Goal: Task Accomplishment & Management: Use online tool/utility

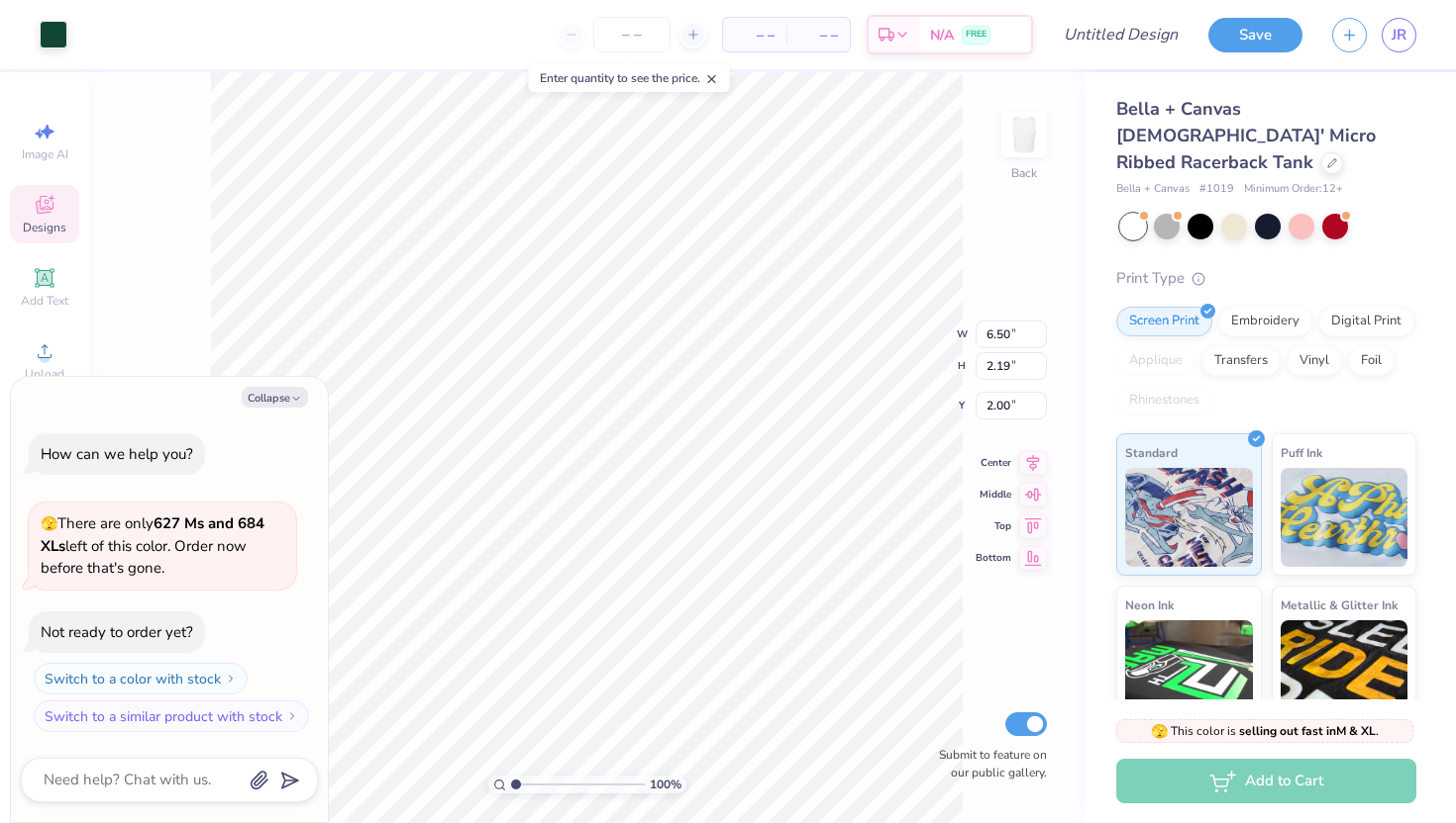
type textarea "x"
type input "2.01"
click at [1198, 211] on div at bounding box center [1200, 224] width 26 height 26
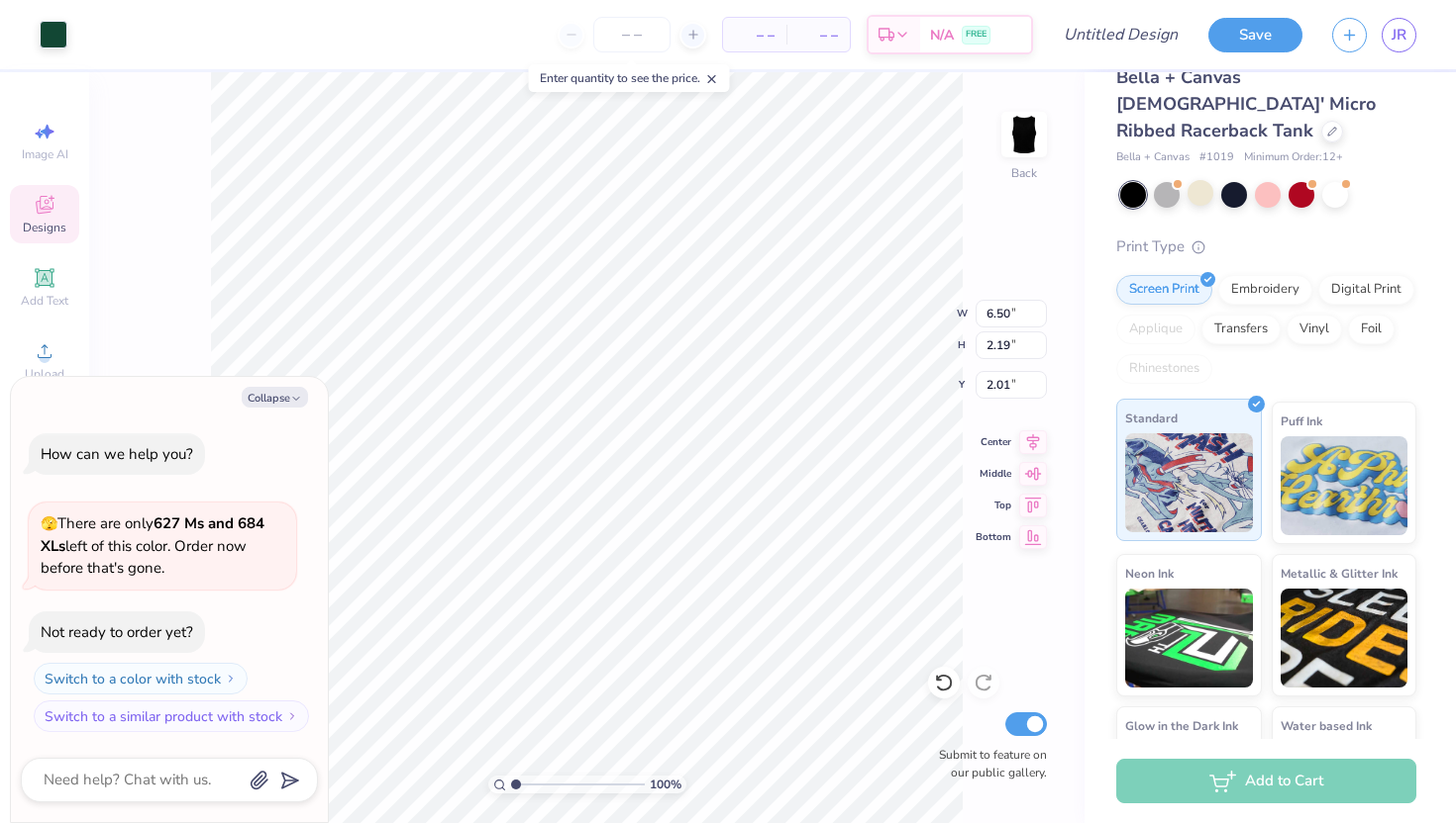
scroll to position [29, 0]
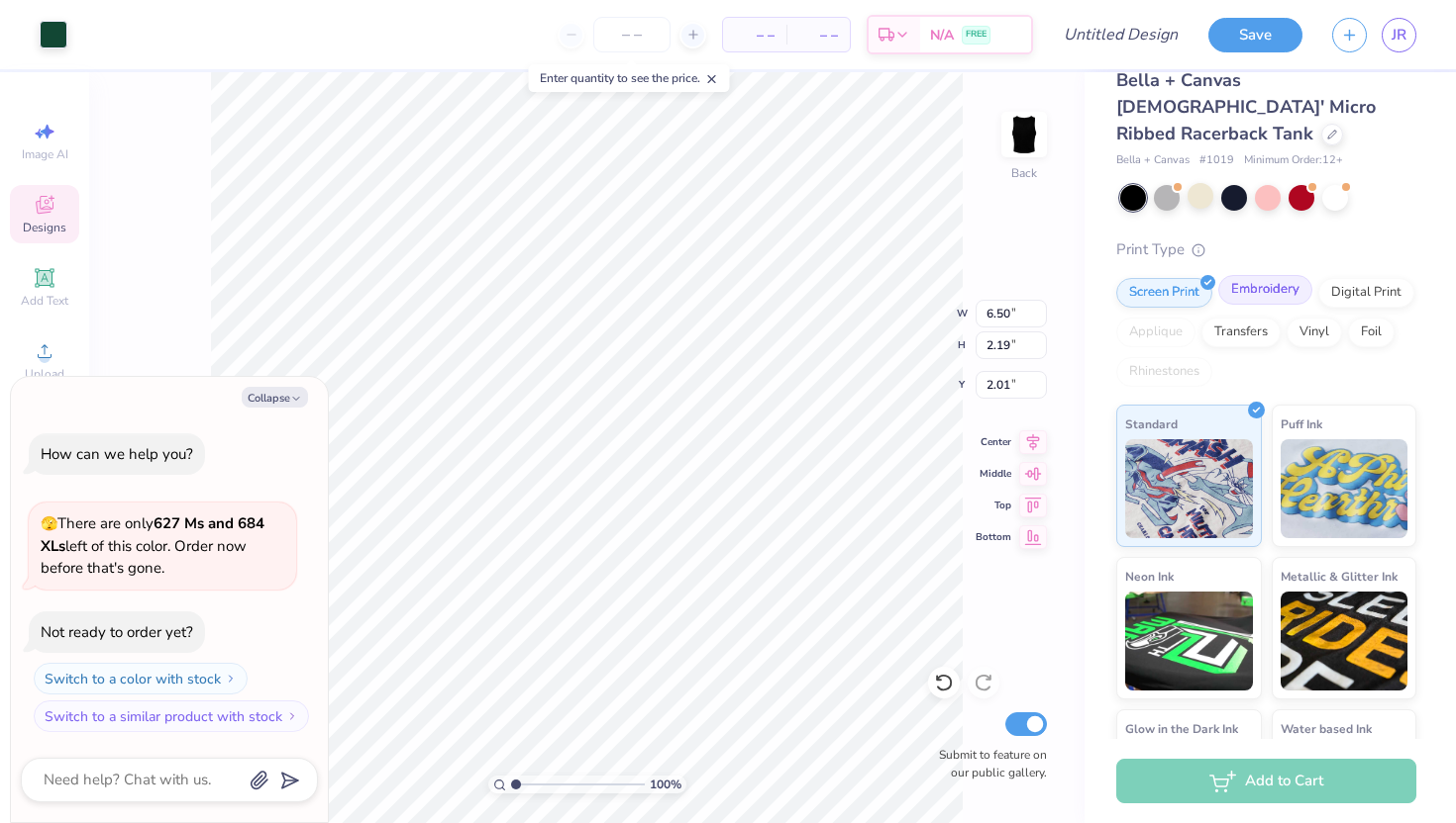
click at [1264, 275] on div "Embroidery" at bounding box center [1264, 290] width 94 height 30
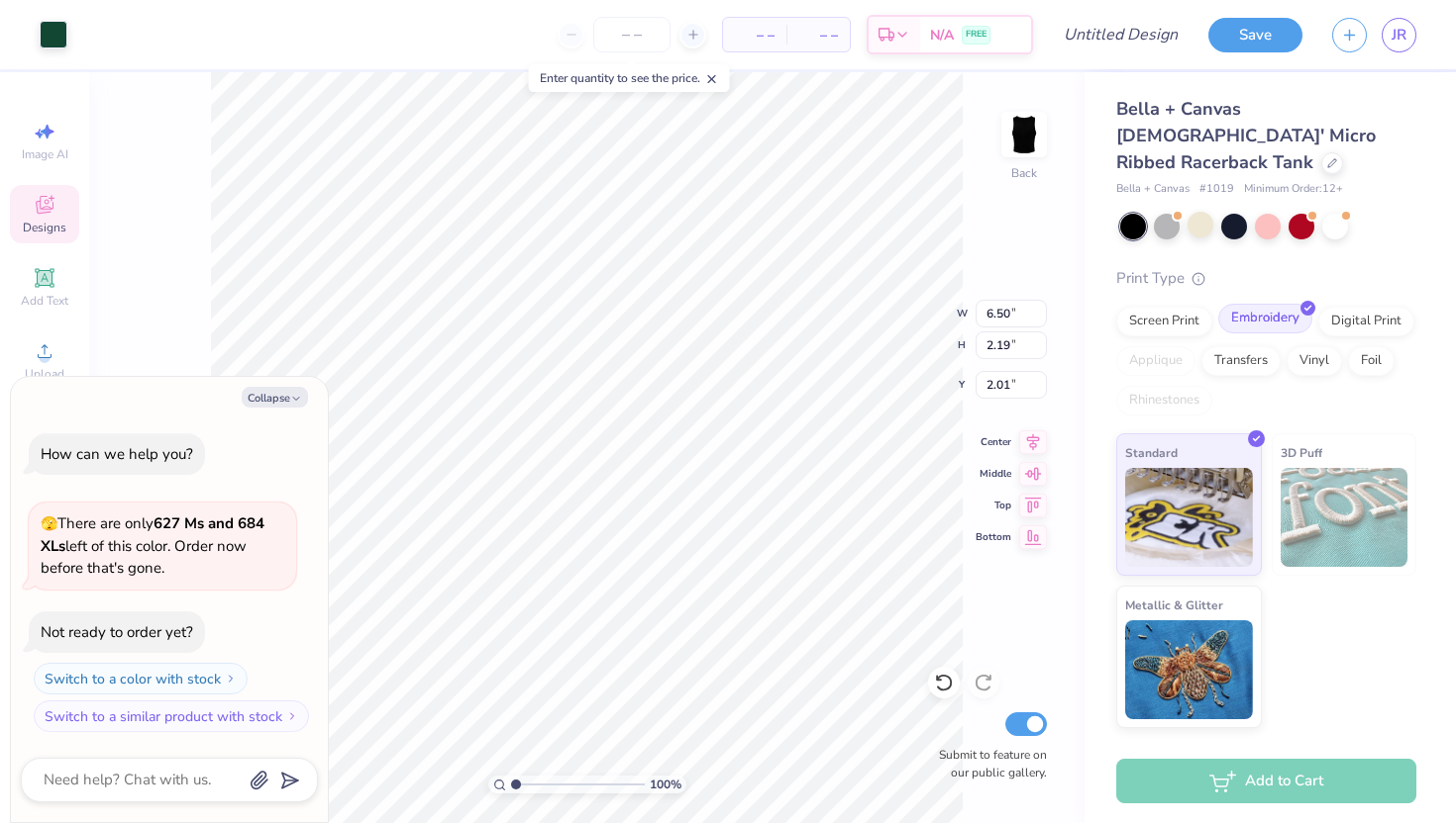
scroll to position [0, 0]
click at [1175, 304] on div "Screen Print" at bounding box center [1164, 319] width 96 height 30
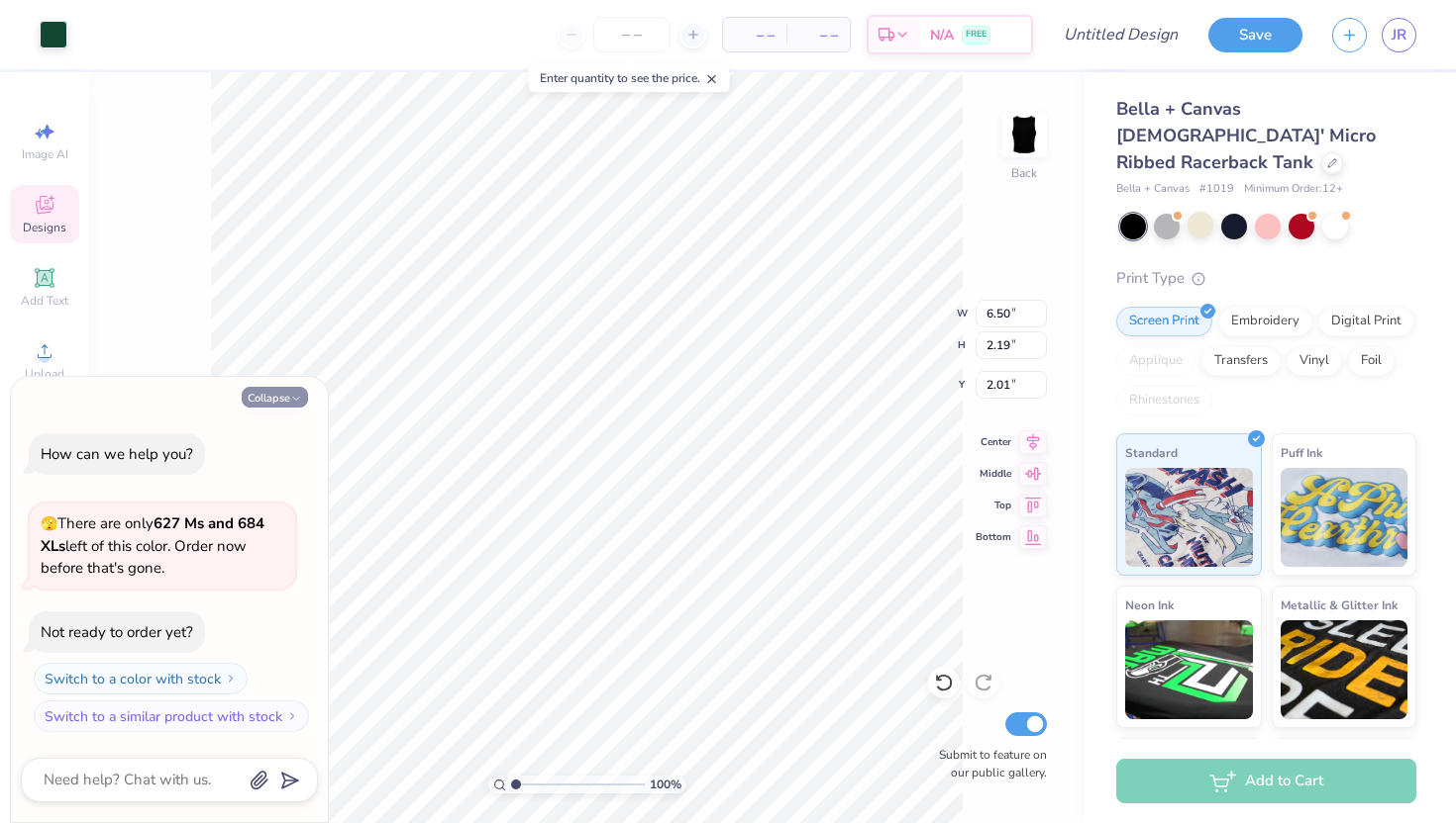
click at [297, 395] on icon "button" at bounding box center [296, 399] width 12 height 12
type textarea "x"
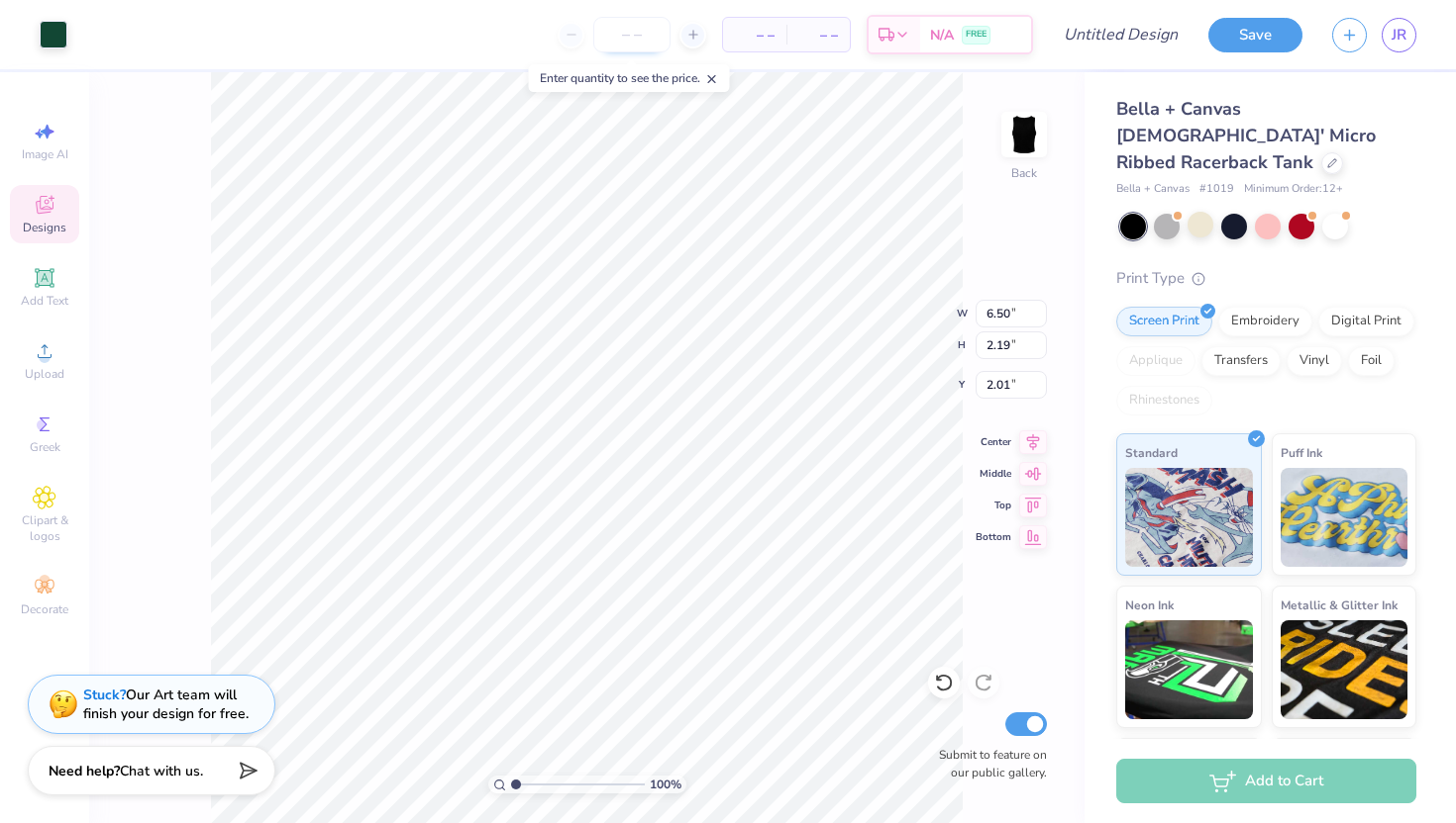
click at [630, 41] on input "number" at bounding box center [632, 35] width 77 height 36
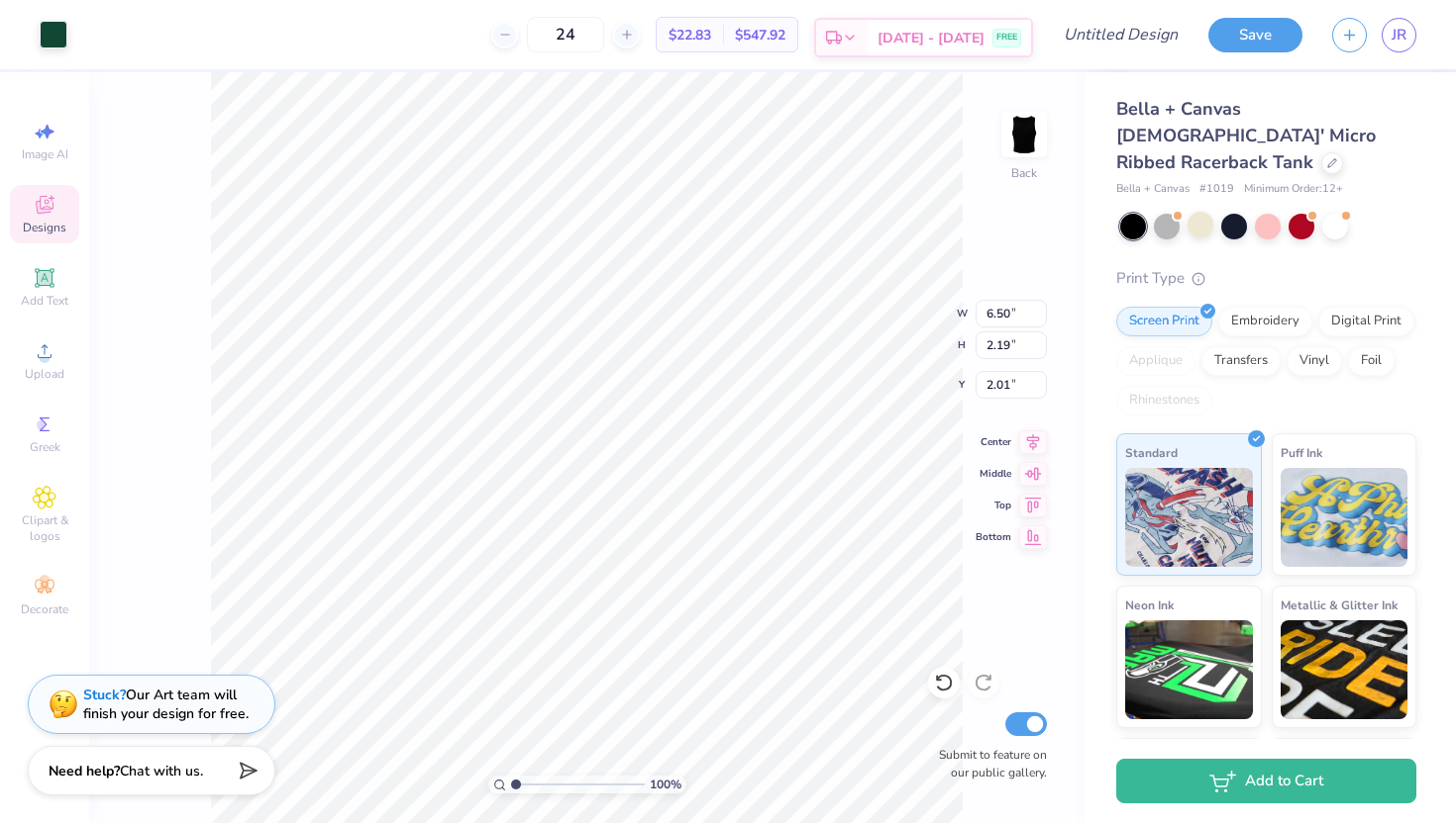
type input "24"
click at [857, 41] on icon at bounding box center [849, 38] width 16 height 16
click at [906, 33] on div "Sep 12 - 15 FREE" at bounding box center [948, 38] width 163 height 36
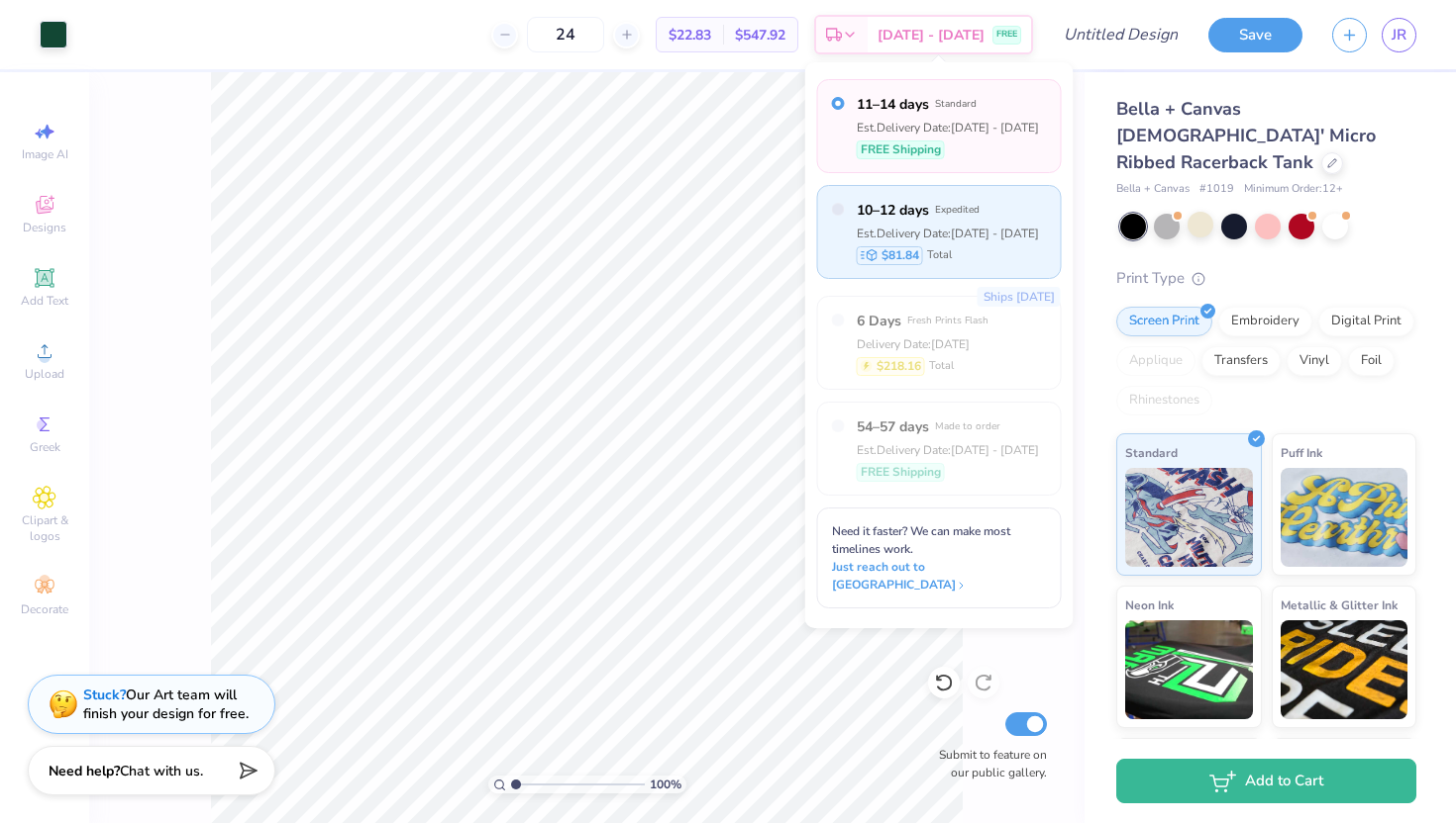
click at [844, 212] on div "10–12 days Expedited Est. Delivery Date: Sep 10 - 12 $81.84 Total" at bounding box center [939, 231] width 244 height 94
radio input "false"
radio input "true"
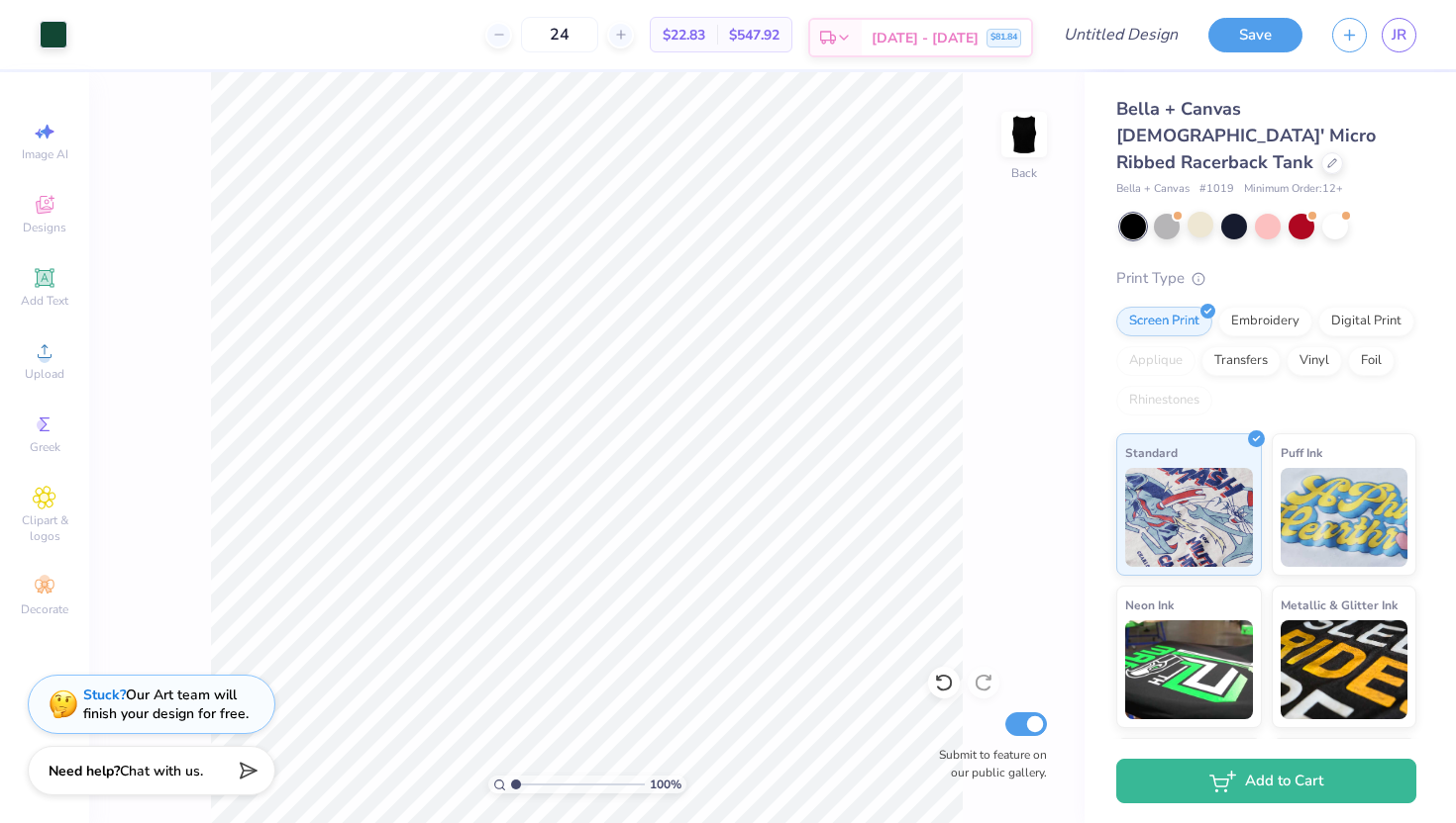
click at [902, 39] on span "Sep 10 - 12" at bounding box center [925, 38] width 107 height 21
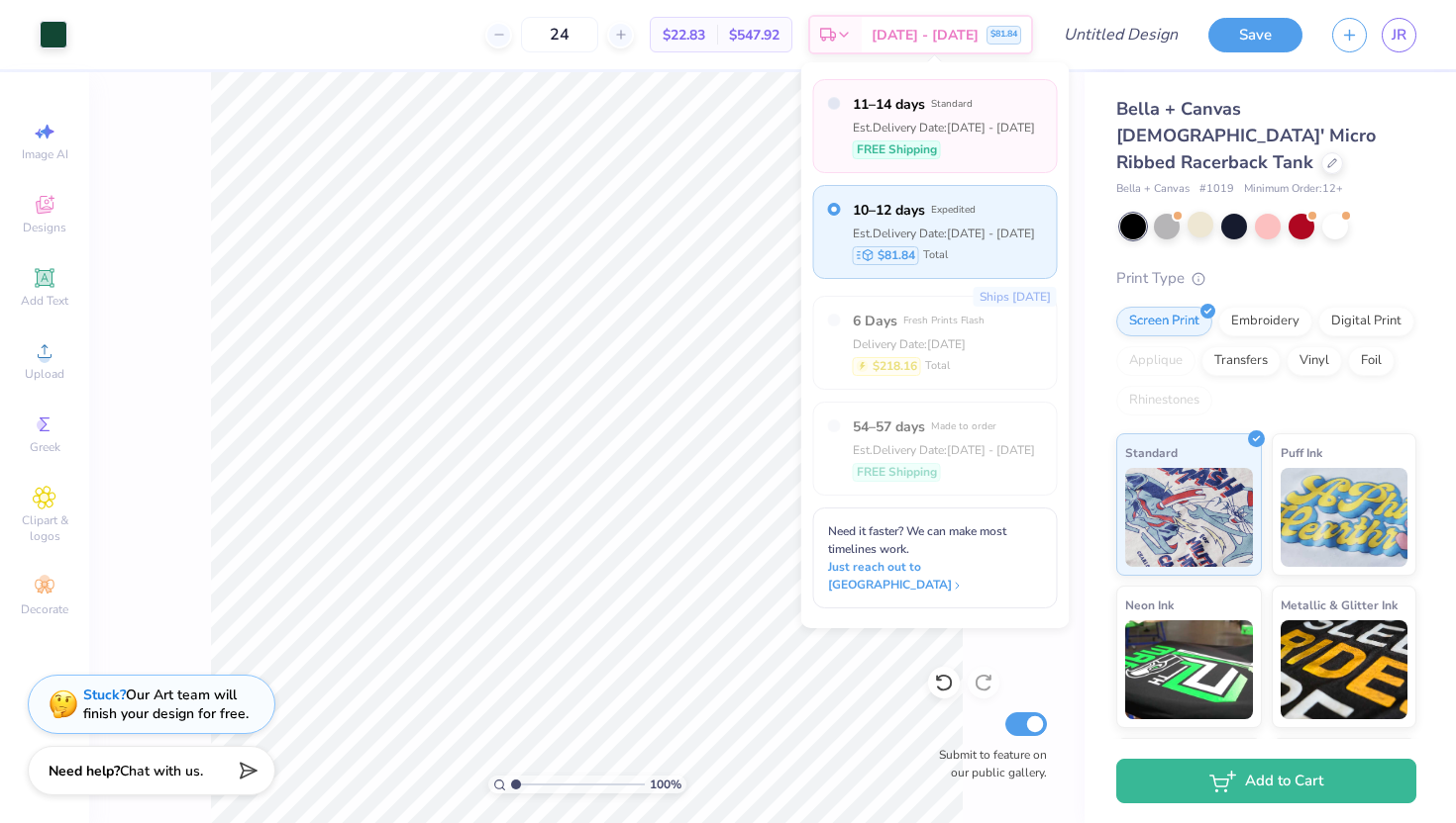
click at [847, 141] on div "11–14 days Standard Est. Delivery Date: Sep 12 - 15 FREE Shipping" at bounding box center [936, 126] width 244 height 94
radio input "true"
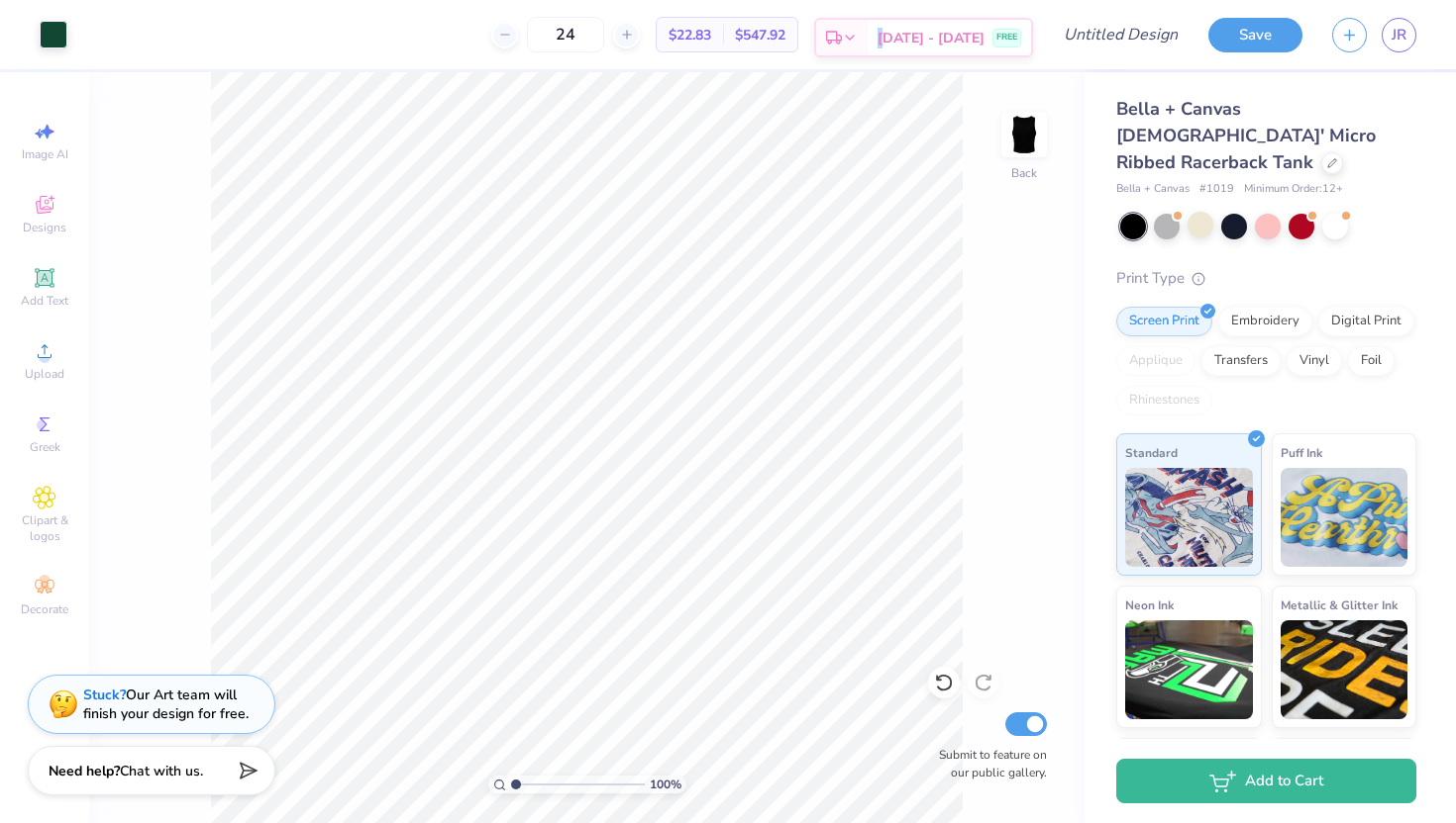
click at [912, 35] on span "Sep 12 - 15" at bounding box center [931, 38] width 107 height 21
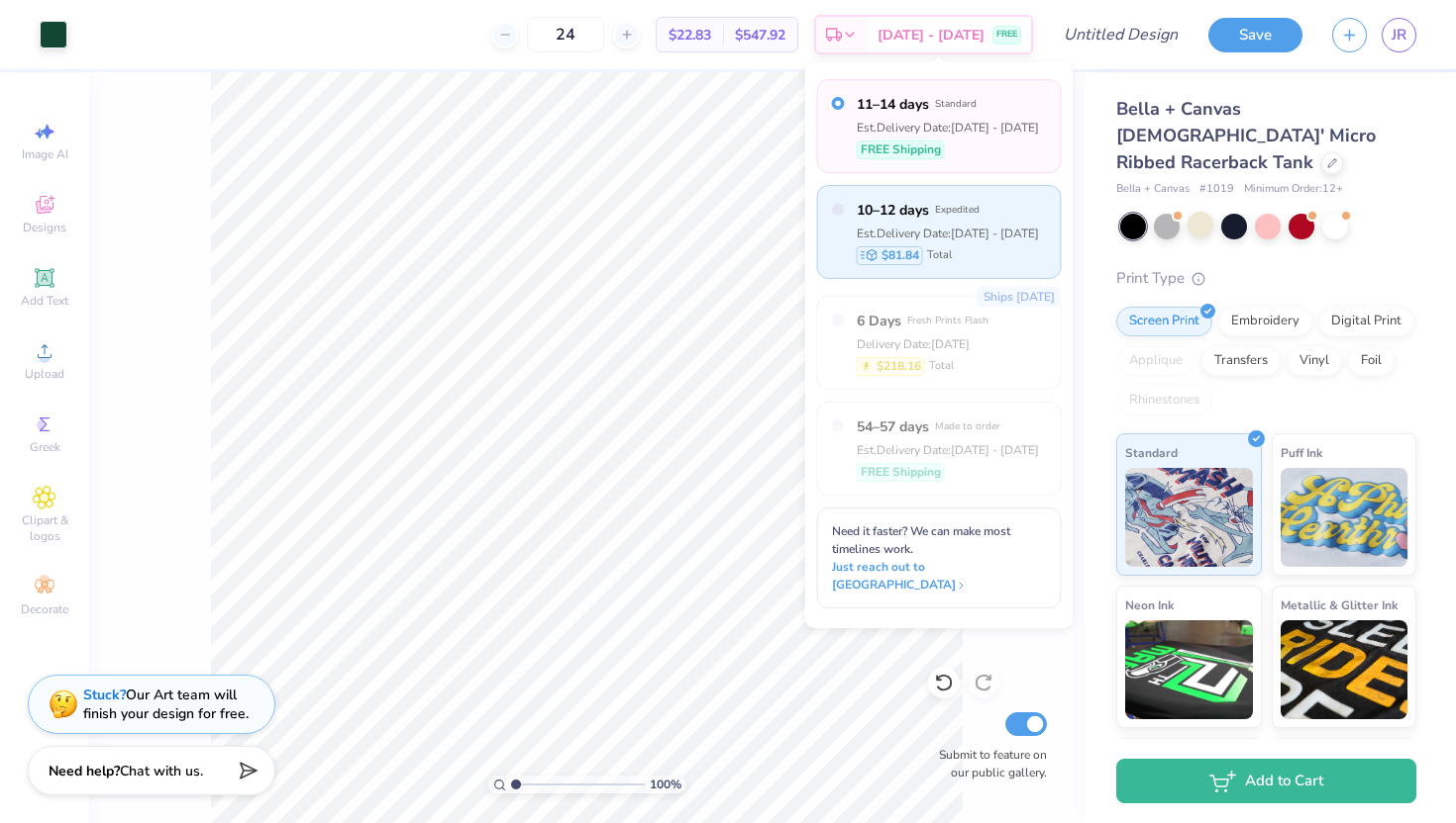
click at [854, 215] on div "10–12 days Expedited Est. Delivery Date: Sep 10 - 12 $81.84 Total" at bounding box center [939, 231] width 244 height 94
radio input "false"
radio input "true"
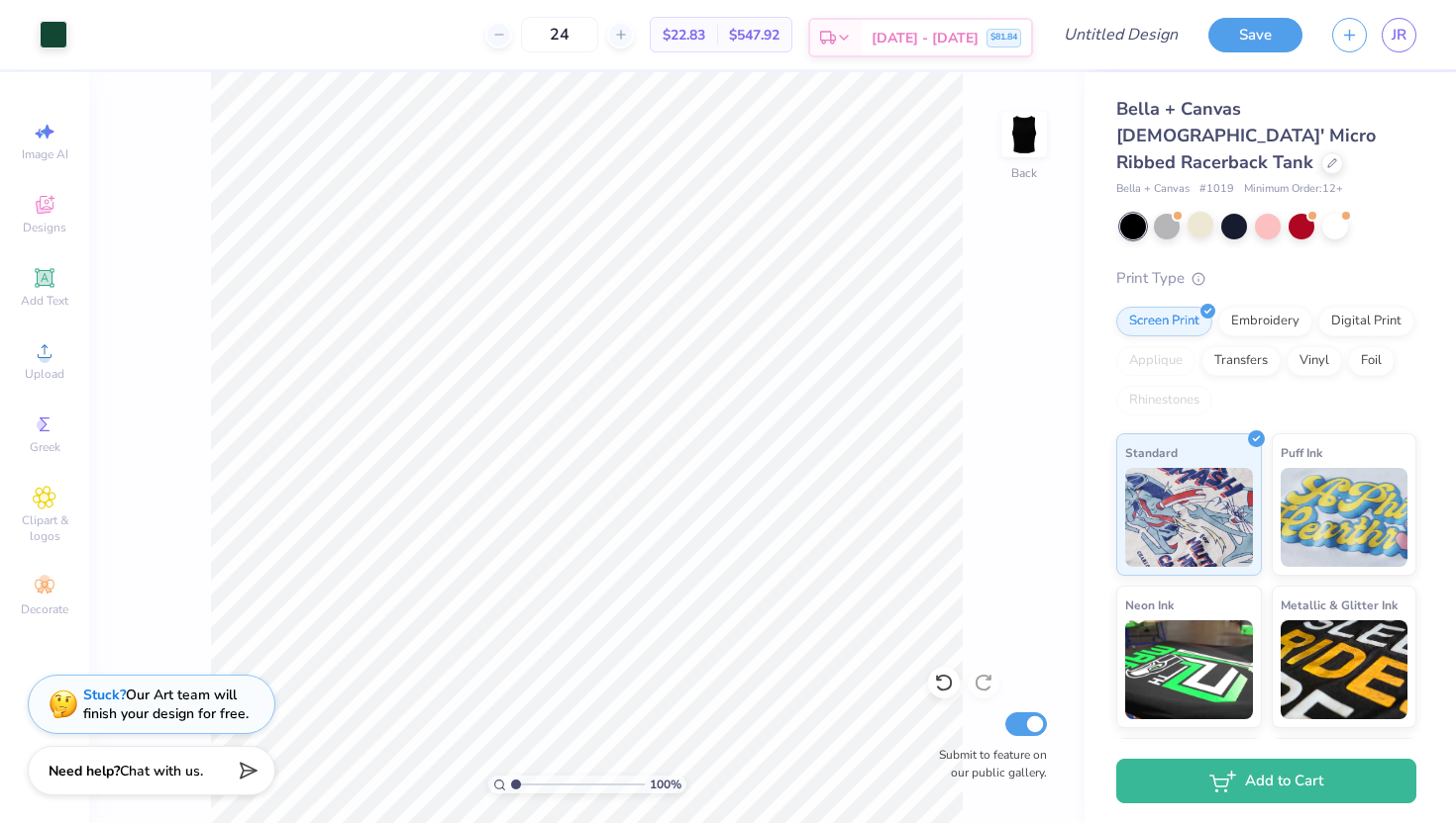
click at [895, 40] on div "Sep 10 - 12 $81.84" at bounding box center [946, 38] width 169 height 36
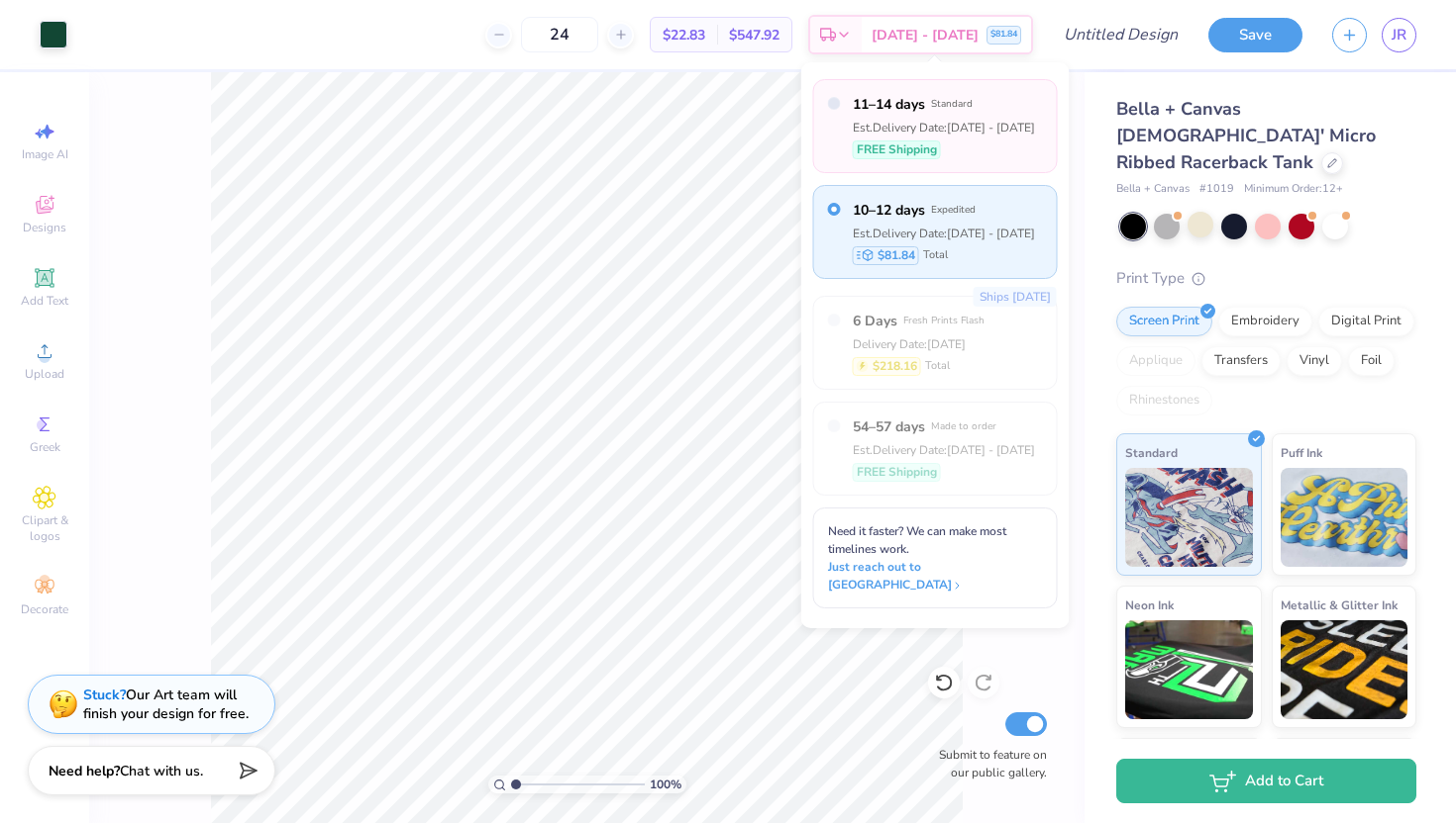
click at [857, 127] on div "Est. Delivery Date: Sep 12 - 15" at bounding box center [943, 128] width 182 height 18
radio input "true"
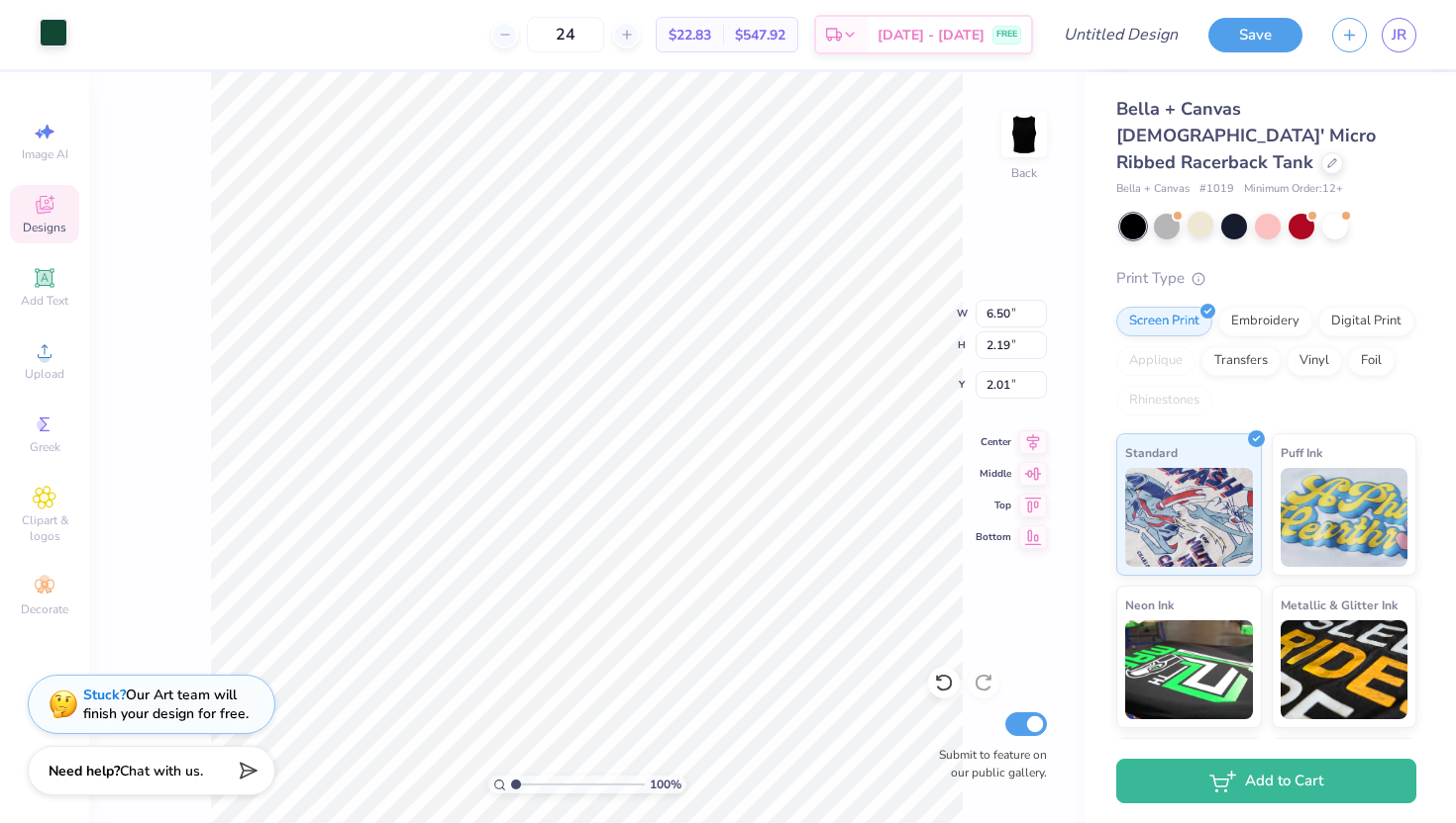
click at [52, 33] on div at bounding box center [54, 33] width 28 height 28
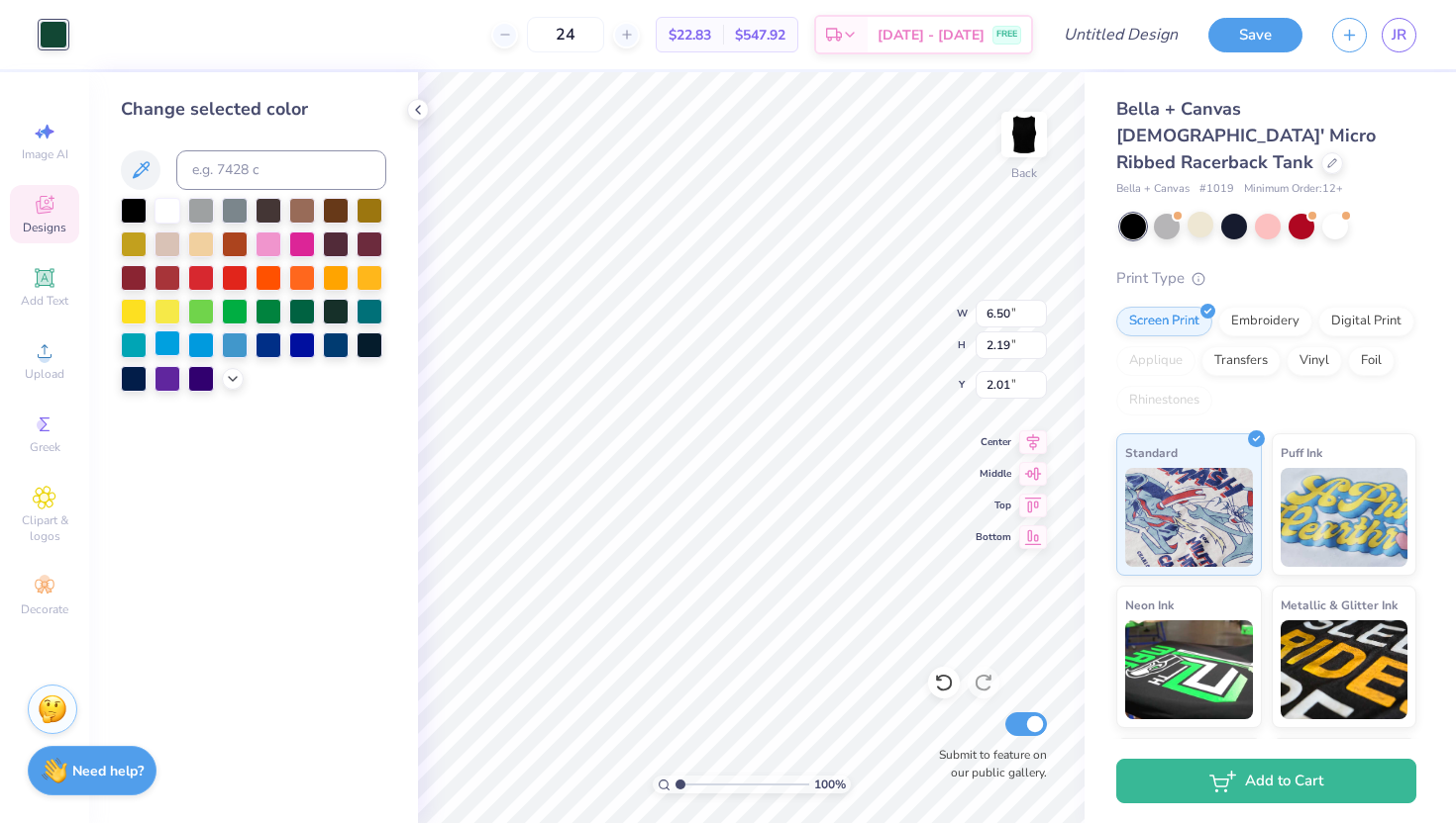
click at [155, 342] on div at bounding box center [168, 343] width 26 height 26
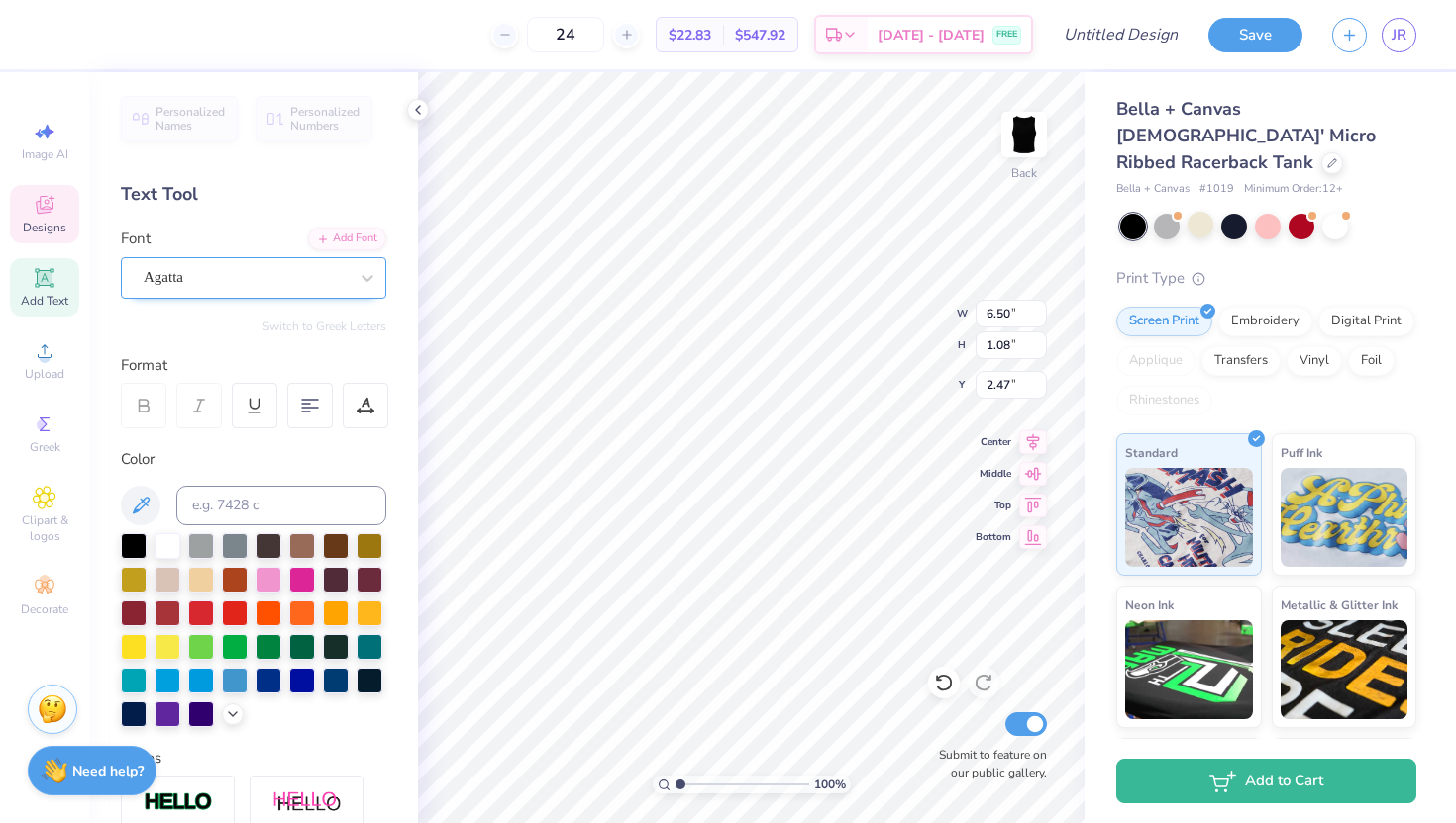
click at [263, 273] on div "Agatta" at bounding box center [245, 277] width 208 height 31
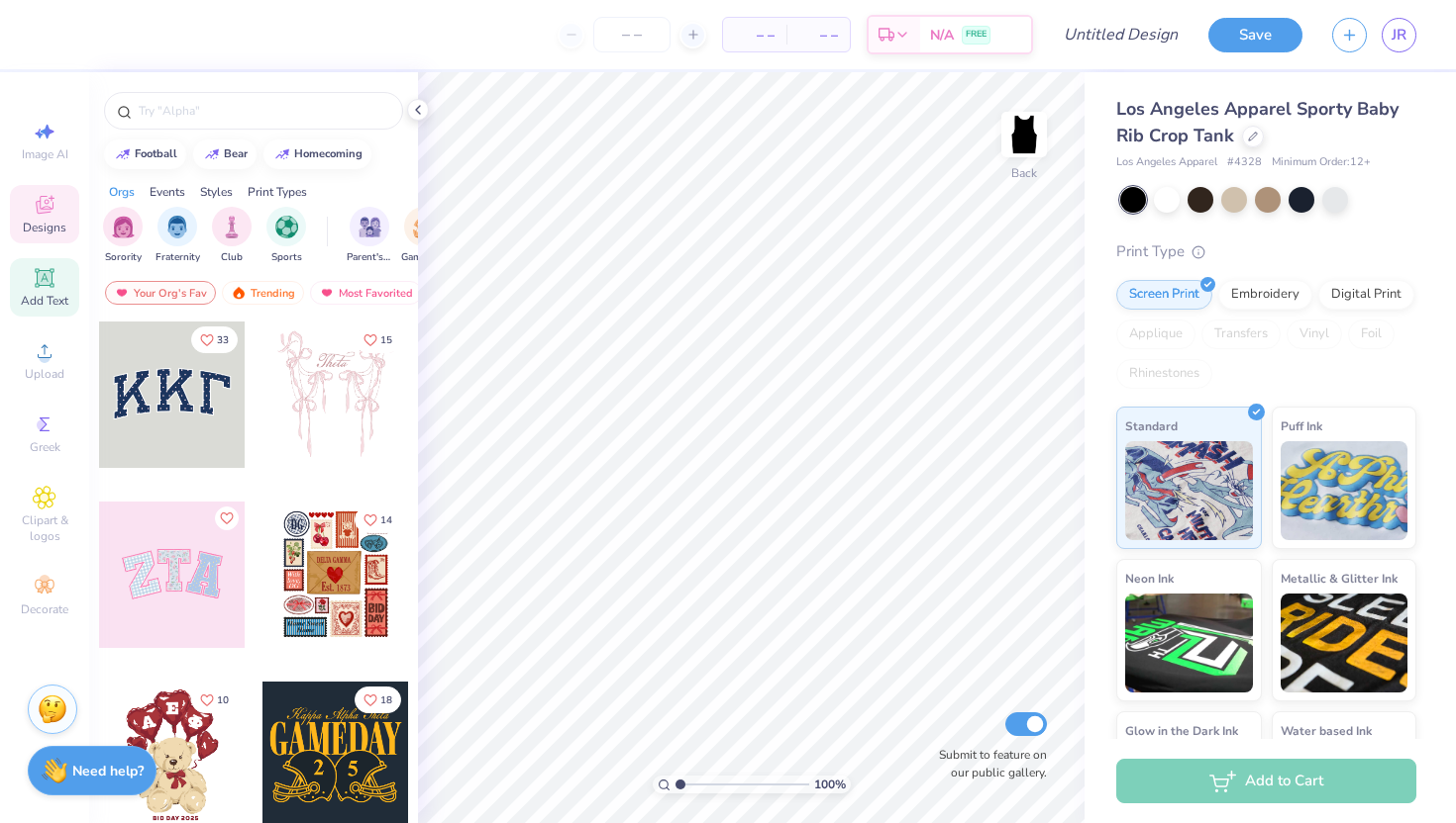
click at [30, 293] on span "Add Text" at bounding box center [45, 301] width 48 height 16
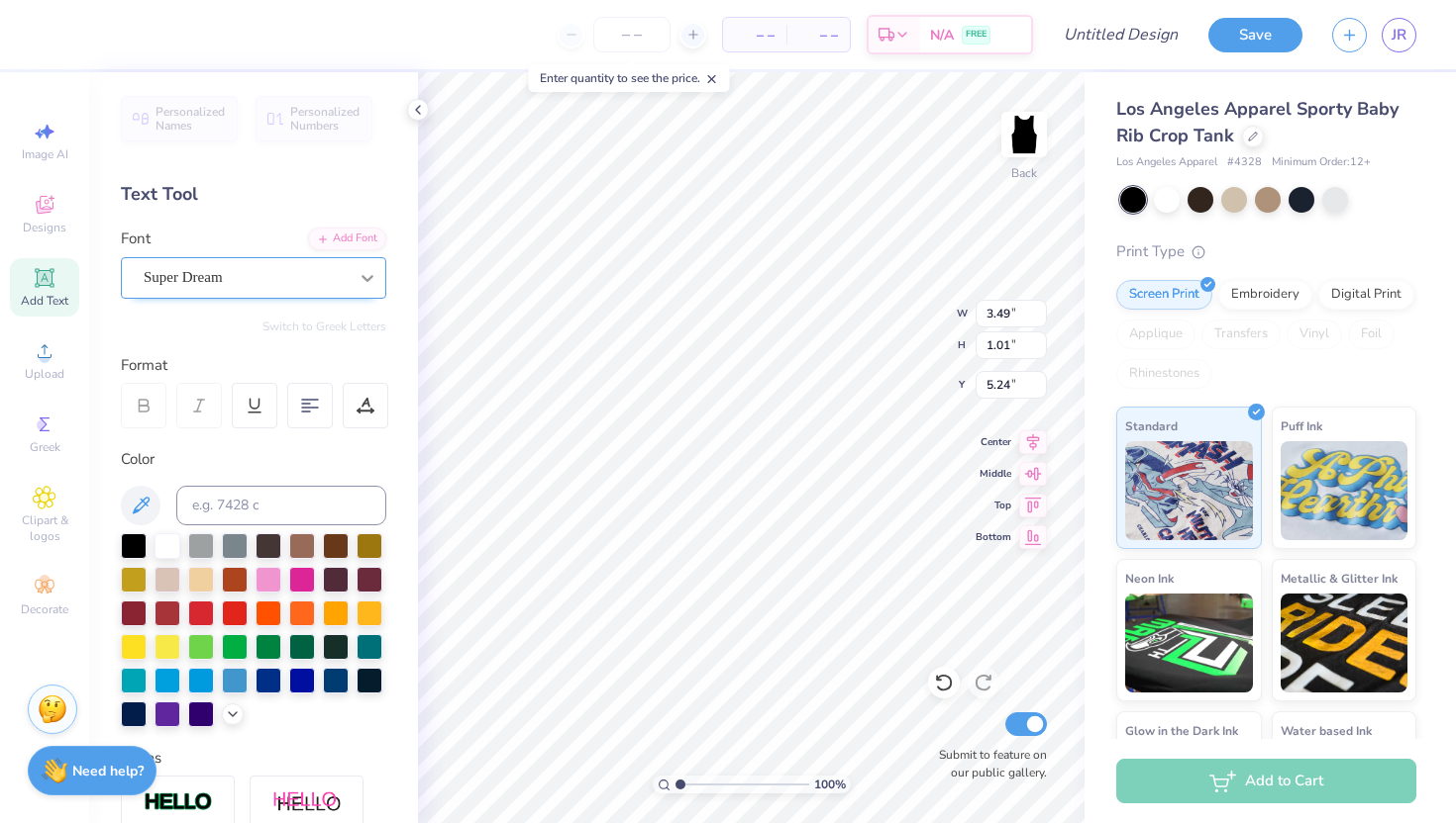
type input "0.92"
click at [265, 507] on input at bounding box center [280, 506] width 210 height 40
type textarea "T"
type textarea "PHI MU & CO."
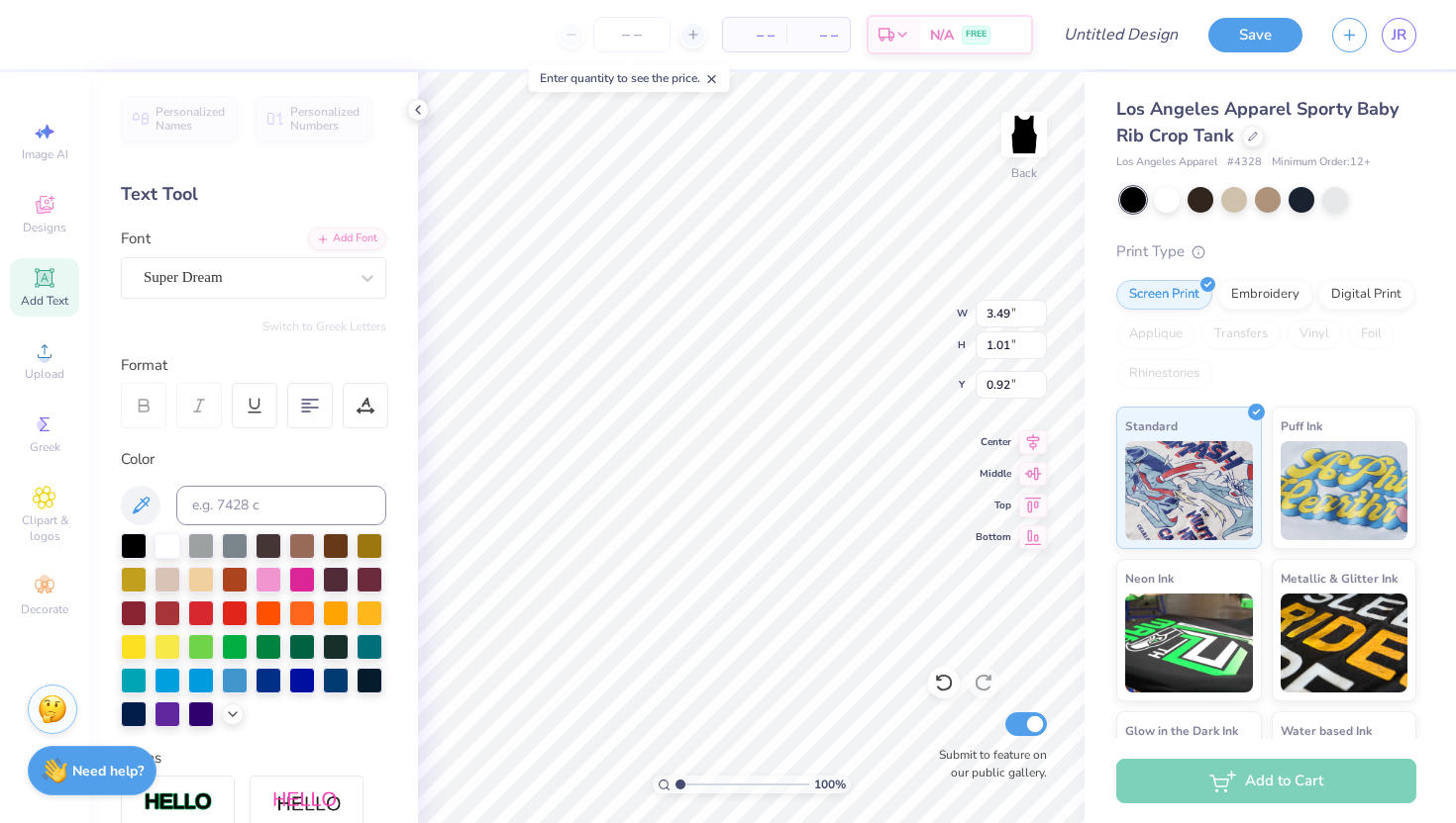
scroll to position [1, 4]
click at [876, 312] on div "100 % Back W 3.49 3.49 " H 1.01 1.01 " Y 0.92 0.92 " Center Middle Top Bottom S…" at bounding box center [751, 448] width 666 height 752
click at [244, 283] on div "Super Dream" at bounding box center [245, 277] width 208 height 31
click at [239, 446] on div at bounding box center [253, 434] width 249 height 33
type input "playfa"
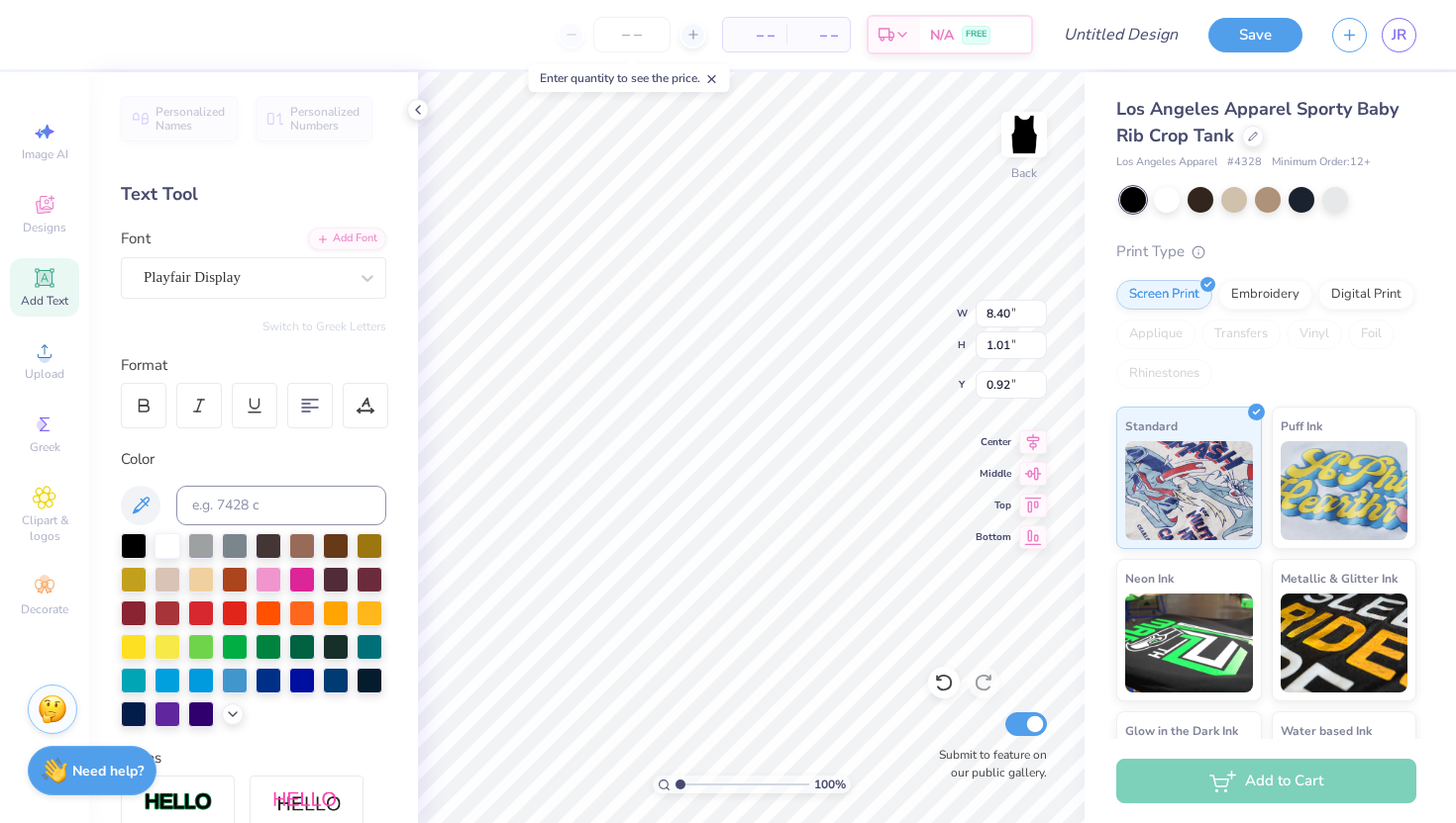
type input "9.20"
type input "1.06"
type input "0.90"
click at [239, 487] on input at bounding box center [280, 506] width 210 height 40
click at [193, 508] on input "81d8d0" at bounding box center [280, 506] width 210 height 40
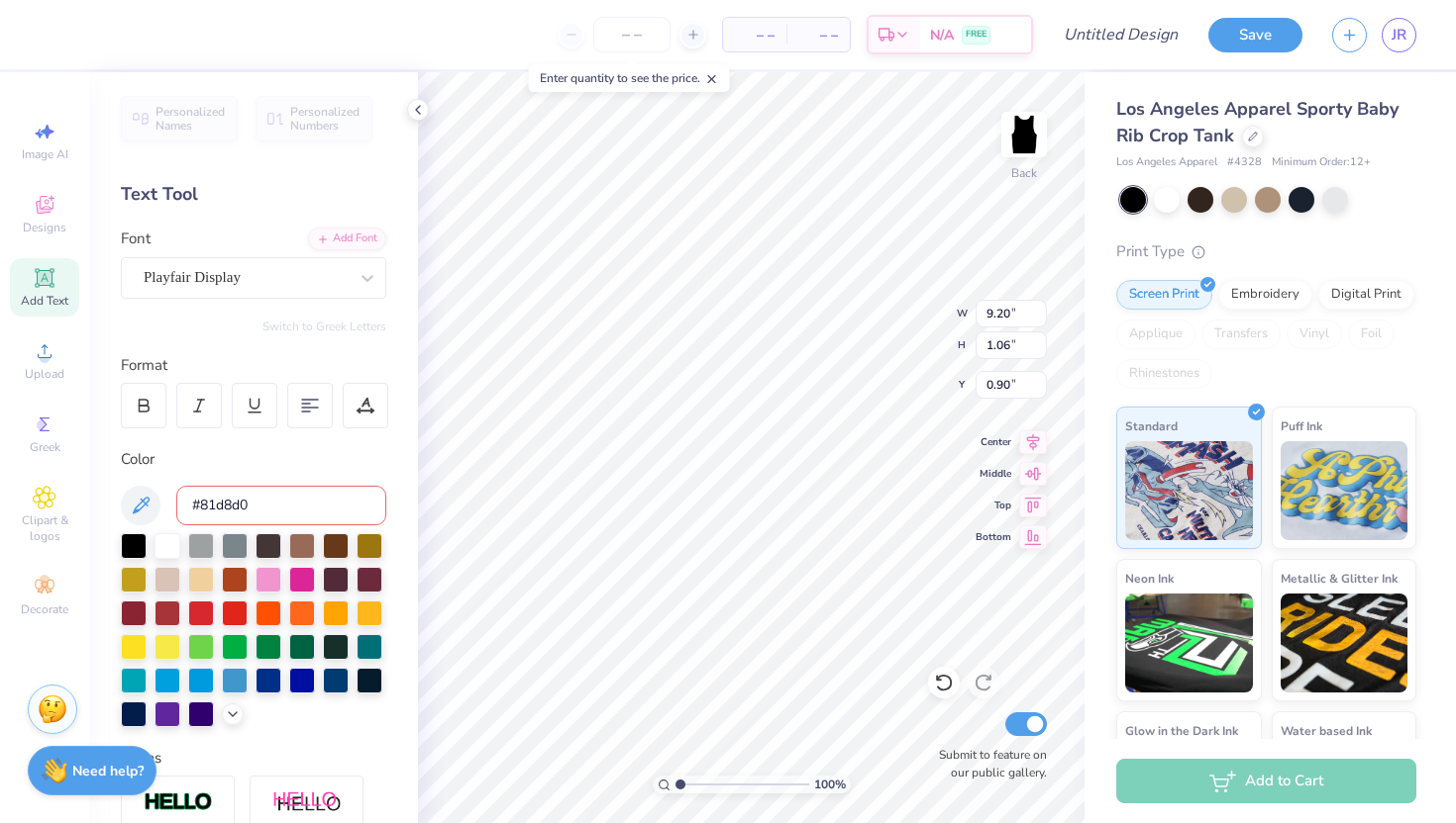
click at [284, 512] on input "#81d8d0" at bounding box center [280, 506] width 210 height 40
type input "#81d8d0"
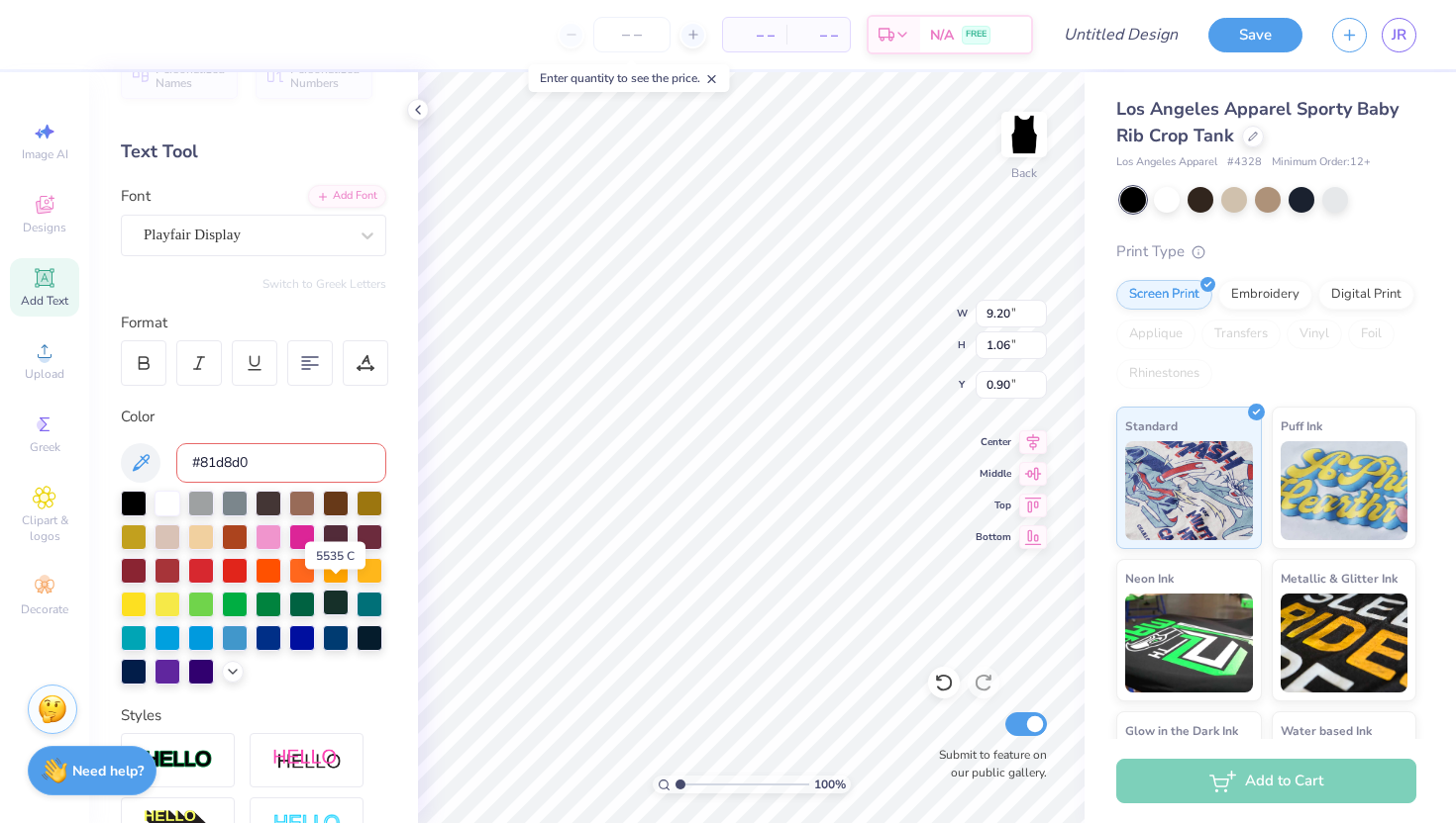
scroll to position [51, 0]
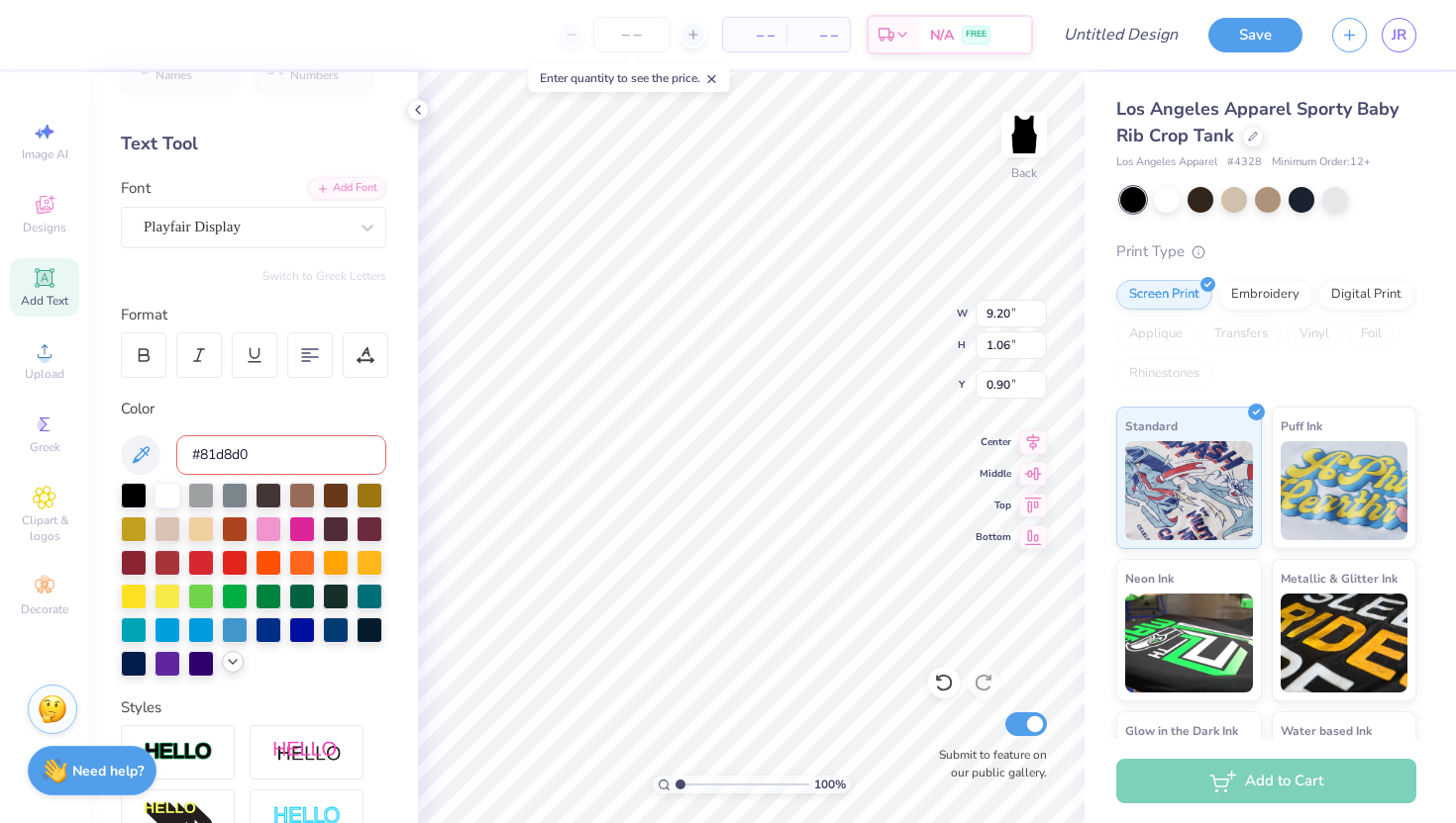
click at [236, 660] on polyline at bounding box center [232, 662] width 8 height 4
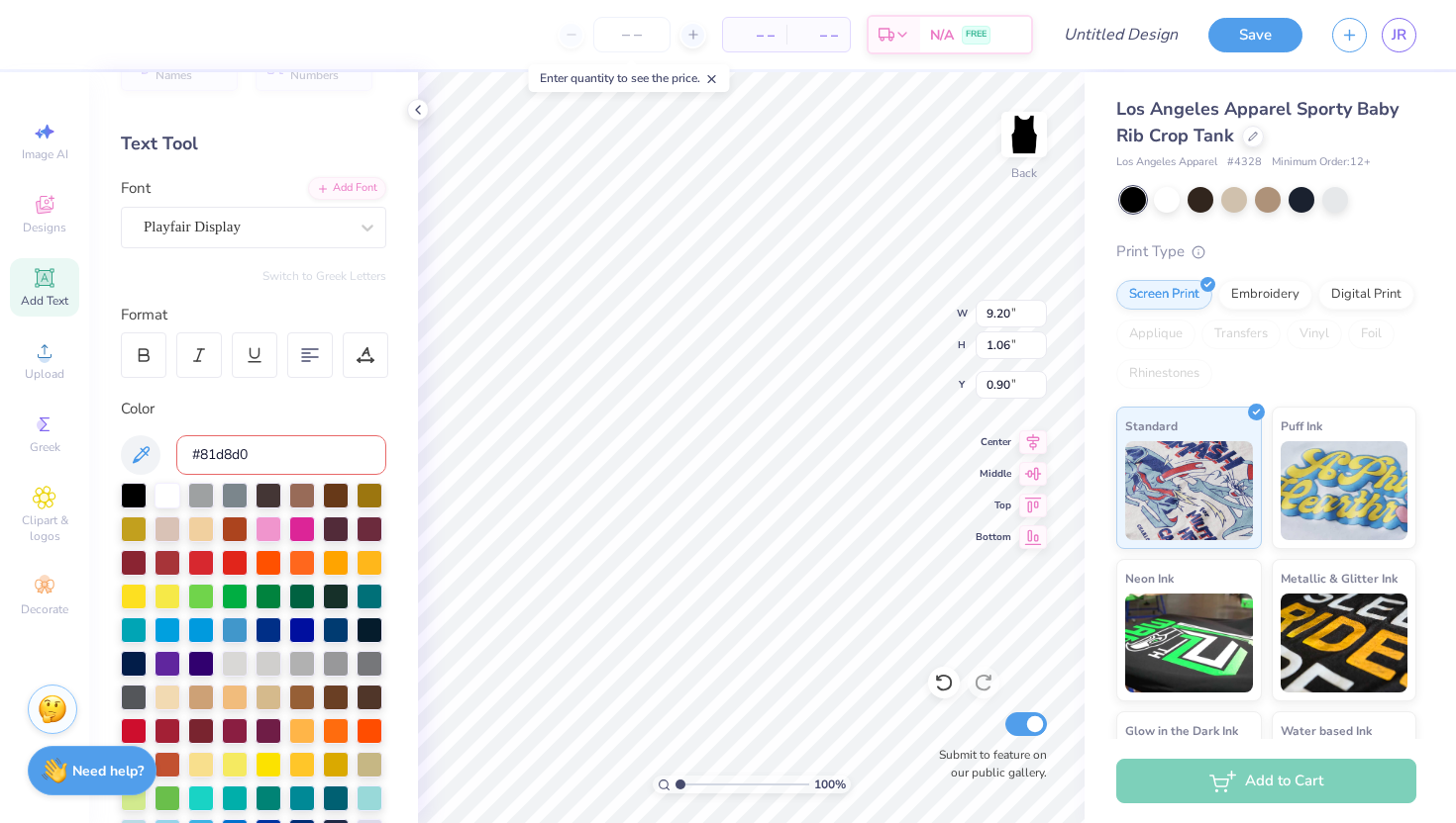
scroll to position [1, 0]
drag, startPoint x: 270, startPoint y: 461, endPoint x: 183, endPoint y: 458, distance: 87.1
click at [183, 458] on input "#81d8d0" at bounding box center [280, 456] width 210 height 40
click at [244, 414] on div "Color" at bounding box center [253, 409] width 265 height 23
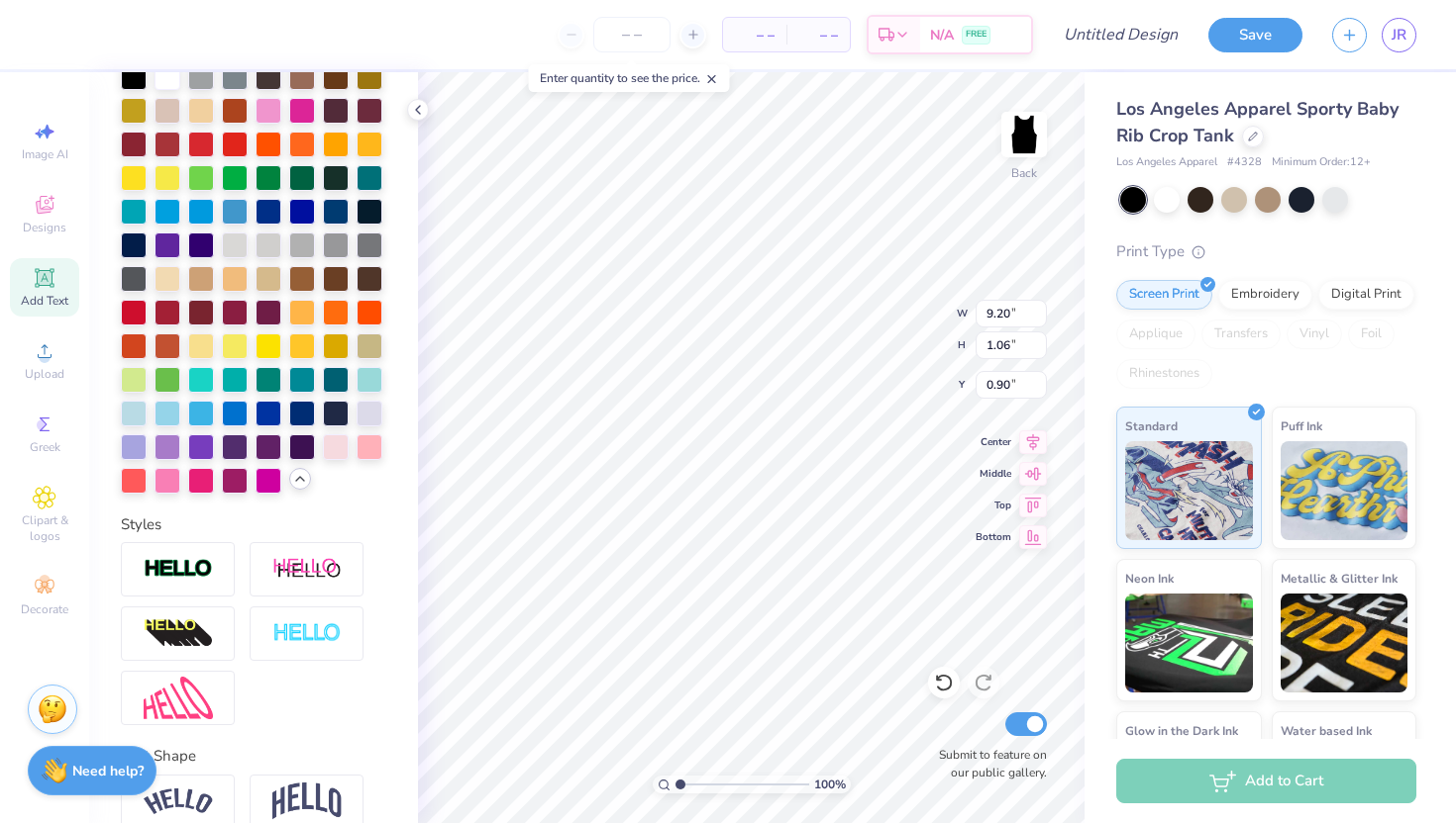
scroll to position [520, 0]
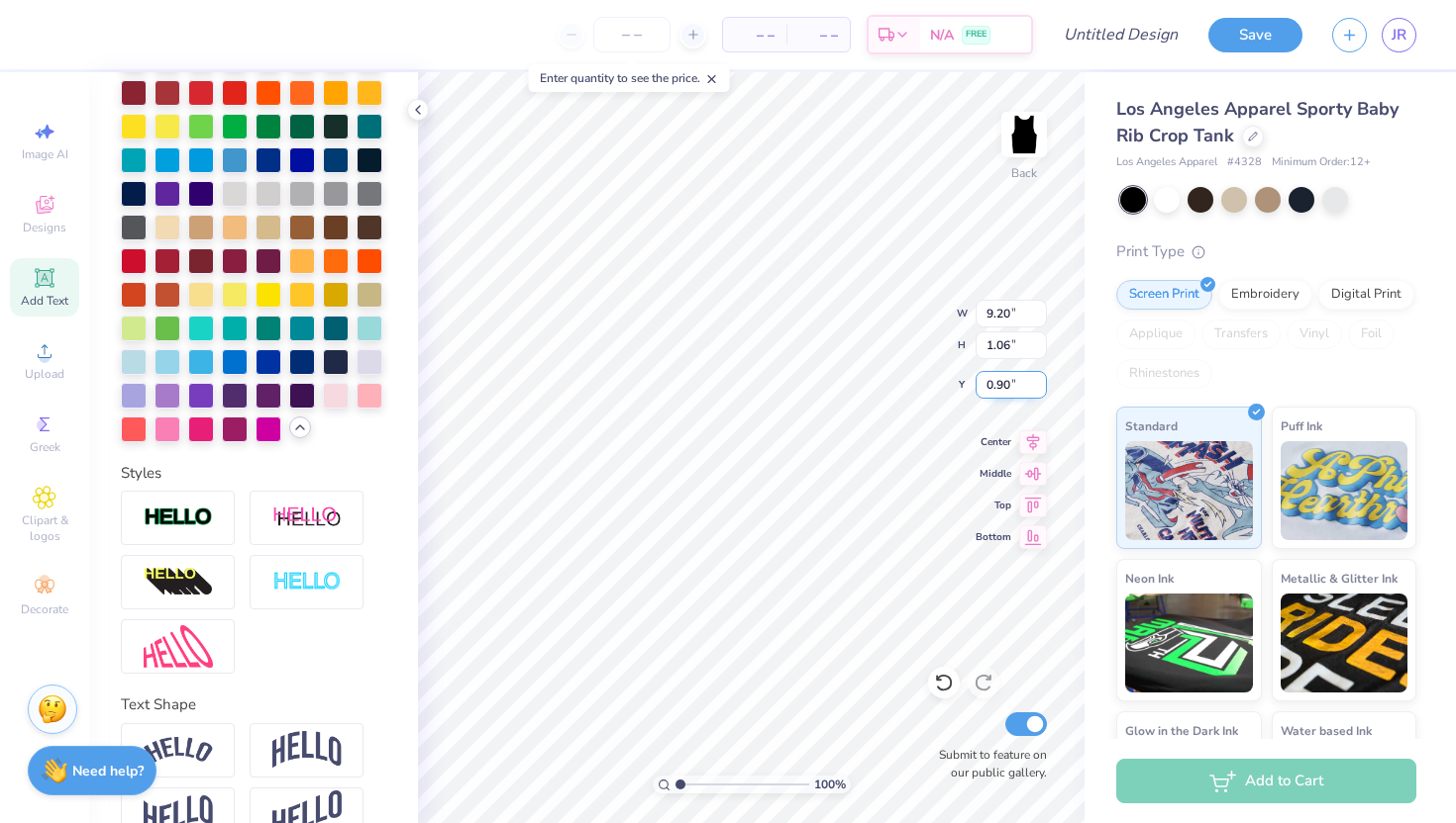
type input "7.78"
type input "0.90"
type input "1.04"
click at [44, 500] on icon at bounding box center [45, 497] width 10 height 10
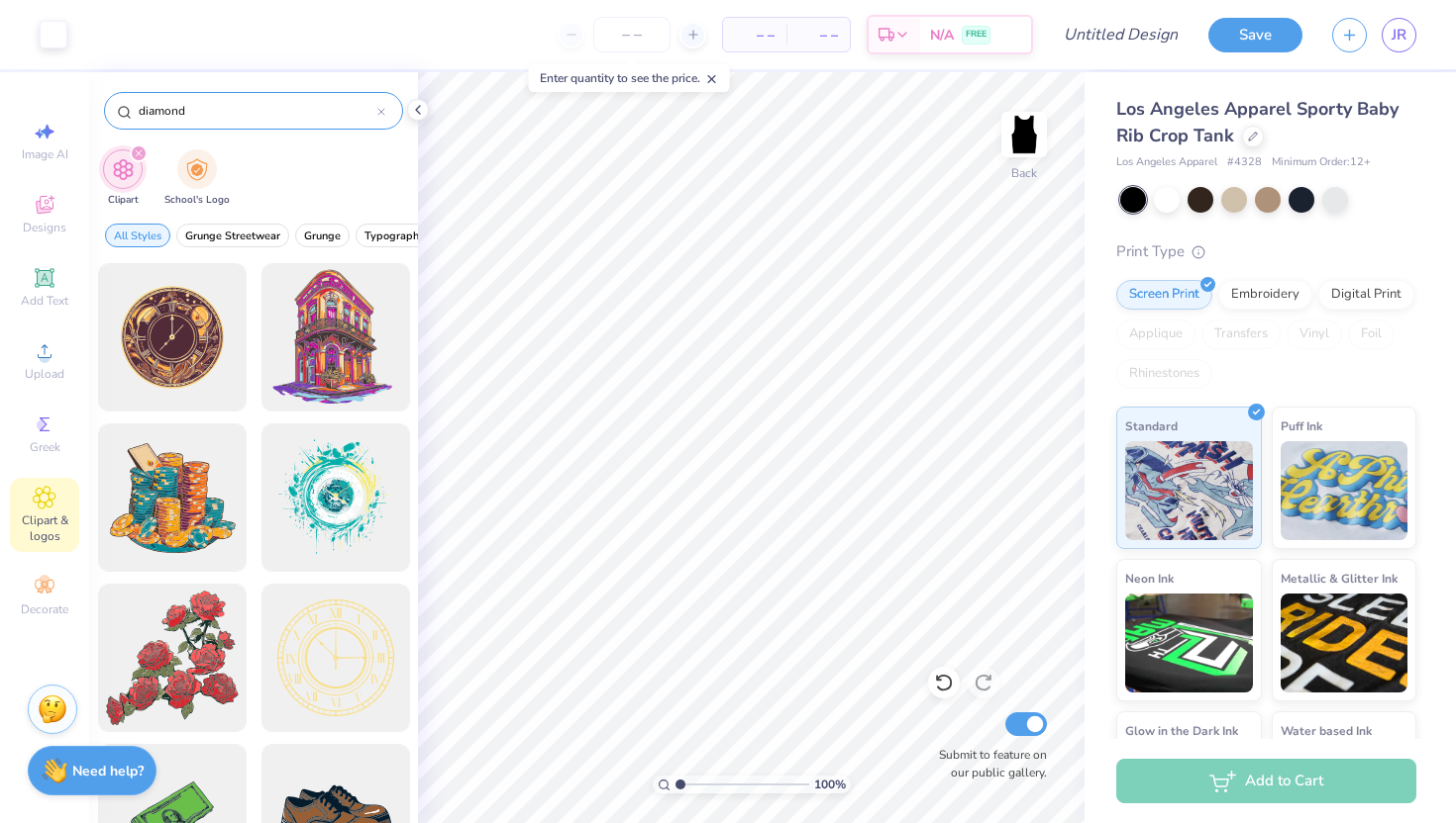
type input "diamond"
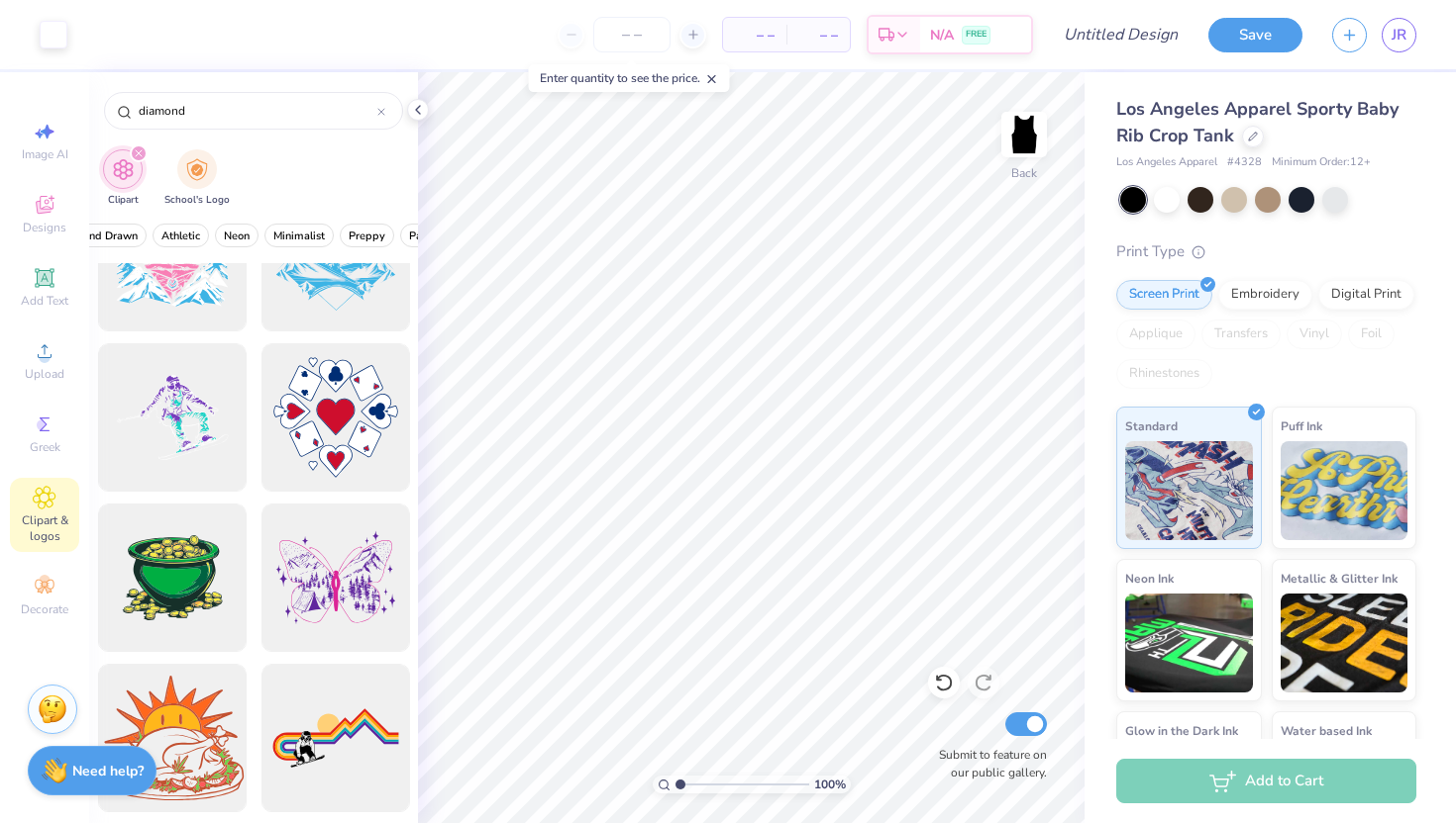
scroll to position [0, 798]
click at [268, 228] on span "Minimalist" at bounding box center [254, 235] width 52 height 15
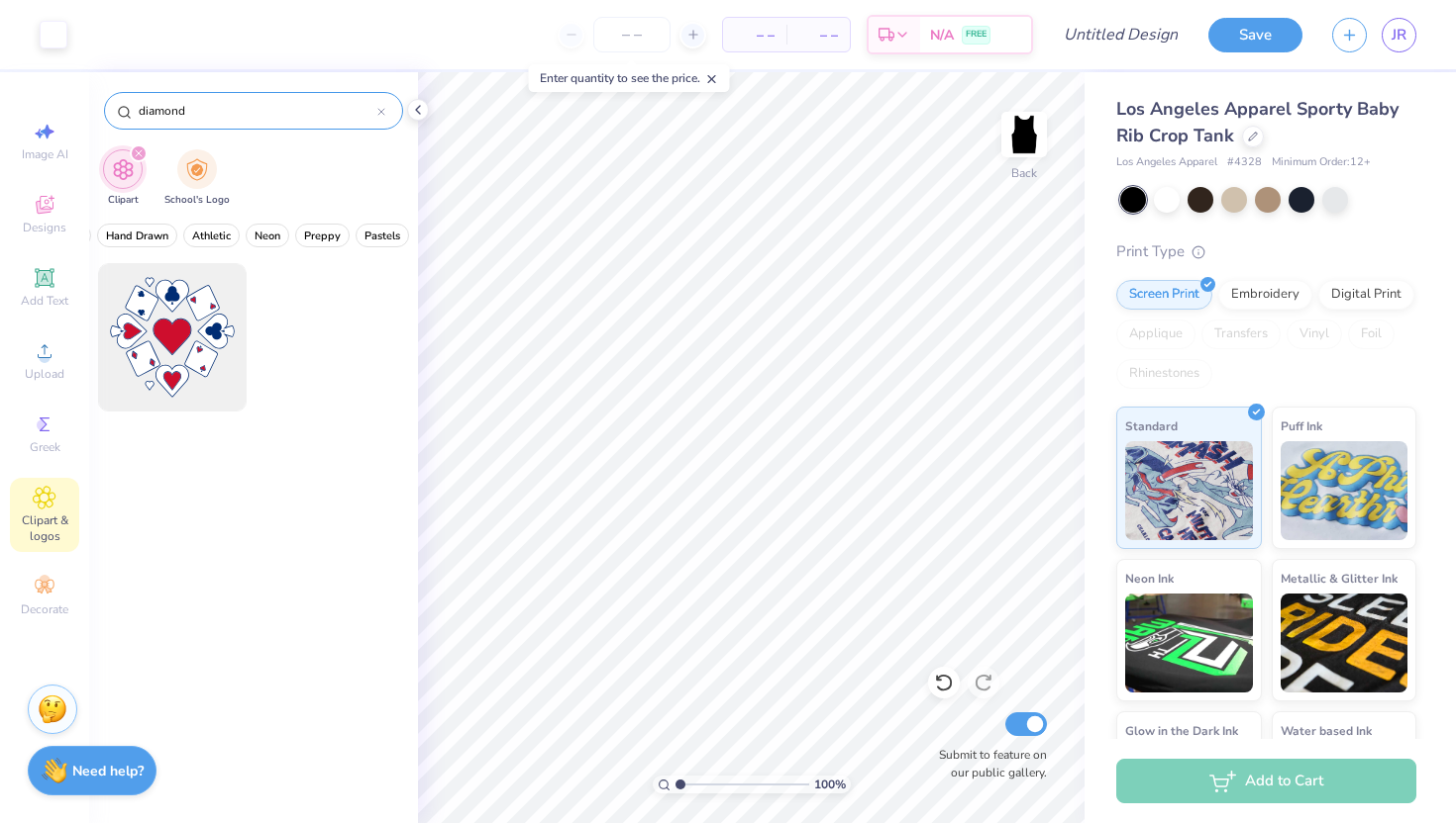
click at [242, 109] on input "diamond" at bounding box center [257, 111] width 240 height 20
click at [197, 237] on span "Minimalist" at bounding box center [211, 235] width 52 height 15
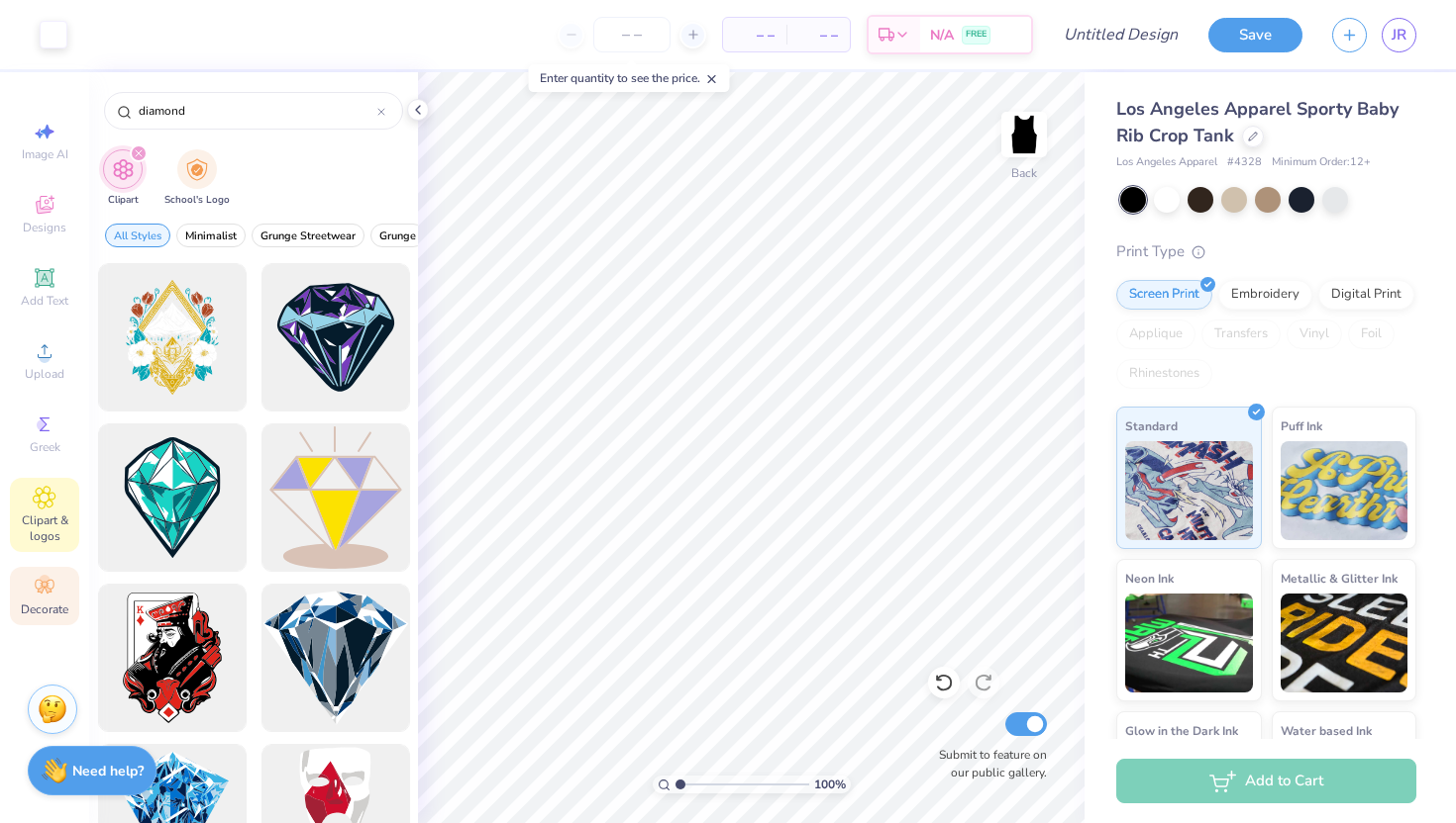
click at [56, 591] on icon at bounding box center [45, 587] width 24 height 24
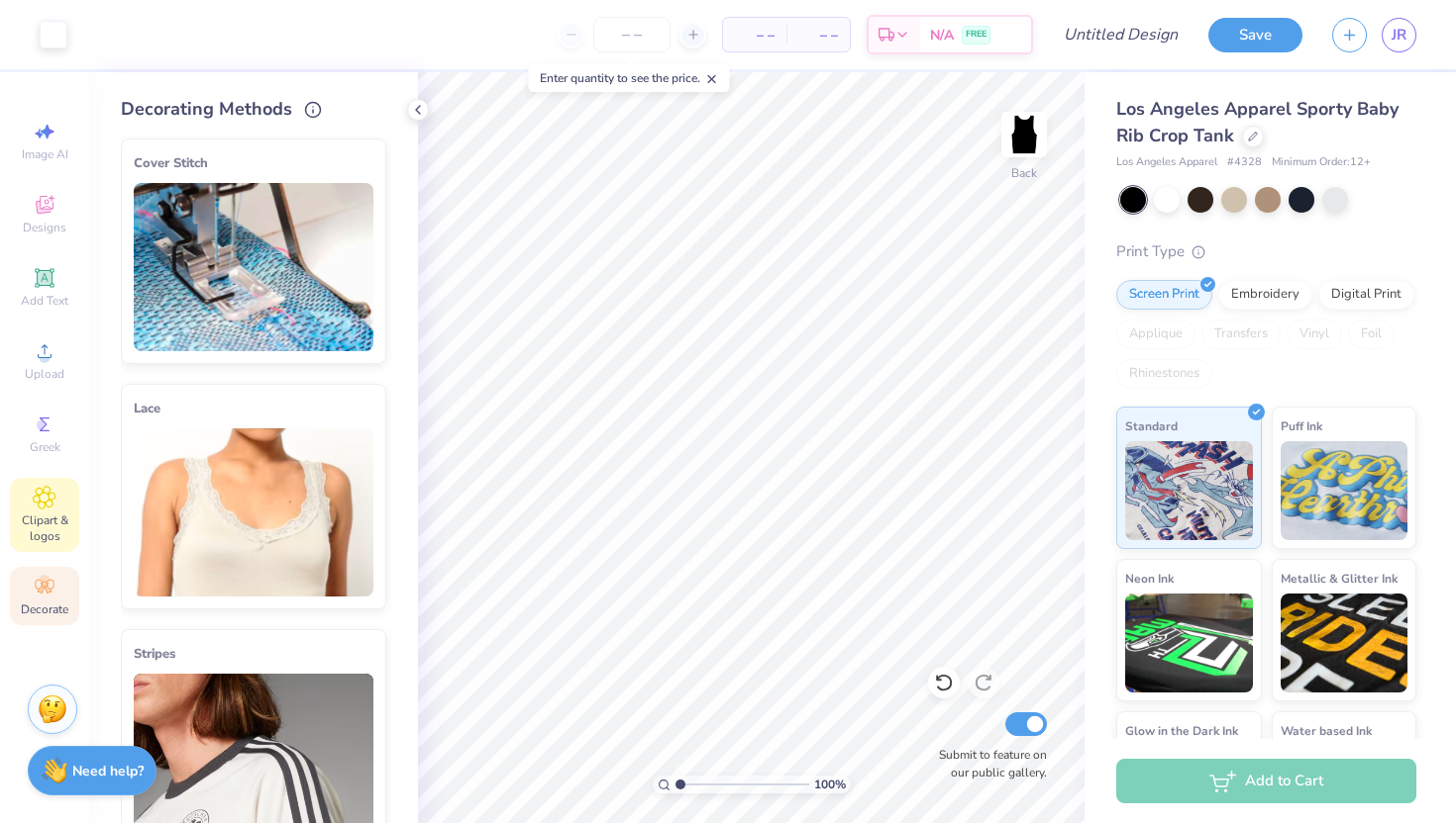
click at [35, 542] on span "Clipart & logos" at bounding box center [45, 528] width 70 height 32
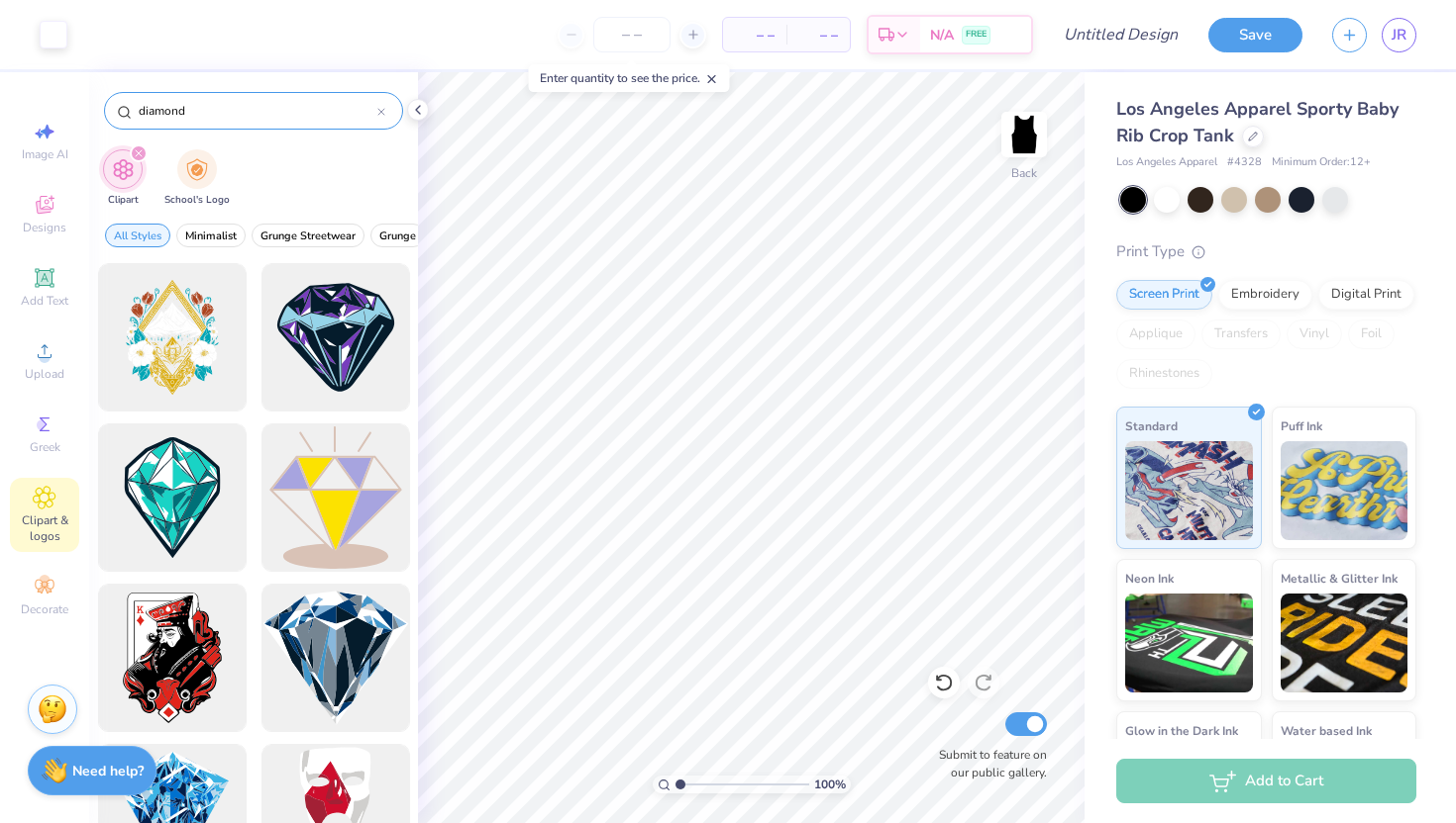
click at [380, 109] on icon at bounding box center [381, 112] width 8 height 8
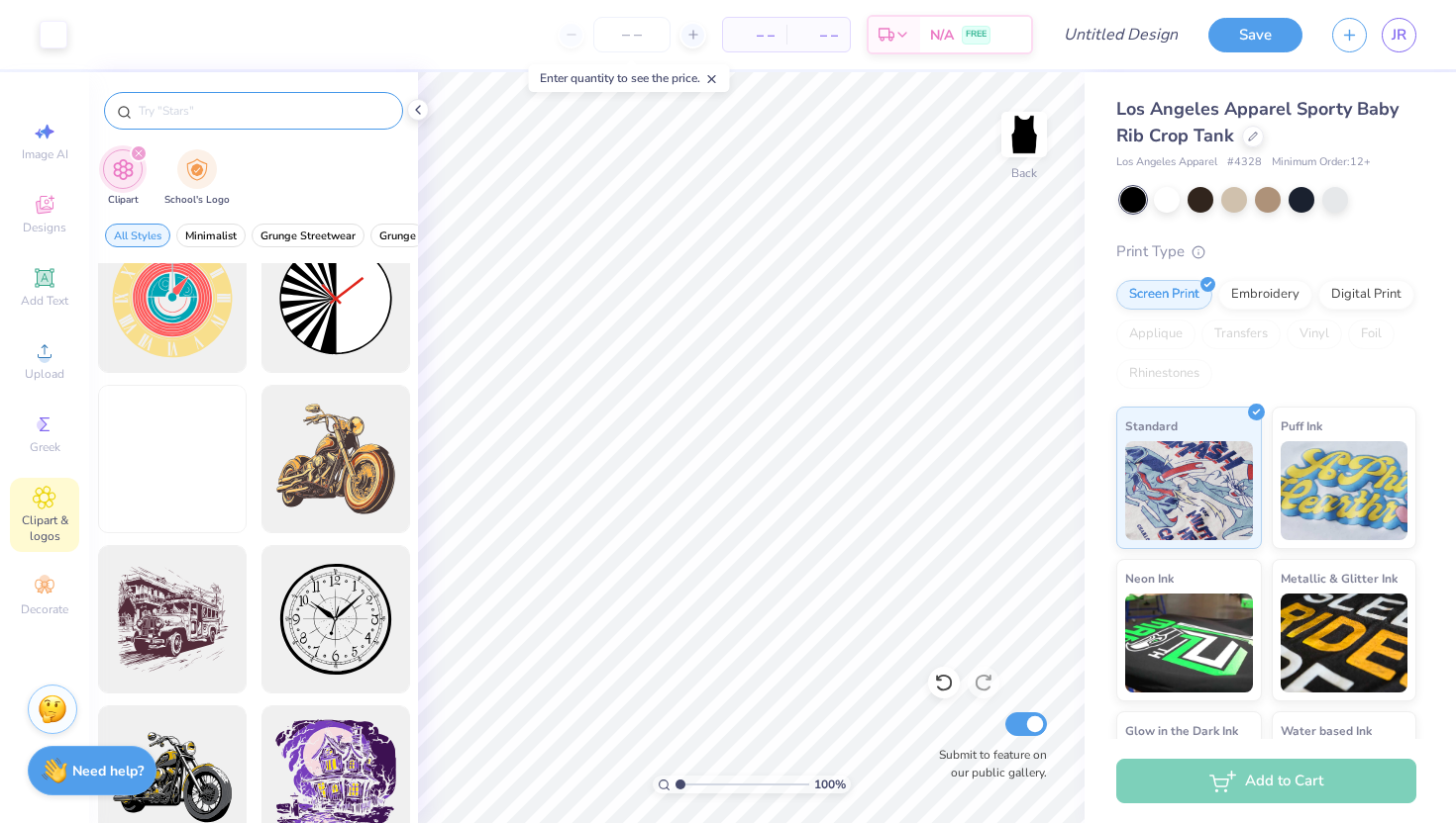
scroll to position [782, 0]
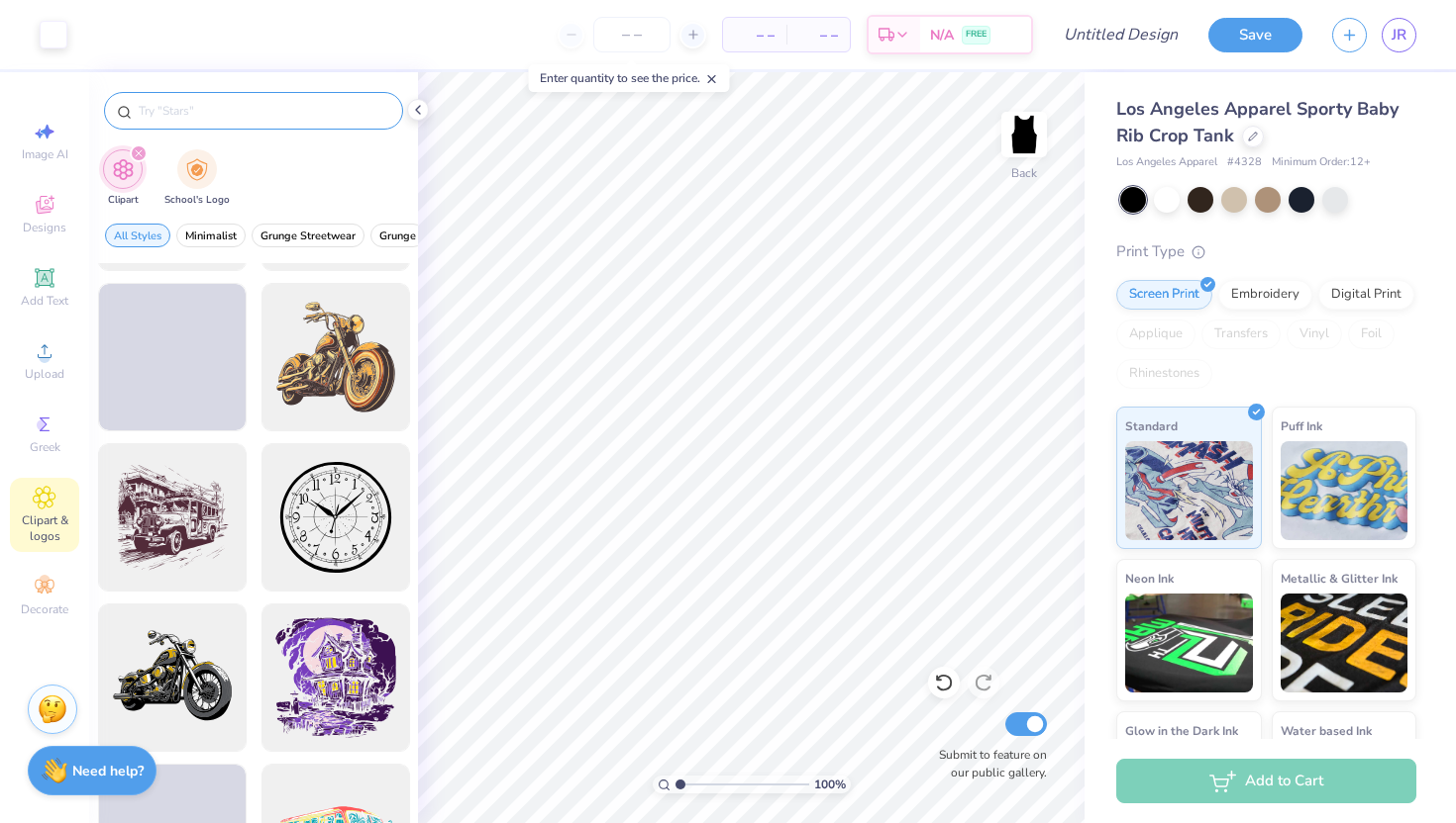
click at [132, 160] on div "filter for Clipart" at bounding box center [139, 154] width 18 height 18
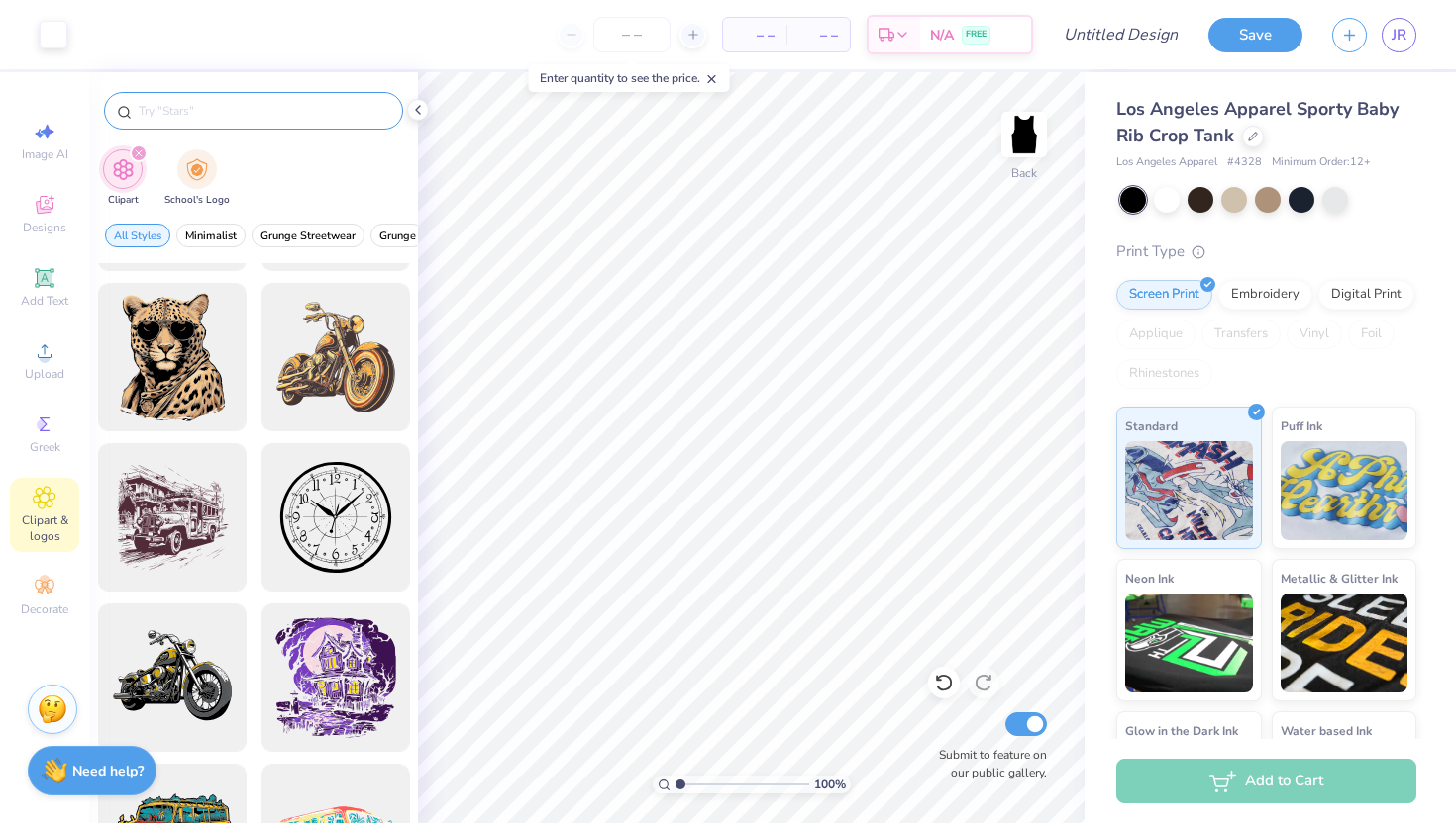
click at [136, 155] on icon "filter for Clipart" at bounding box center [139, 154] width 8 height 8
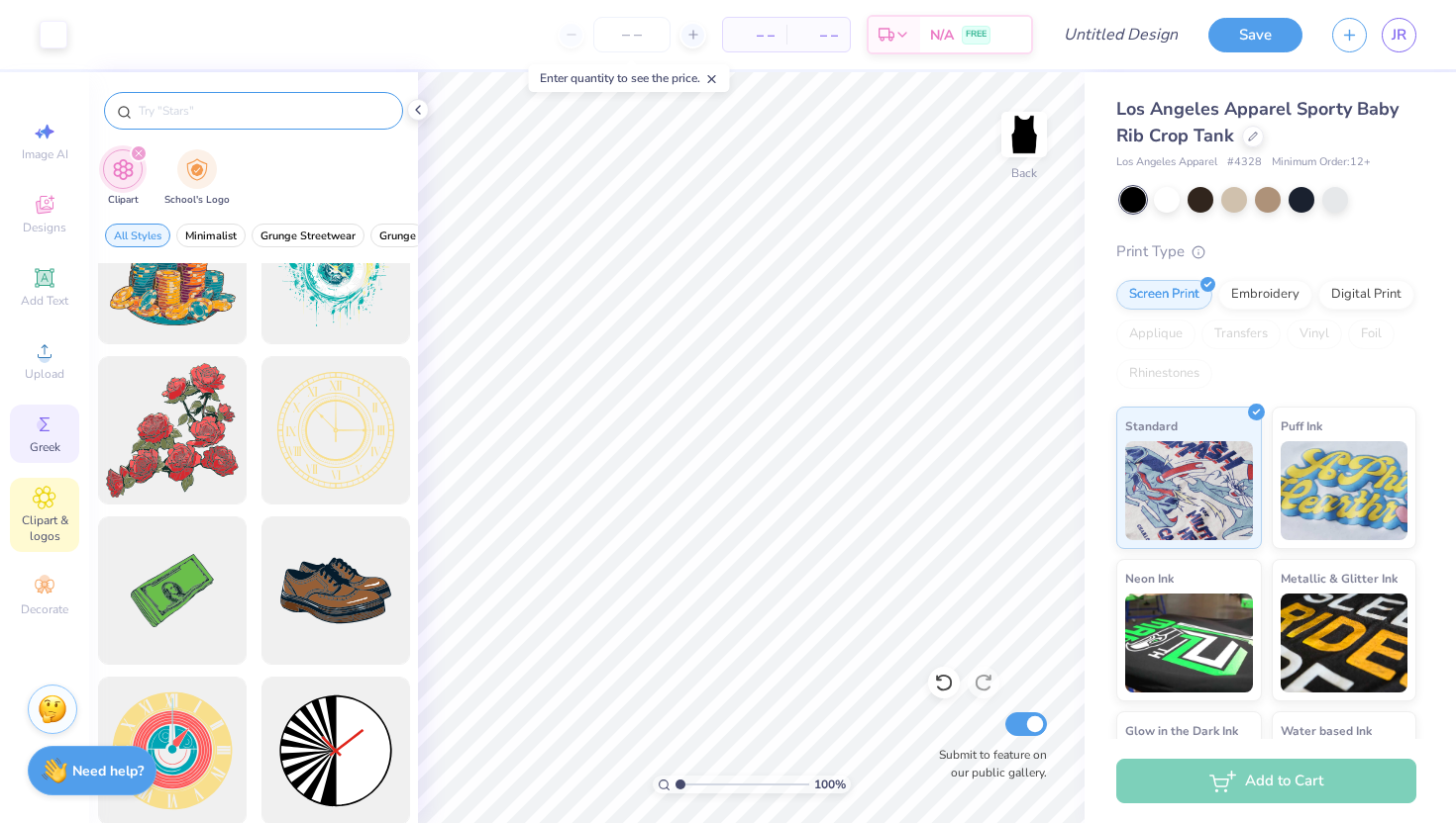
scroll to position [175, 0]
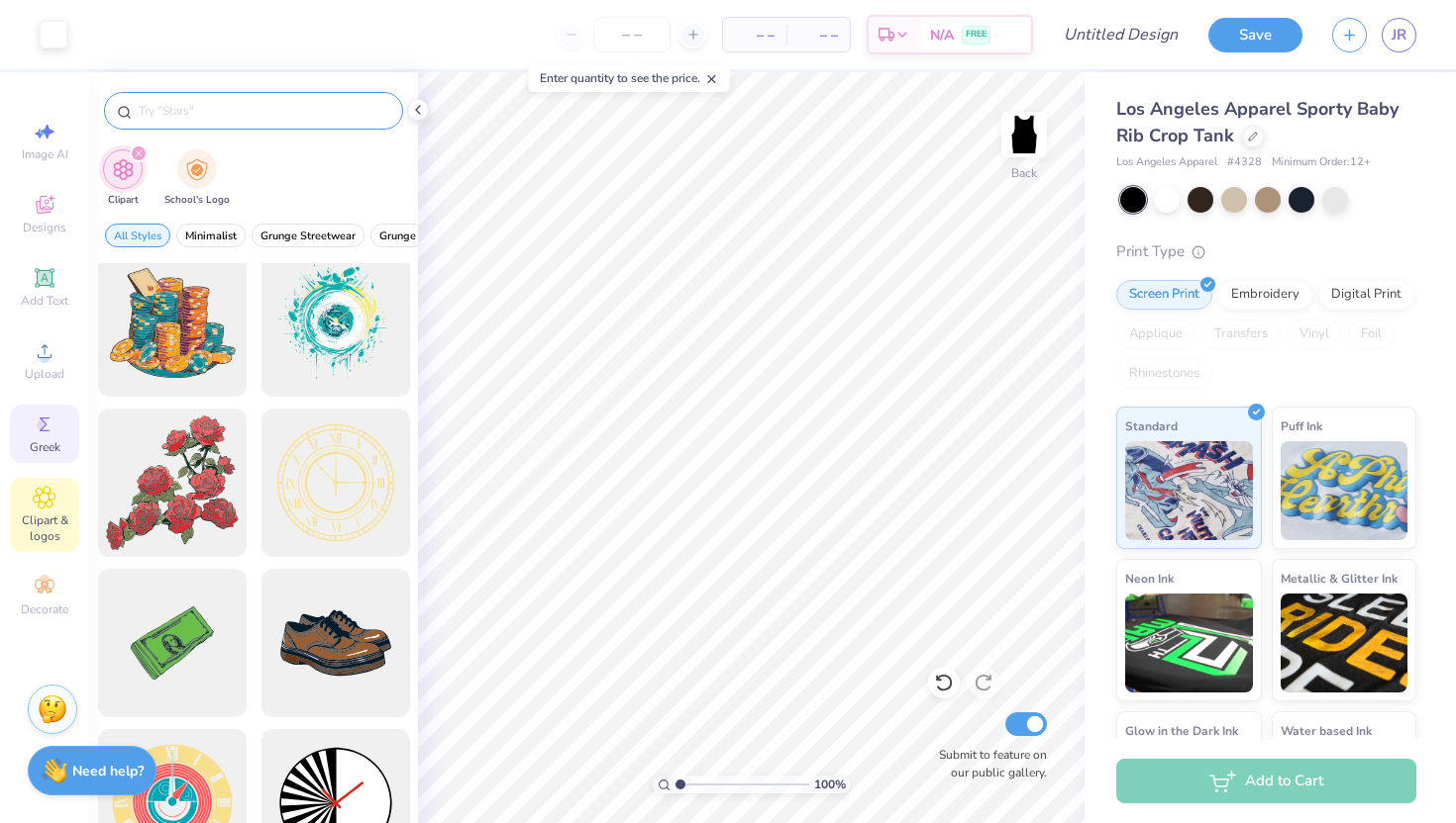
click at [47, 423] on circle at bounding box center [42, 425] width 11 height 11
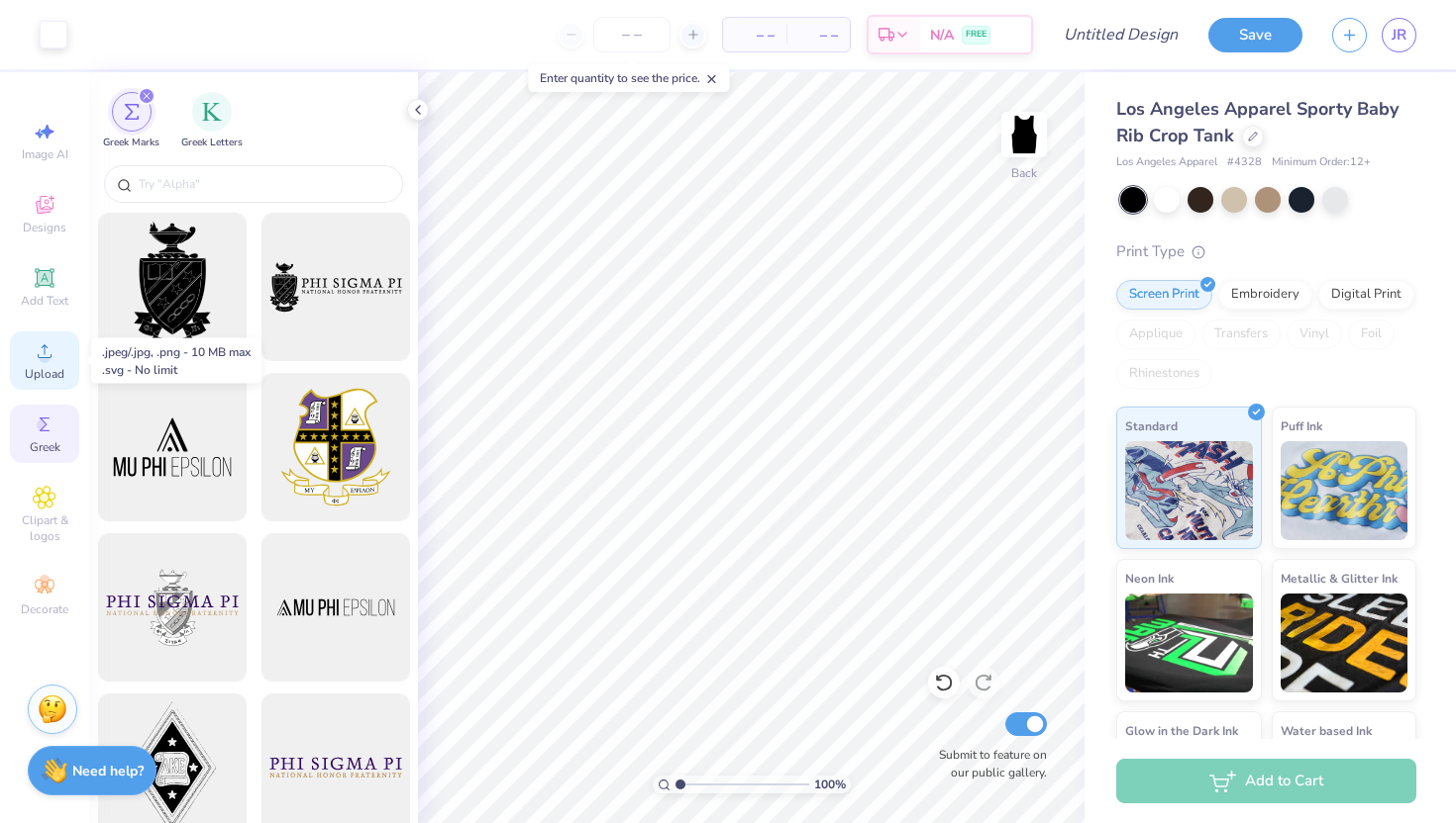
click at [42, 342] on icon at bounding box center [45, 351] width 24 height 24
click at [46, 367] on span "Upload" at bounding box center [45, 374] width 40 height 16
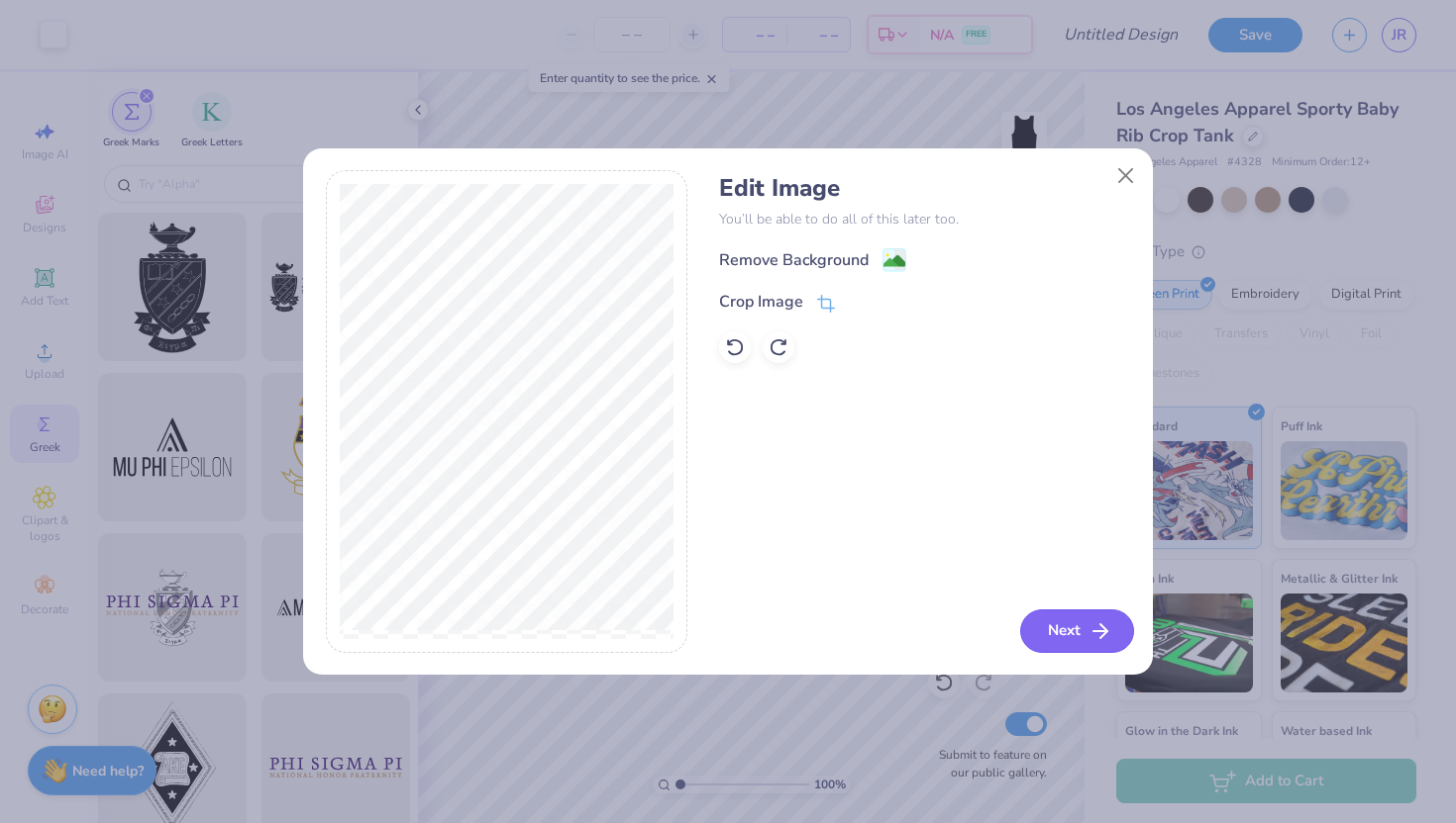
click at [1089, 625] on icon "button" at bounding box center [1100, 631] width 24 height 24
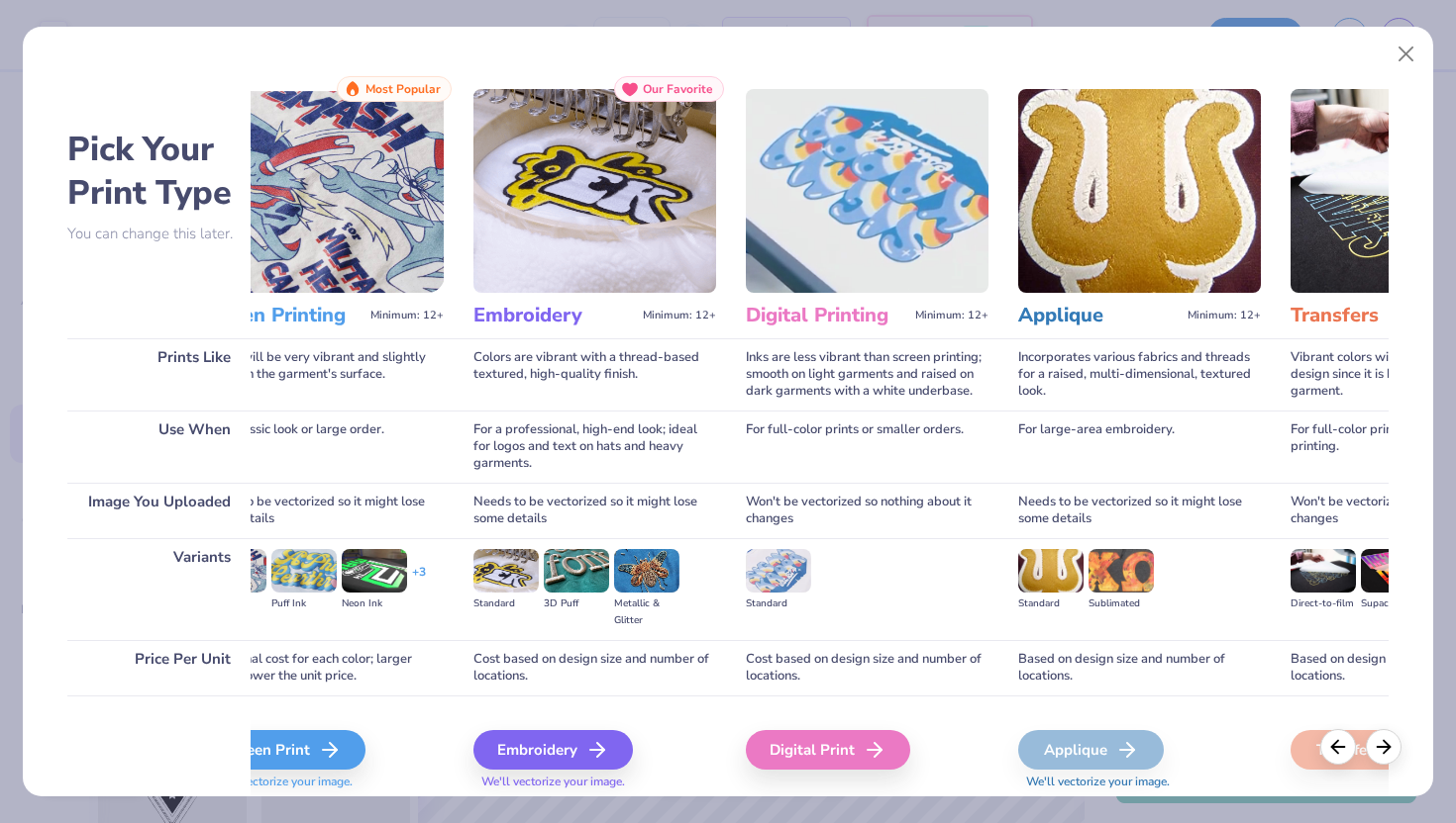
scroll to position [0, 0]
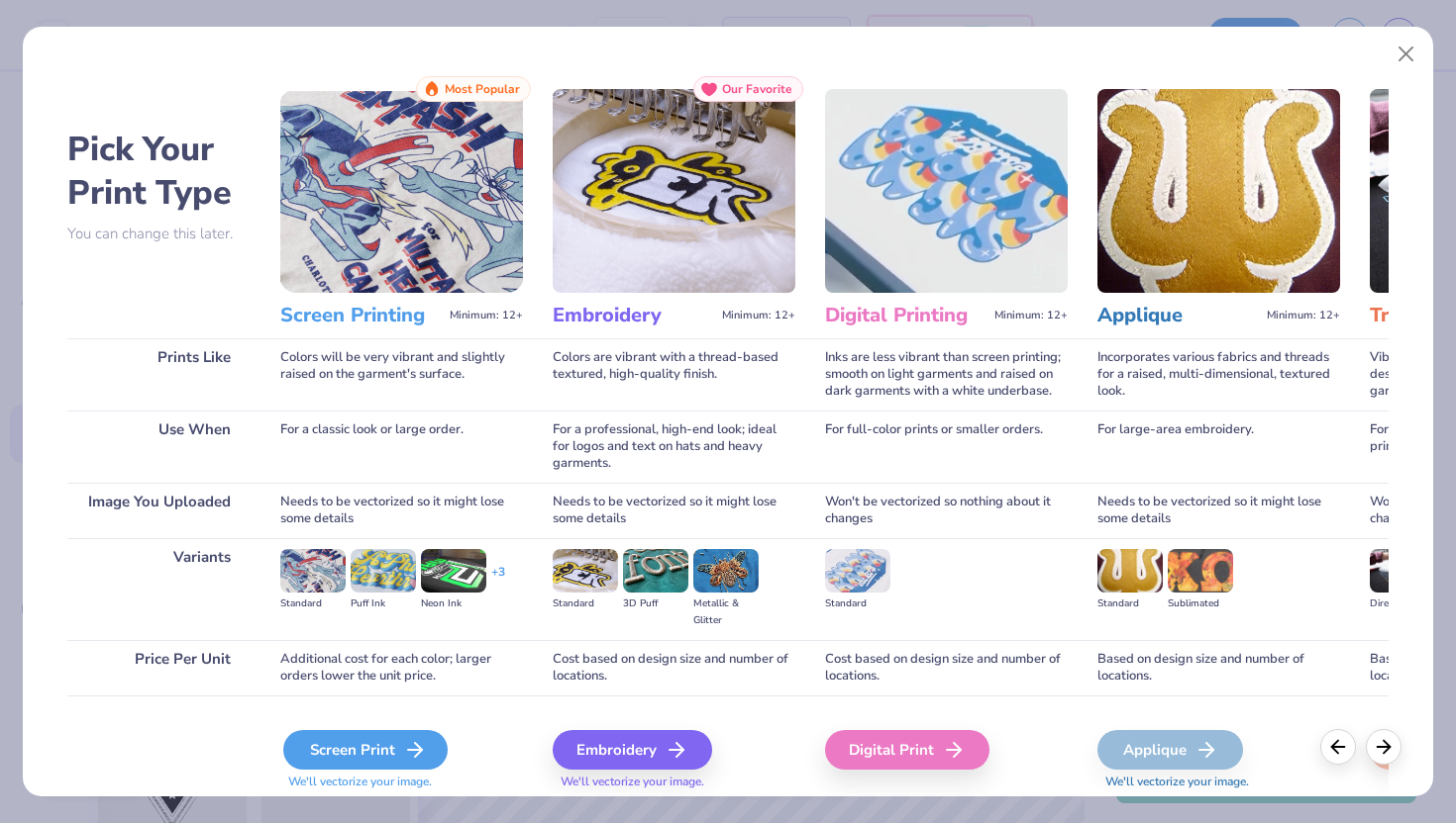
click at [368, 760] on div "Screen Print" at bounding box center [364, 751] width 164 height 40
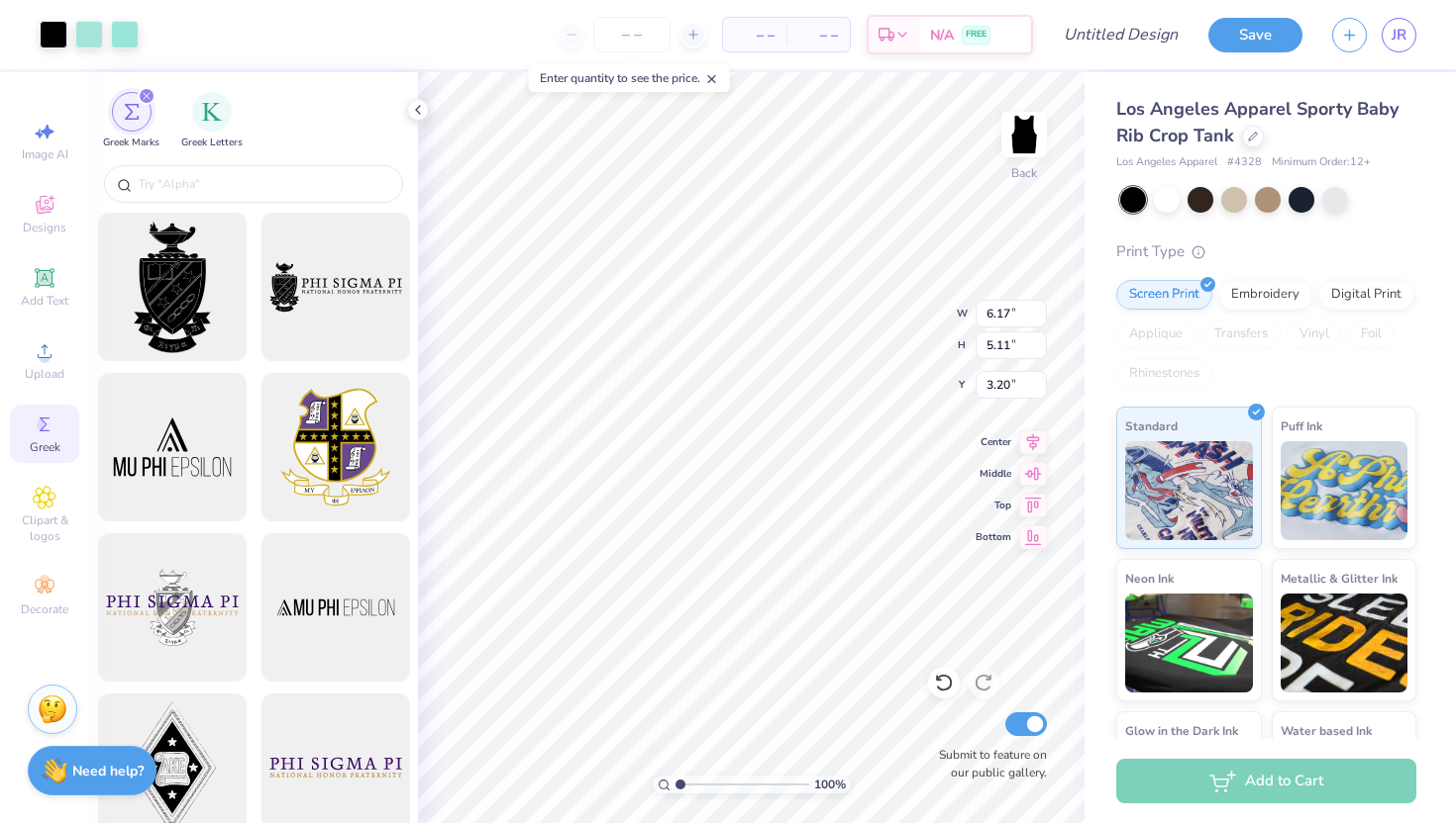
type input "2.86"
type input "2.37"
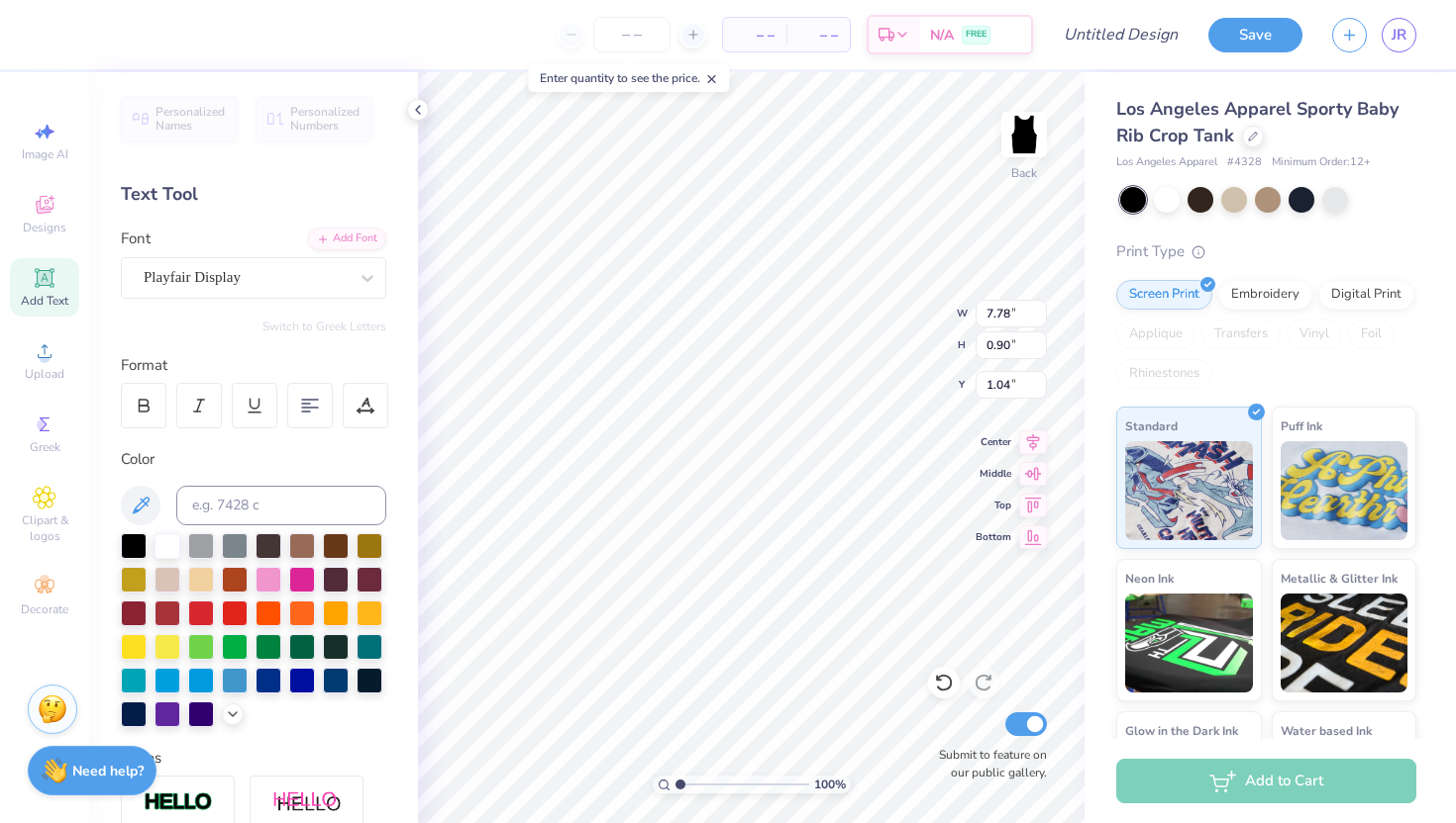
type input "3.20"
type input "2.86"
type input "2.37"
type input "5.90"
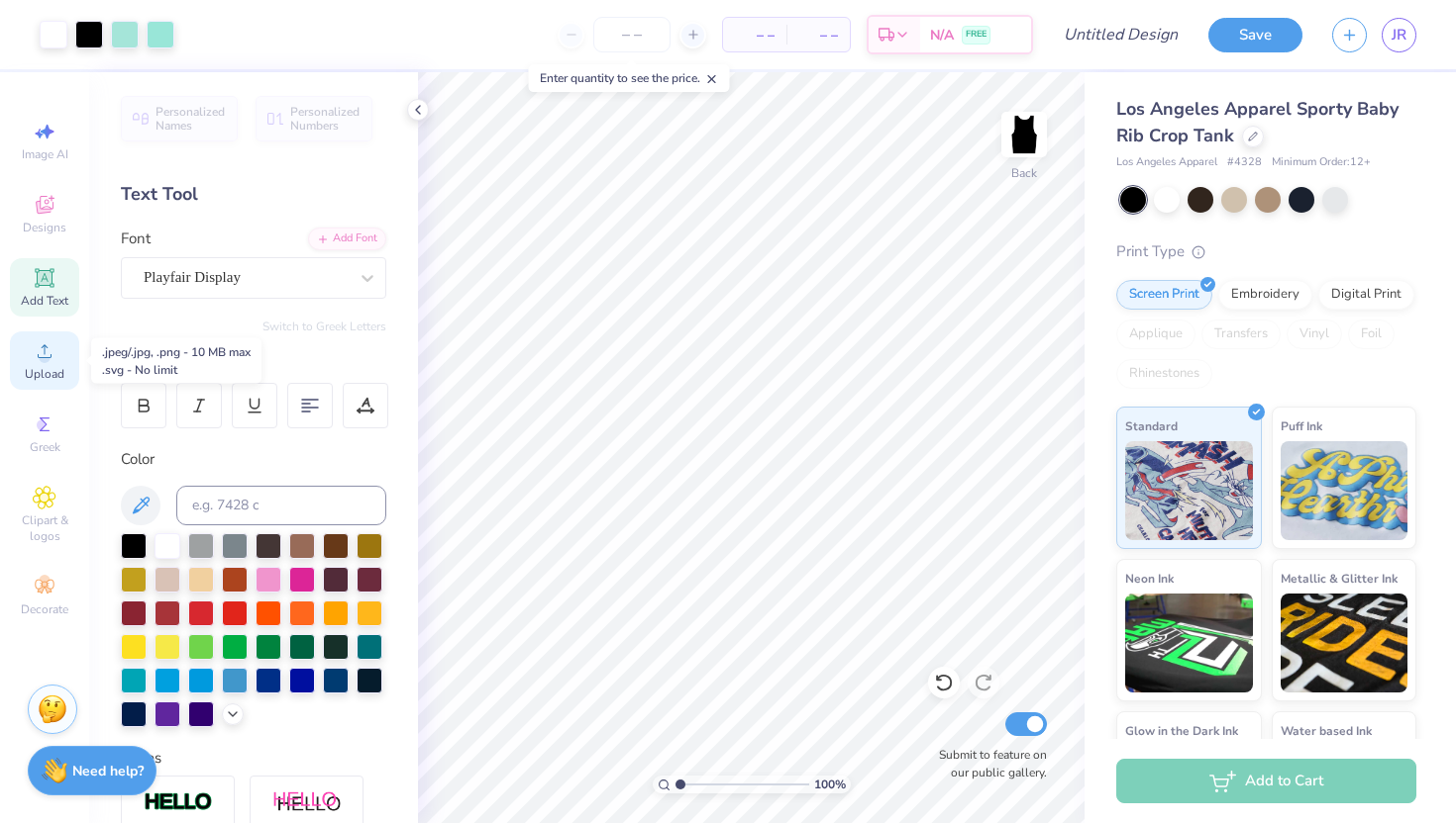
click at [47, 355] on circle at bounding box center [44, 357] width 11 height 11
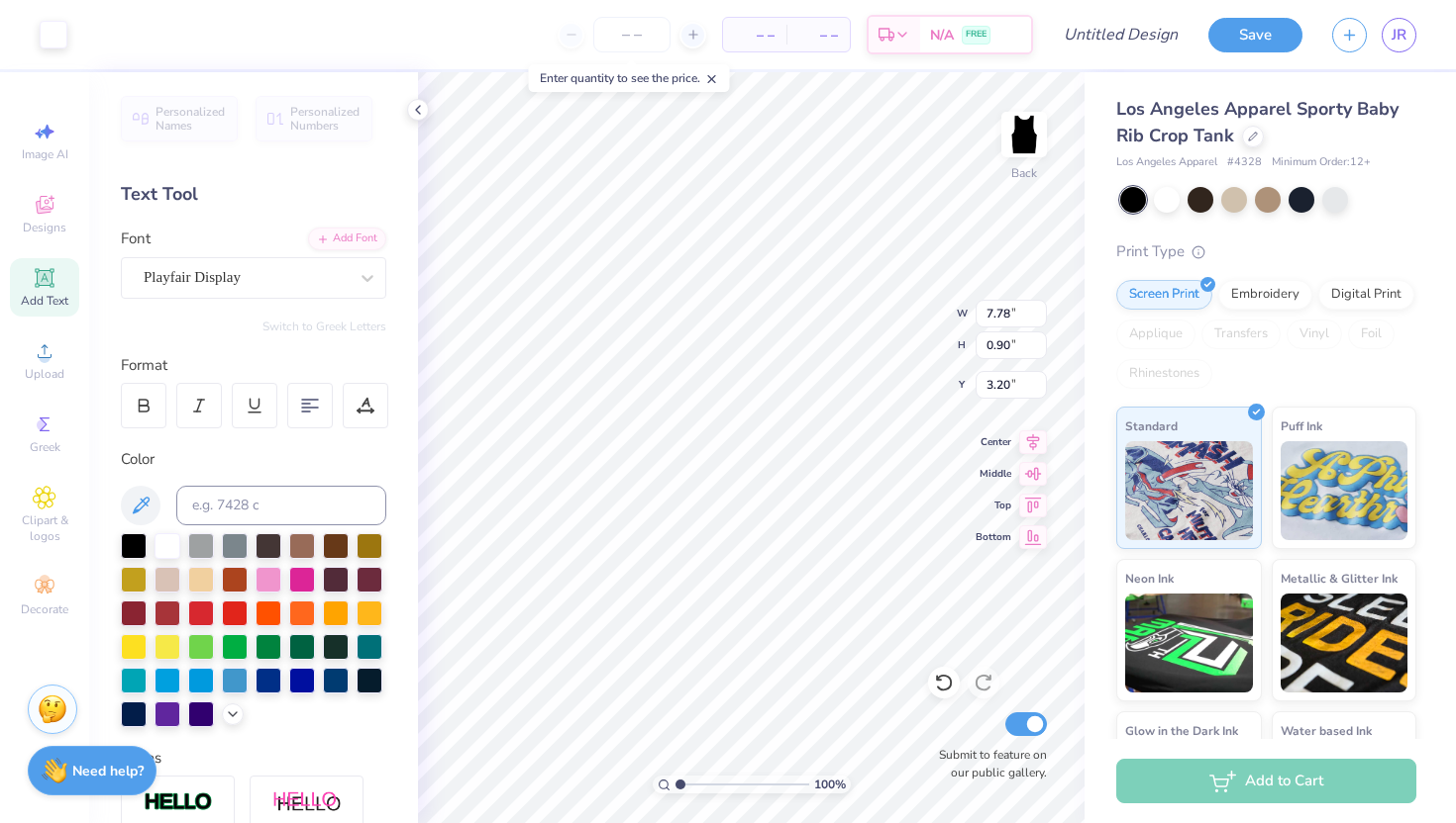
type input "3.19"
click at [38, 361] on icon at bounding box center [45, 351] width 24 height 24
click at [35, 367] on span "Upload" at bounding box center [45, 374] width 40 height 16
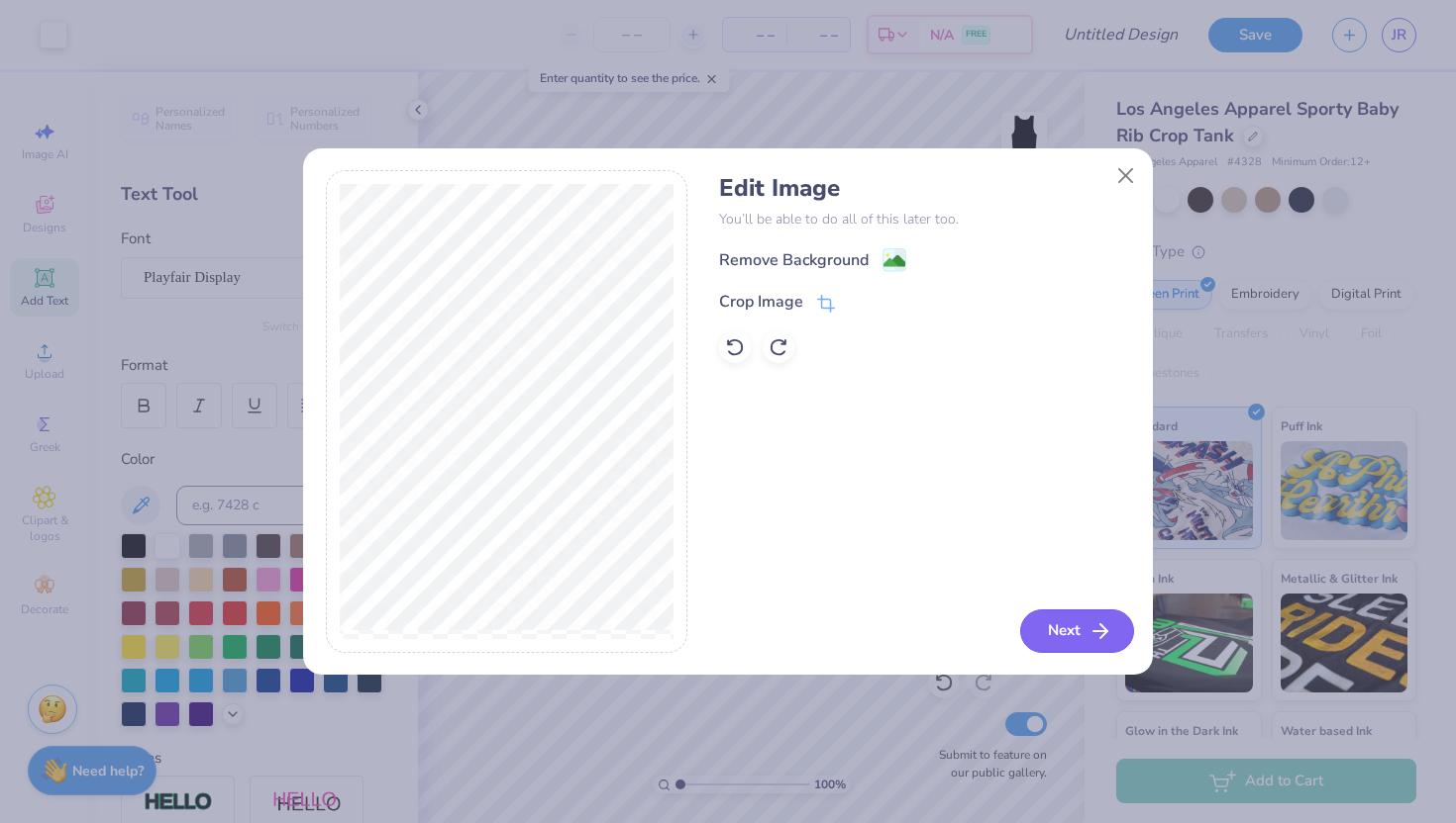
click at [1074, 634] on button "Next" at bounding box center [1077, 631] width 114 height 44
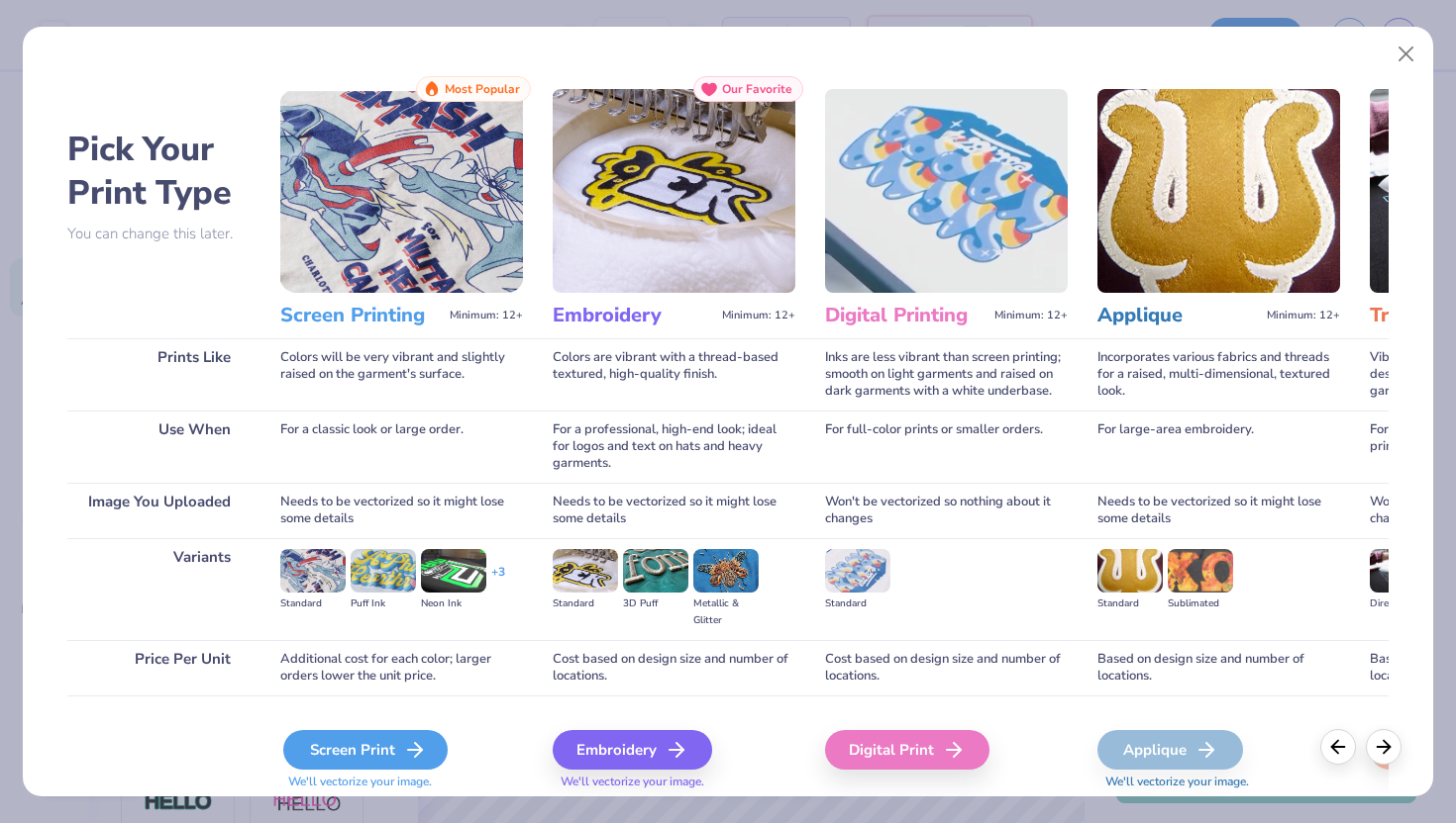
click at [311, 755] on div "Screen Print" at bounding box center [364, 751] width 164 height 40
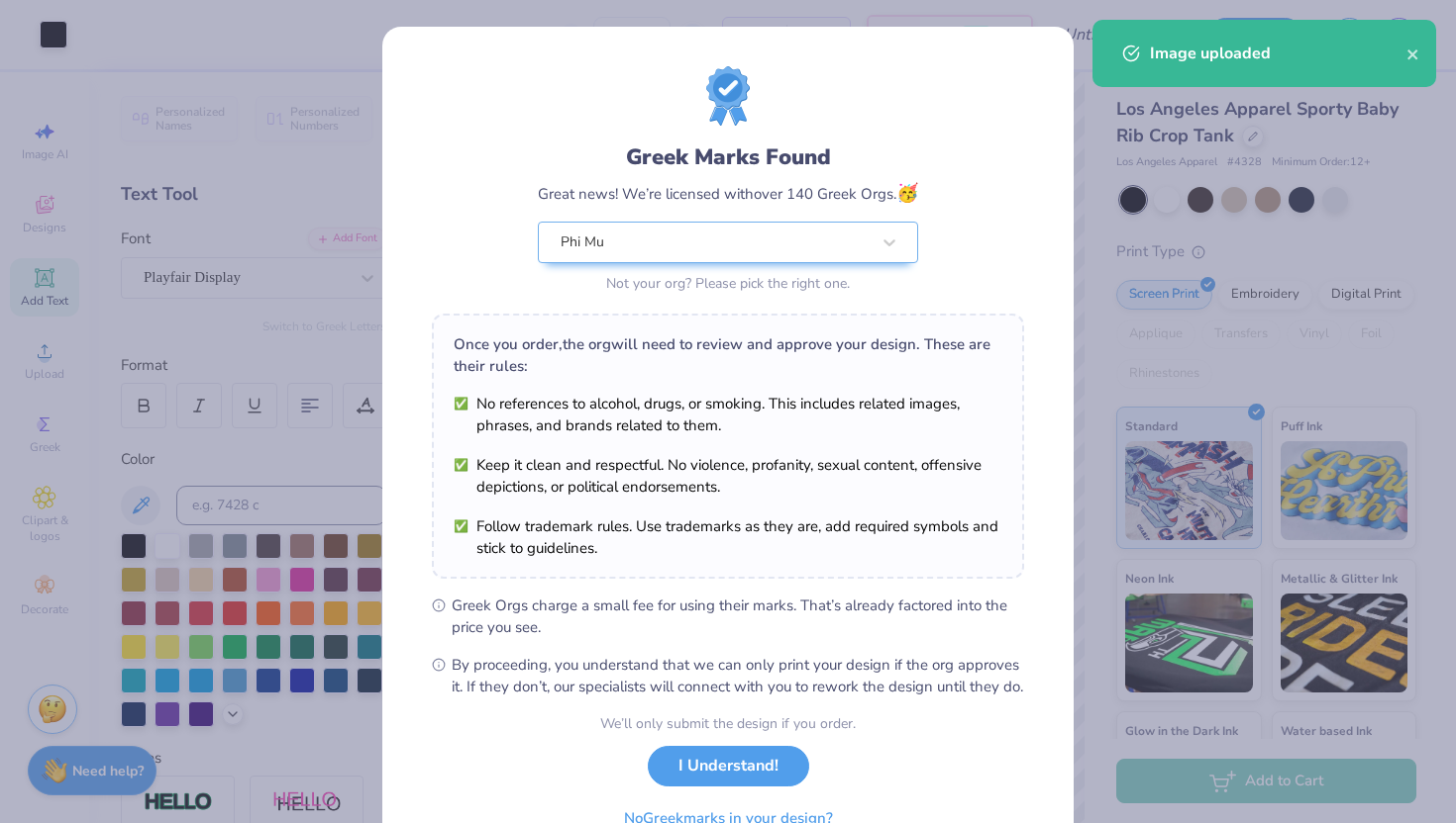
scroll to position [103, 0]
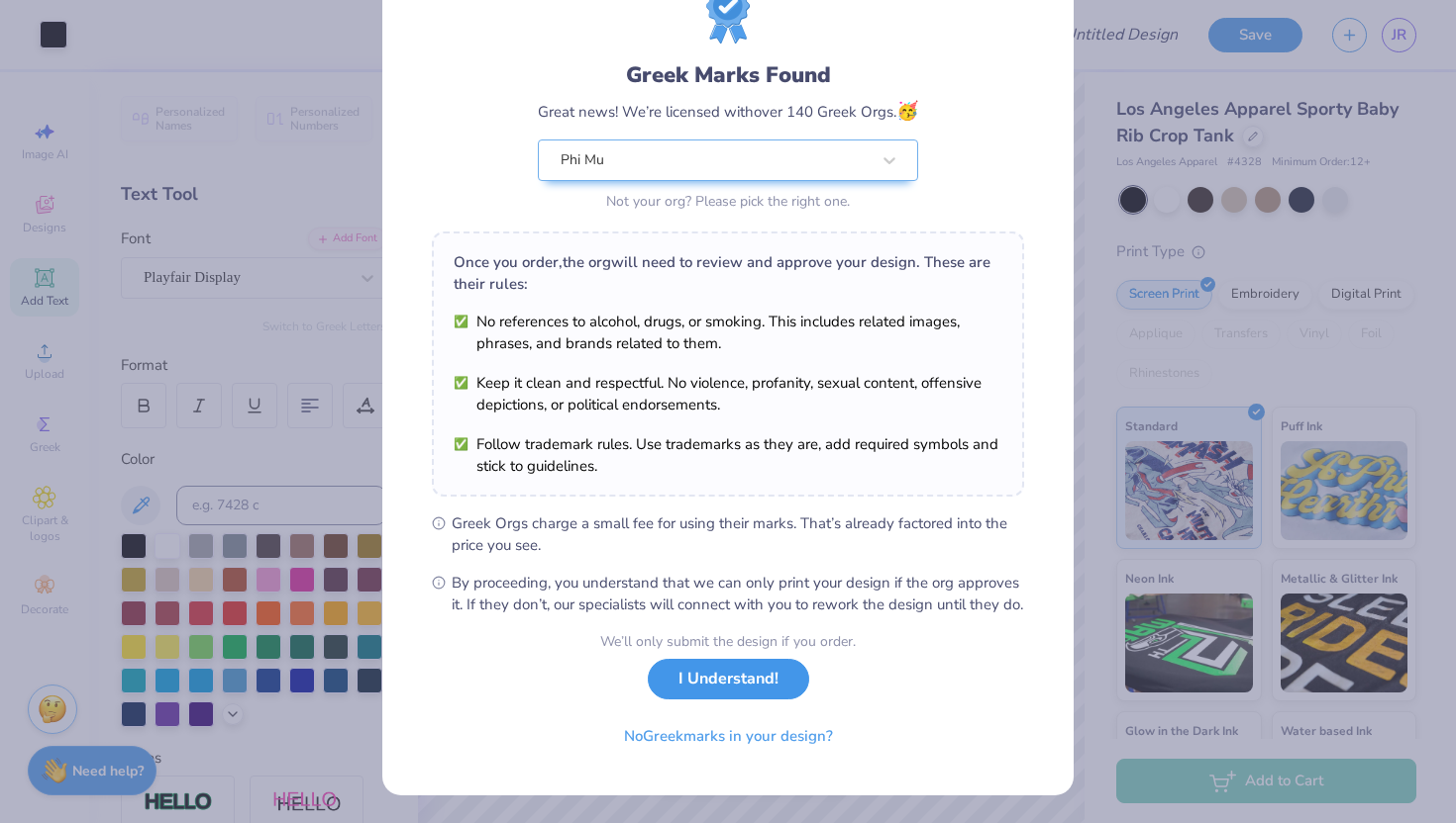
click at [722, 677] on button "I Understand!" at bounding box center [728, 679] width 162 height 41
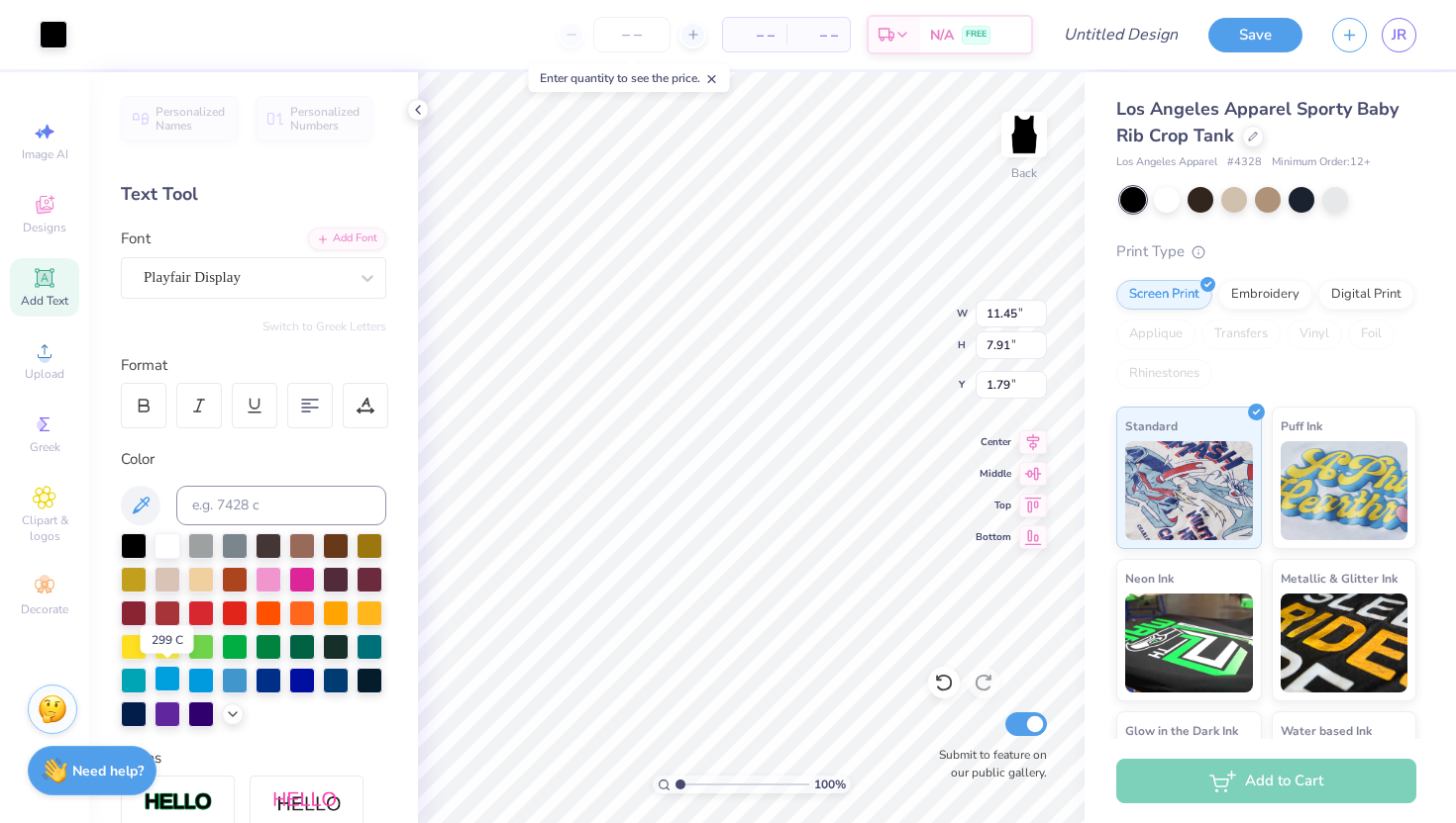
click at [162, 683] on div at bounding box center [168, 679] width 26 height 26
type input "4.77"
type input "3.30"
type input "5.15"
click at [416, 108] on icon at bounding box center [418, 110] width 16 height 16
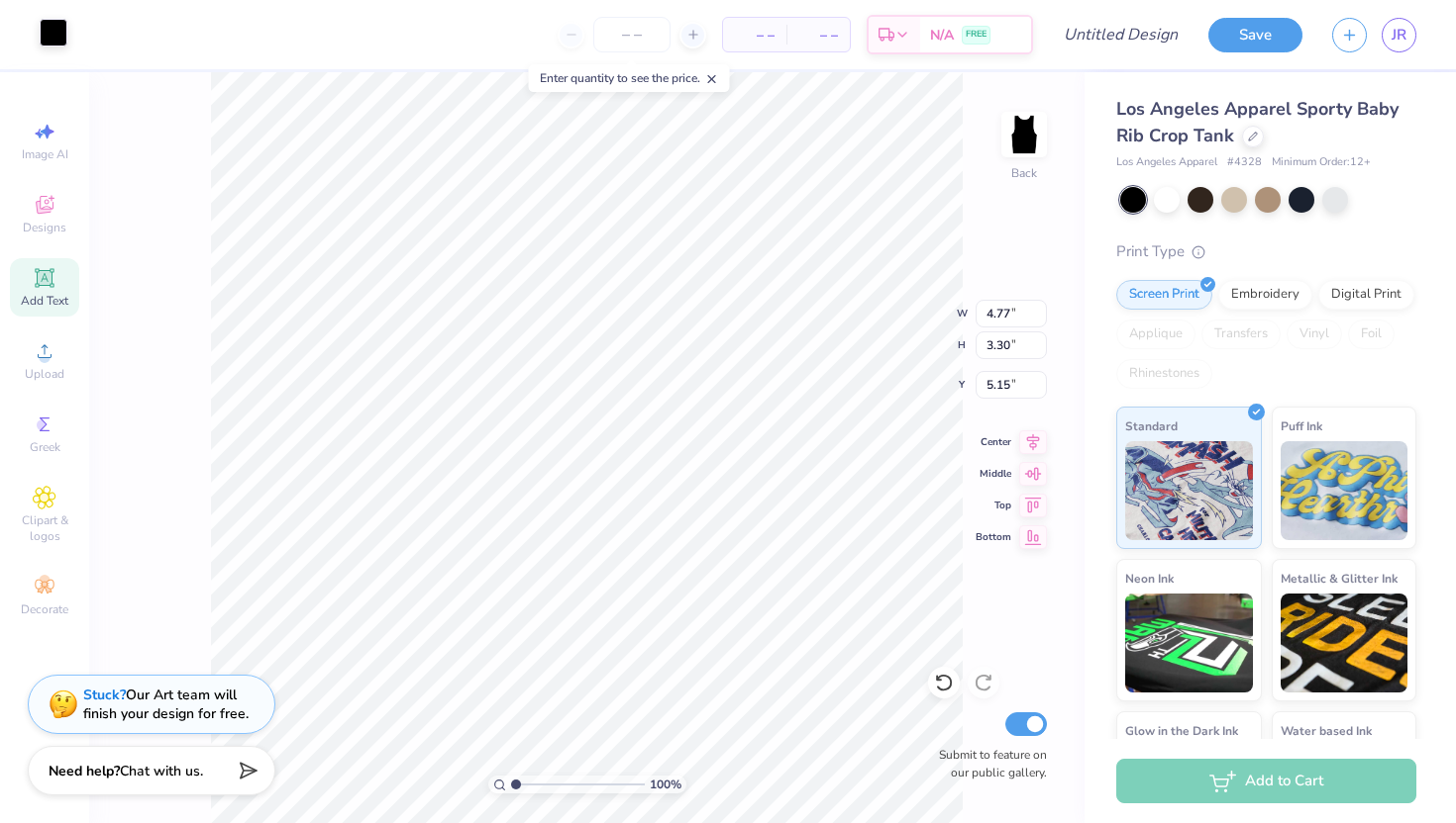
click at [53, 36] on div at bounding box center [54, 33] width 28 height 28
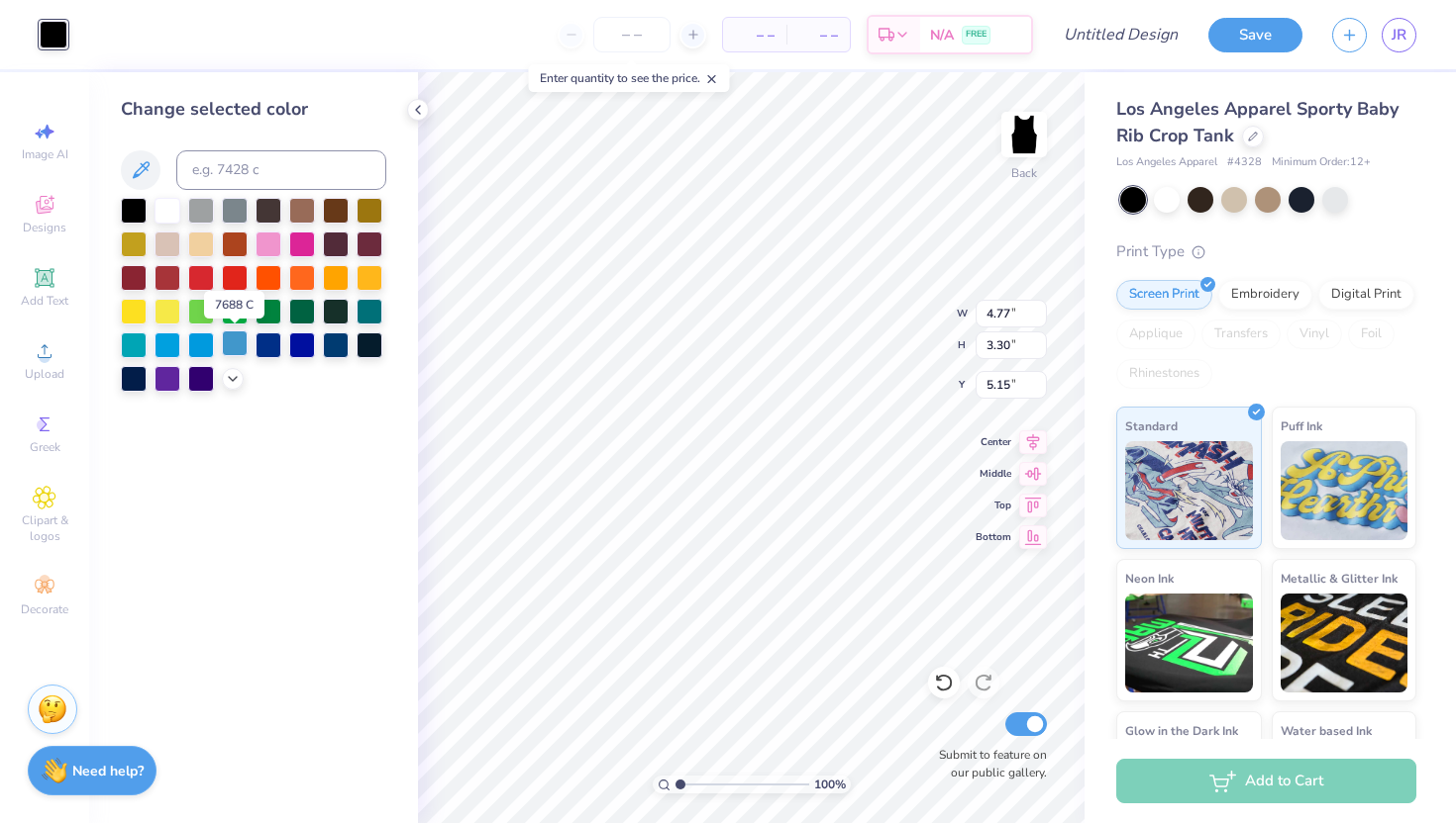
click at [231, 346] on div at bounding box center [234, 343] width 26 height 26
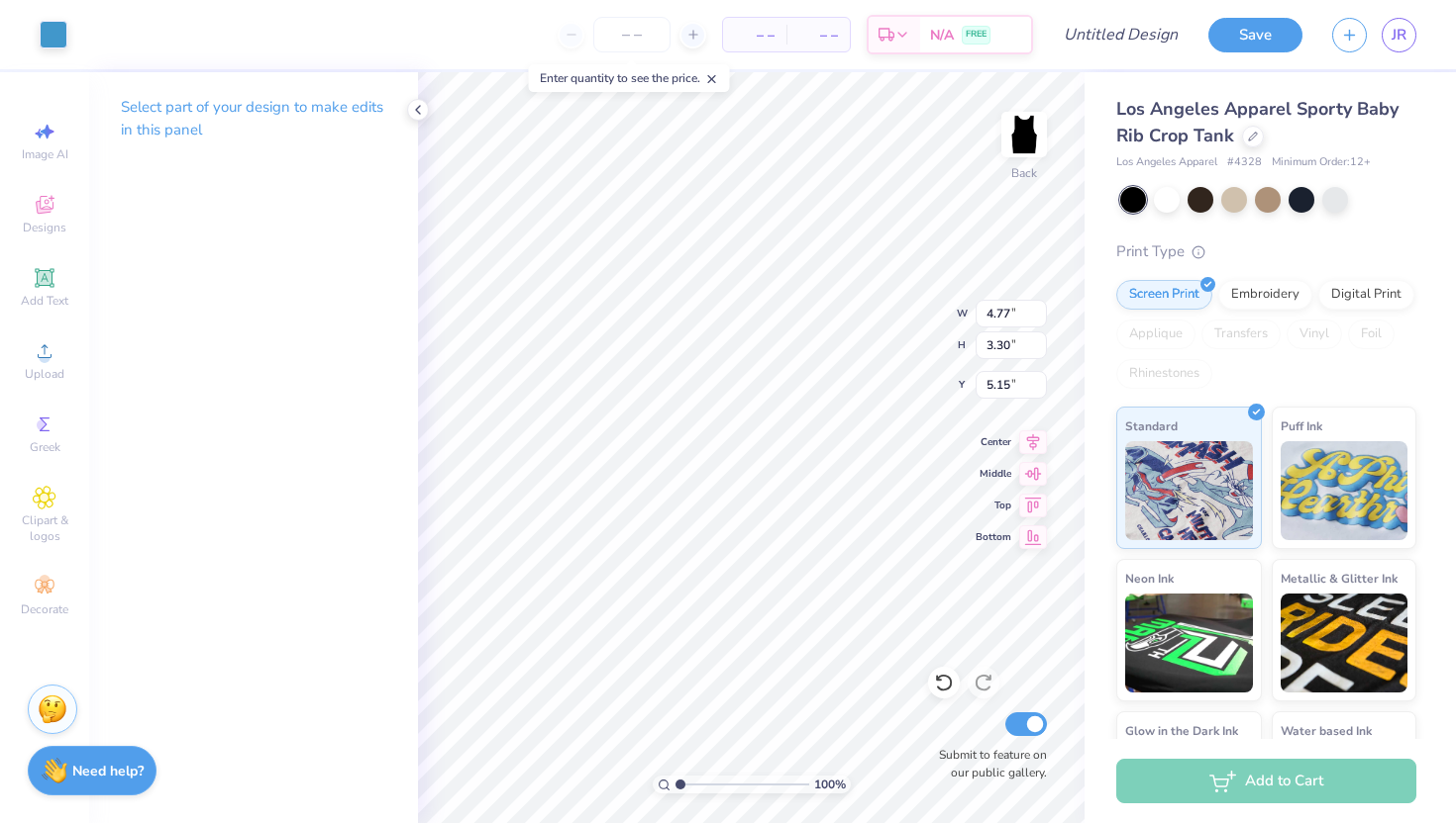
type input "2.33"
type input "1.61"
type input "0.86"
click at [65, 33] on div at bounding box center [54, 33] width 28 height 28
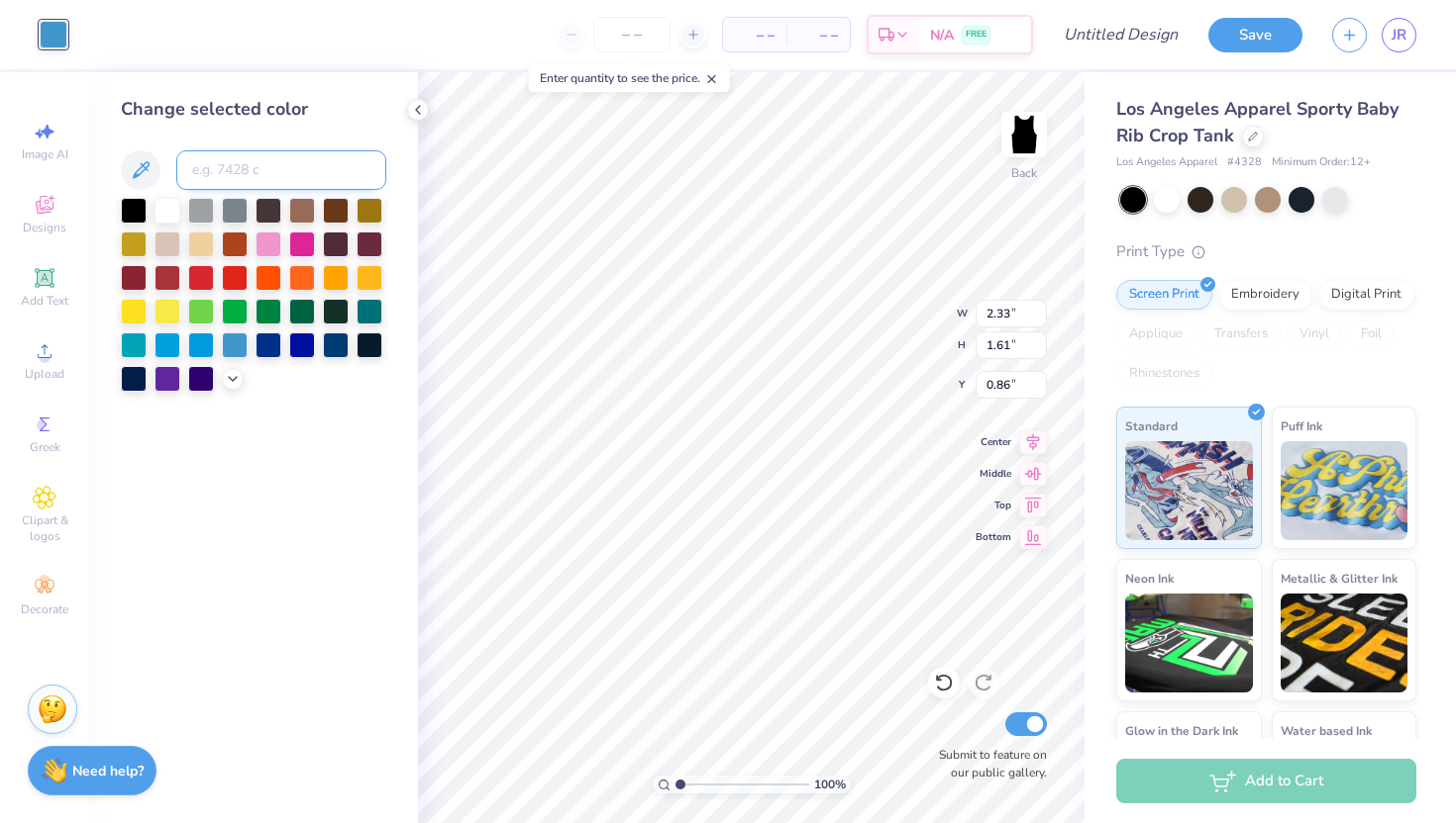
click at [262, 168] on input at bounding box center [280, 171] width 210 height 40
click at [249, 158] on input "81D8D0" at bounding box center [280, 171] width 210 height 40
type input "81D8D0"
click at [234, 380] on icon at bounding box center [232, 377] width 16 height 16
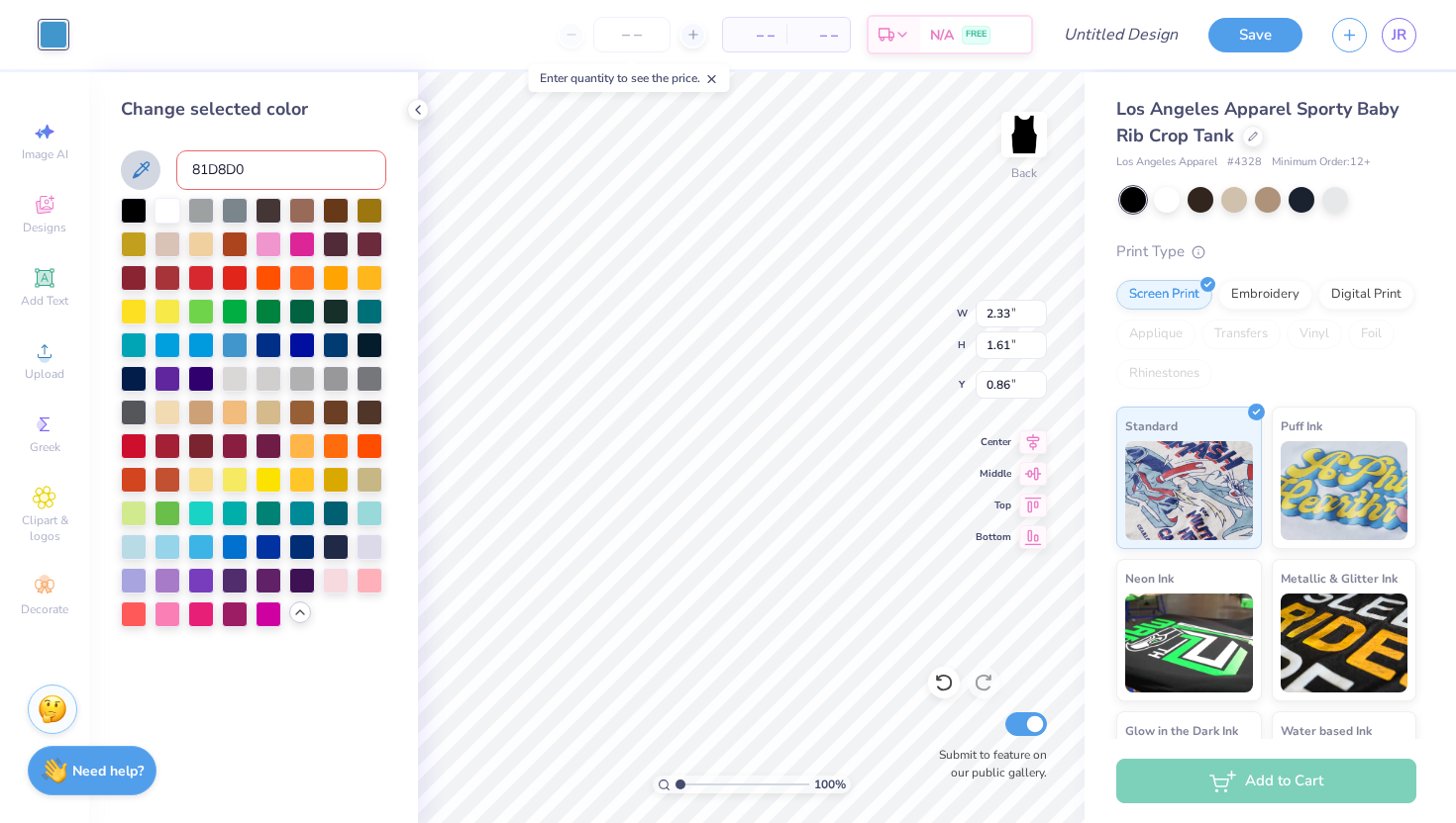
drag, startPoint x: 263, startPoint y: 165, endPoint x: 154, endPoint y: 166, distance: 109.0
click at [154, 166] on div "81D8D0" at bounding box center [253, 171] width 265 height 40
click at [133, 166] on icon at bounding box center [141, 171] width 24 height 24
click at [280, 173] on input "81D8D0" at bounding box center [280, 171] width 210 height 40
drag, startPoint x: 264, startPoint y: 168, endPoint x: 197, endPoint y: 167, distance: 67.0
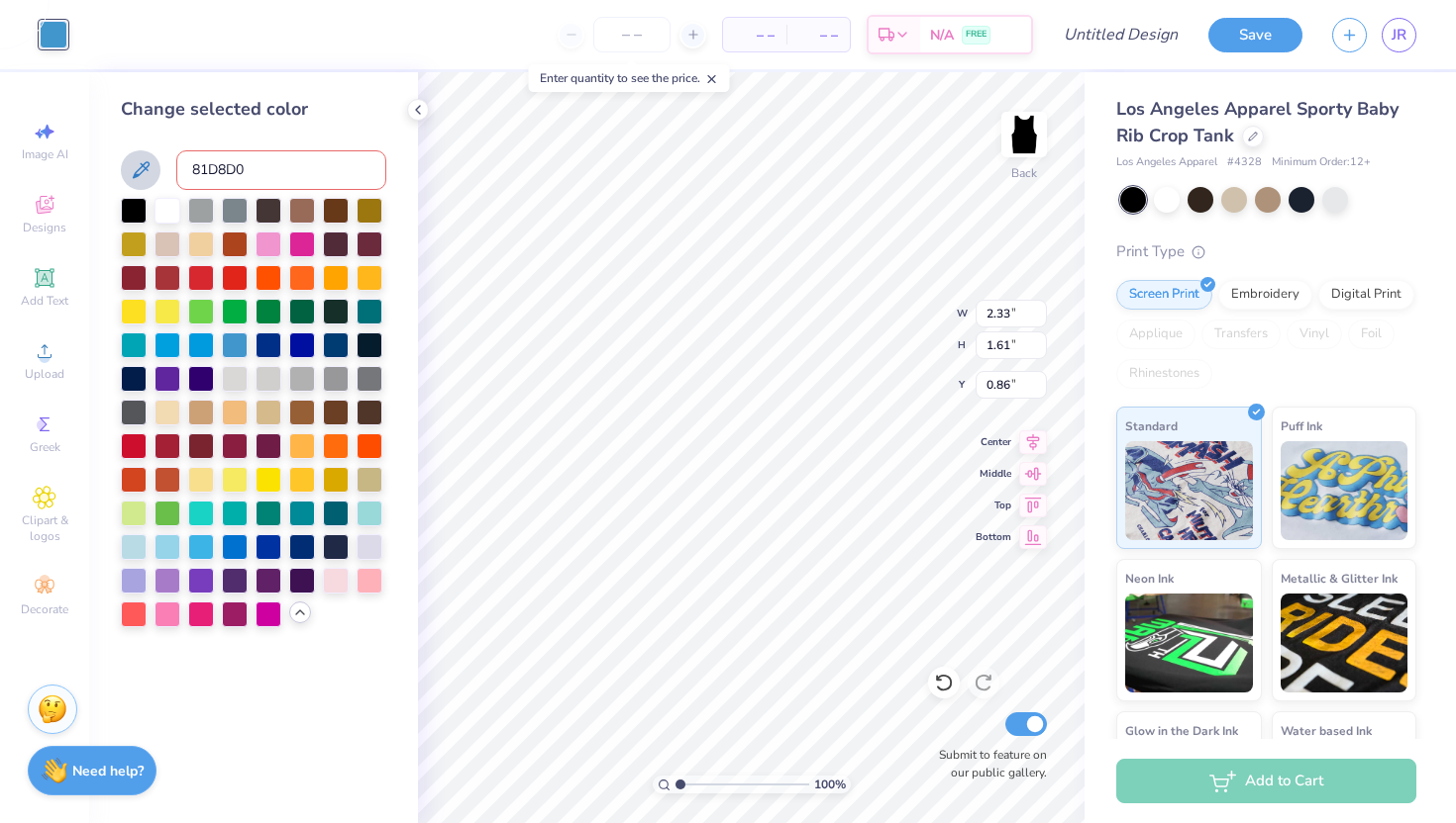
click at [197, 167] on input "81D8D0" at bounding box center [280, 171] width 210 height 40
click at [151, 173] on icon at bounding box center [141, 171] width 24 height 24
click at [245, 163] on input "81D8D0" at bounding box center [280, 171] width 210 height 40
drag, startPoint x: 255, startPoint y: 166, endPoint x: 178, endPoint y: 165, distance: 77.0
click at [178, 165] on input "81D8D0" at bounding box center [280, 171] width 210 height 40
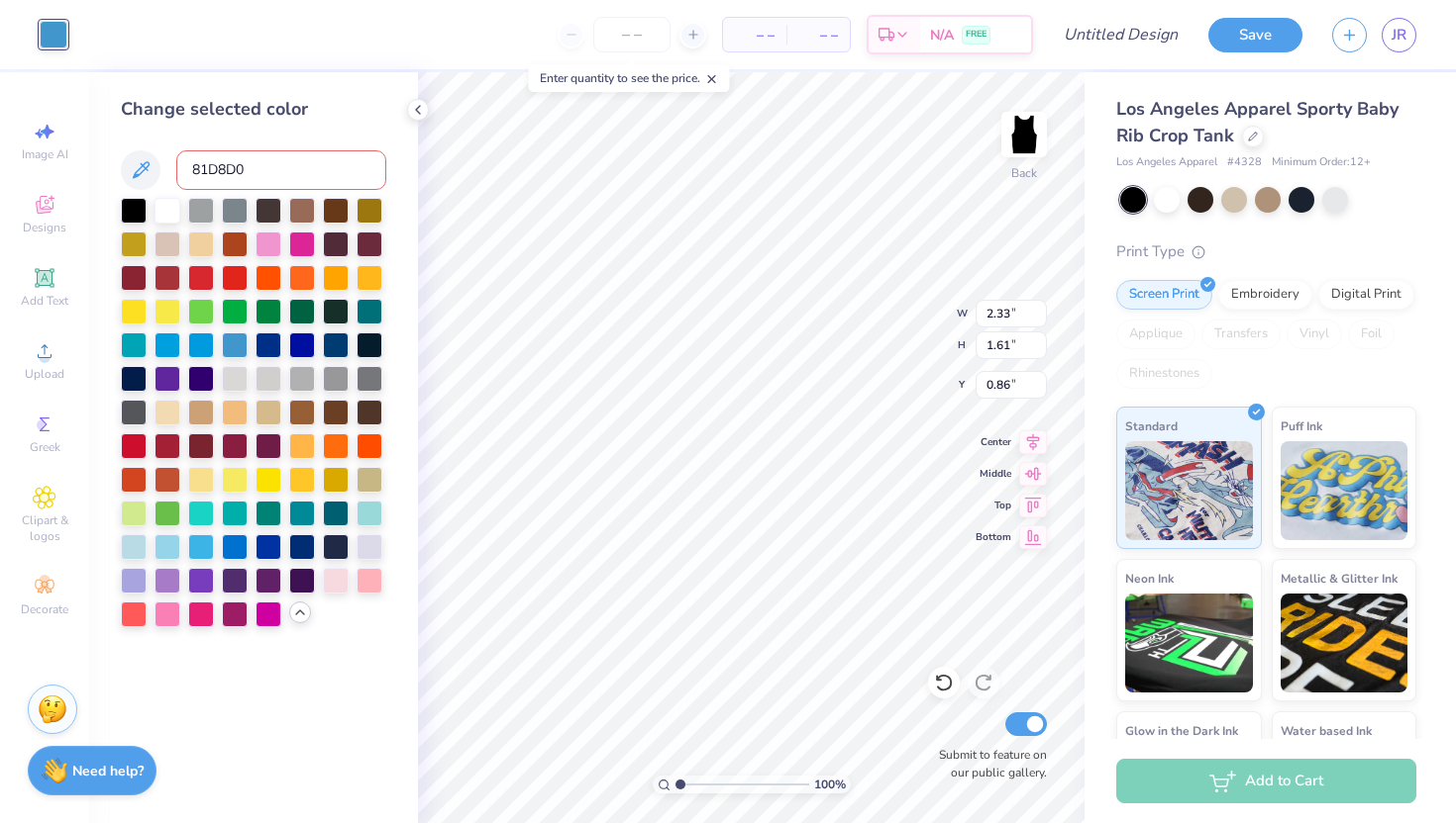
click at [354, 745] on div "Change selected color 81D8D0" at bounding box center [253, 448] width 329 height 752
click at [296, 616] on icon at bounding box center [300, 613] width 16 height 16
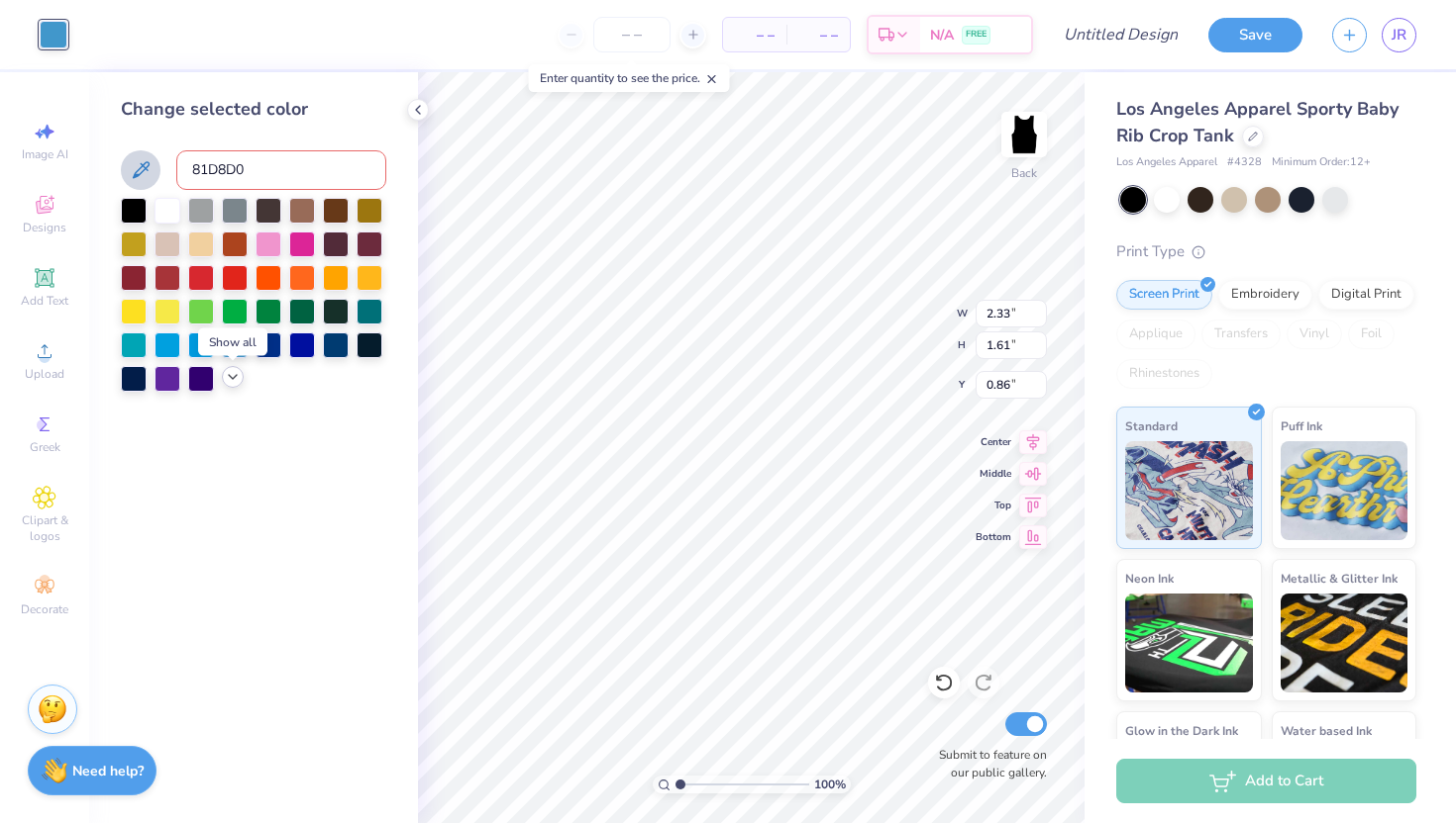
click at [138, 176] on icon at bounding box center [141, 170] width 17 height 17
drag, startPoint x: 263, startPoint y: 176, endPoint x: 183, endPoint y: 176, distance: 80.0
click at [183, 176] on input "81D8D0" at bounding box center [280, 171] width 210 height 40
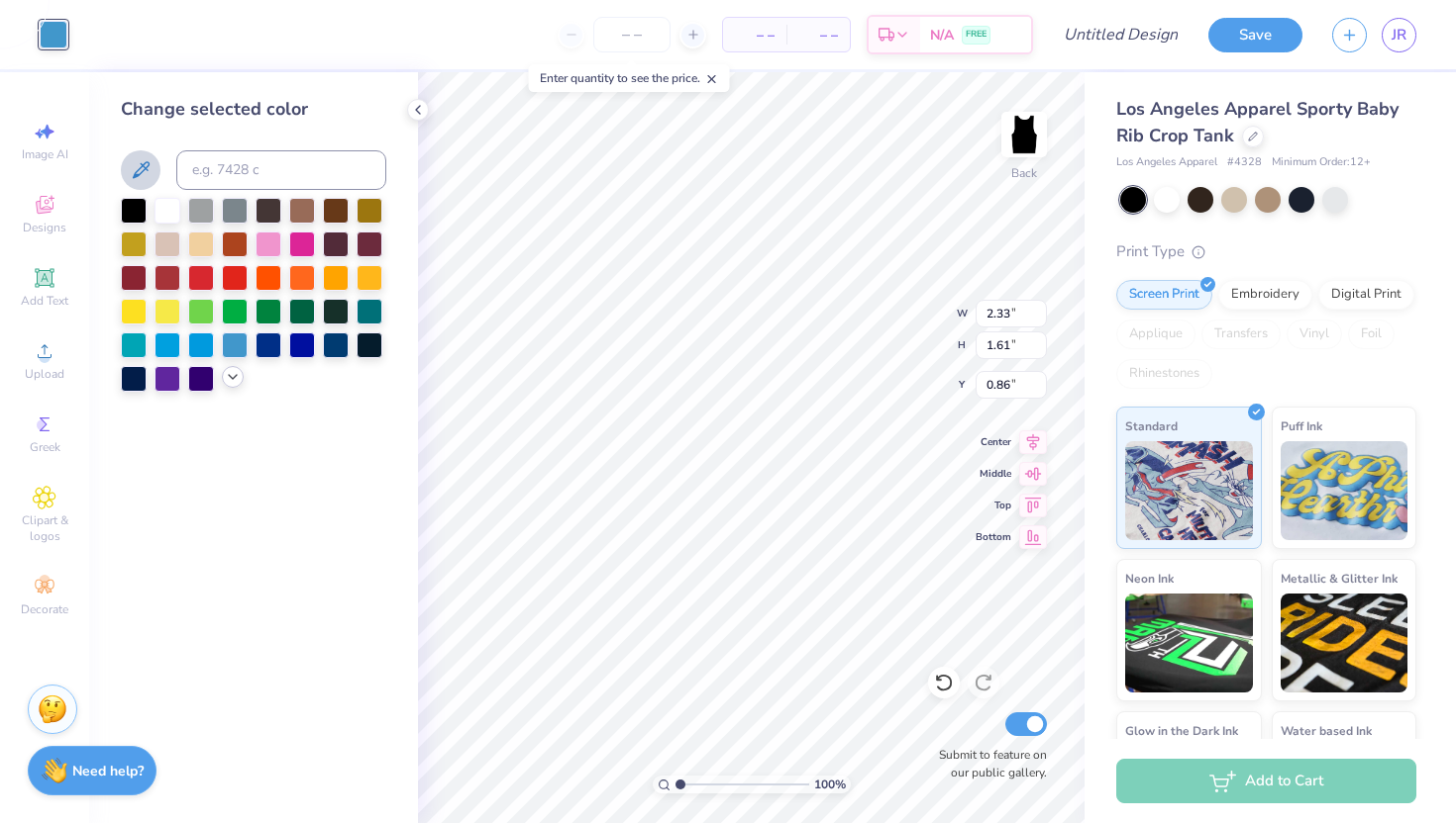
click at [290, 423] on div "Change selected color" at bounding box center [253, 448] width 329 height 752
click at [228, 249] on div at bounding box center [234, 242] width 26 height 26
click at [267, 250] on div at bounding box center [268, 242] width 26 height 26
click at [125, 176] on button at bounding box center [141, 171] width 40 height 40
click at [140, 166] on icon at bounding box center [141, 171] width 24 height 24
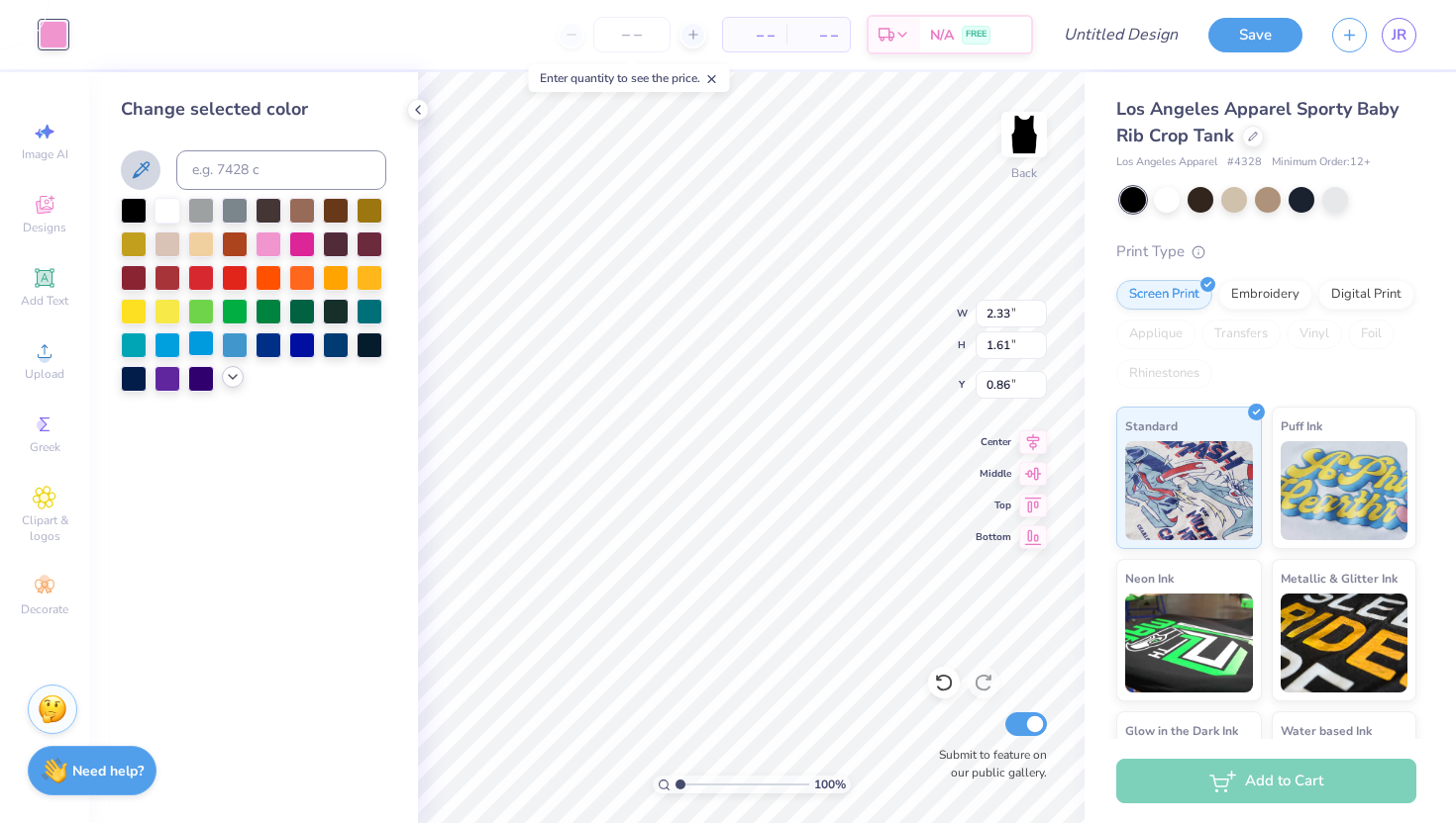
click at [196, 347] on div at bounding box center [201, 343] width 26 height 26
click at [240, 348] on div at bounding box center [234, 343] width 26 height 26
click at [229, 376] on polyline at bounding box center [232, 377] width 8 height 4
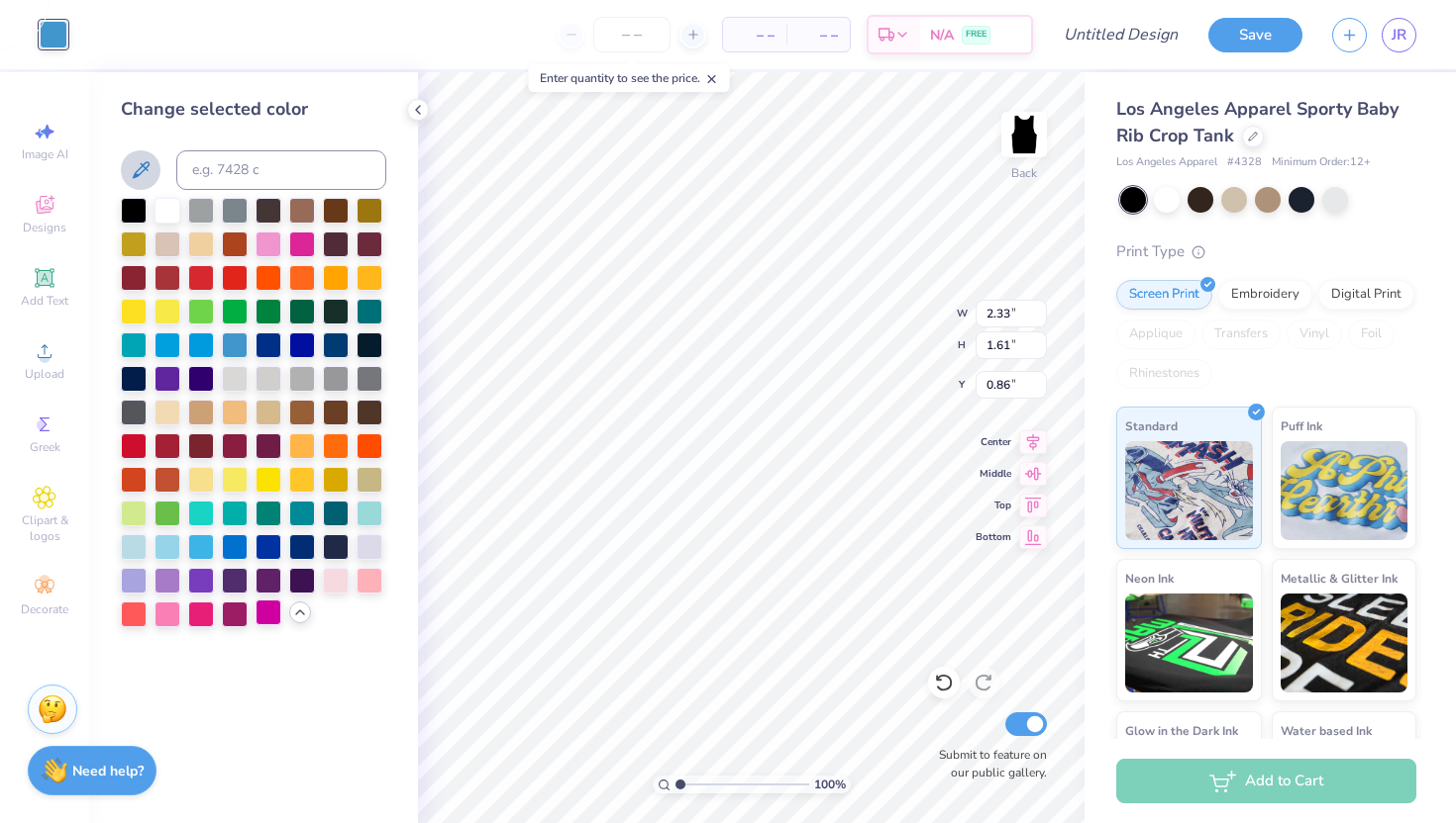
click at [278, 611] on div at bounding box center [268, 613] width 26 height 26
click at [314, 554] on div at bounding box center [302, 545] width 26 height 26
click at [337, 484] on div at bounding box center [336, 479] width 26 height 26
click at [236, 167] on input at bounding box center [280, 171] width 210 height 40
type input "3242"
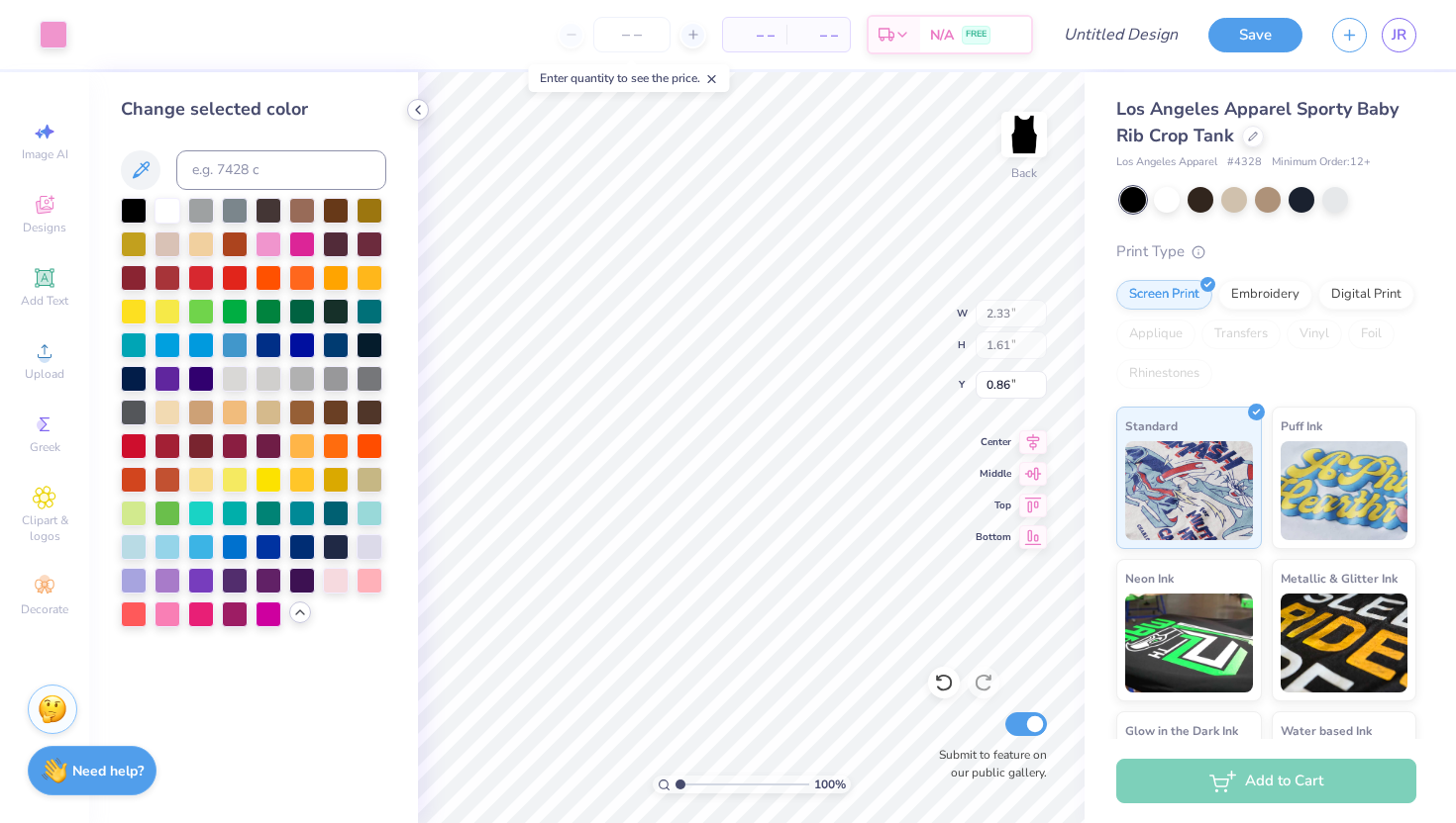
click at [420, 109] on icon at bounding box center [418, 110] width 16 height 16
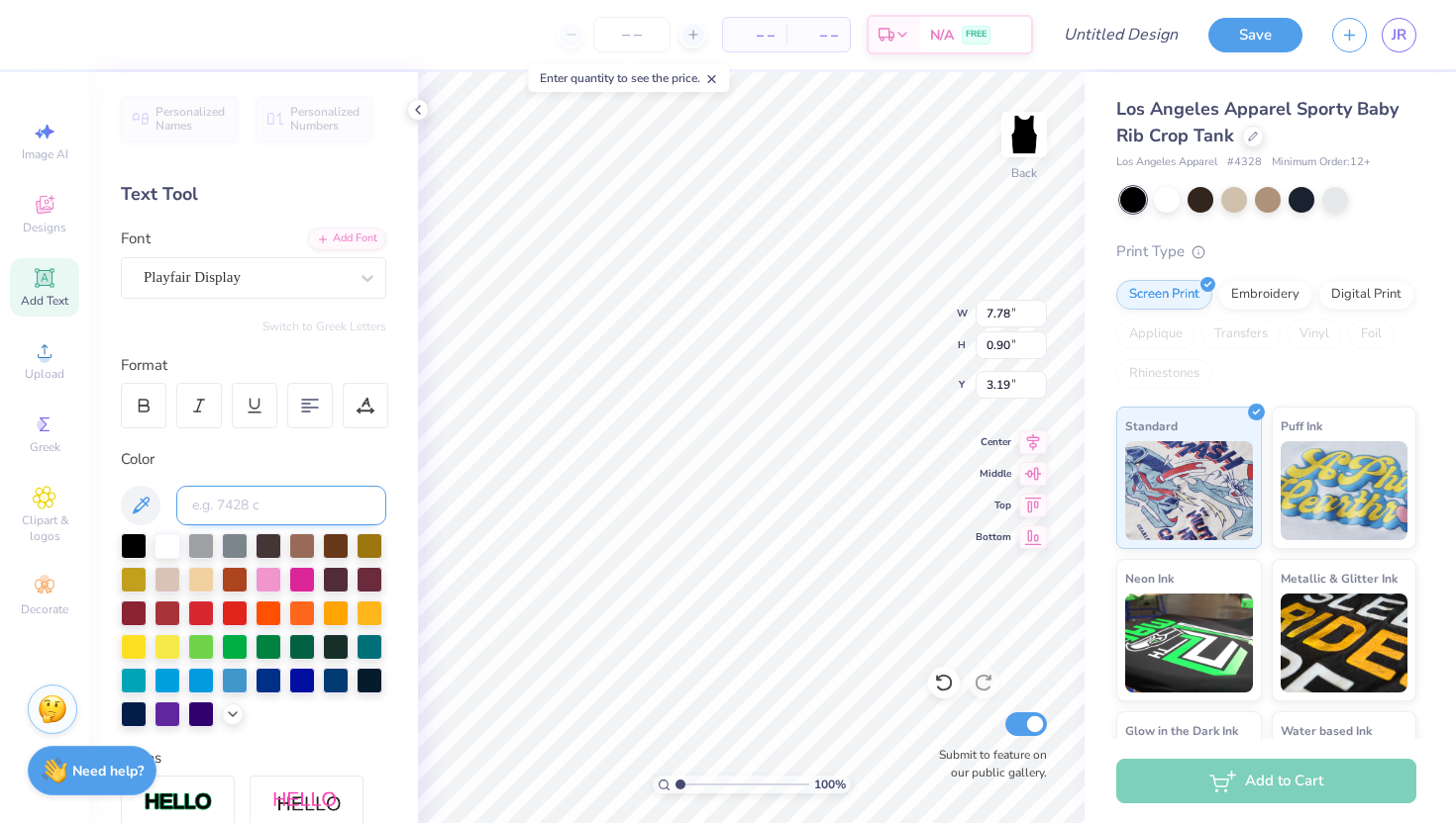
click at [263, 506] on input at bounding box center [280, 506] width 210 height 40
type input "3242"
click at [47, 275] on icon at bounding box center [44, 277] width 15 height 15
type textarea "TXT"
type input "2.69"
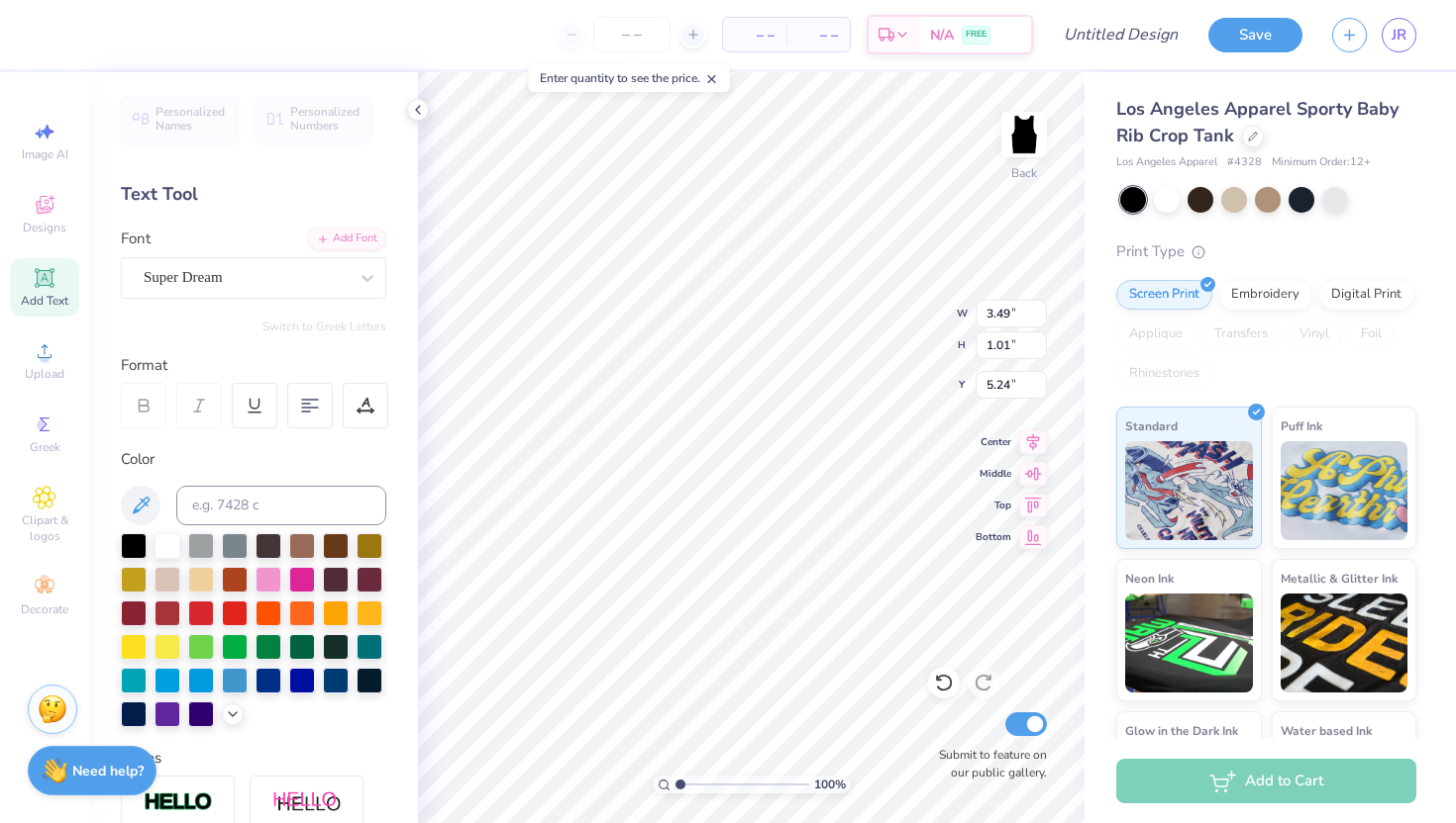
type input "5.25"
type input "5.30"
type textarea "est."
type textarea "e"
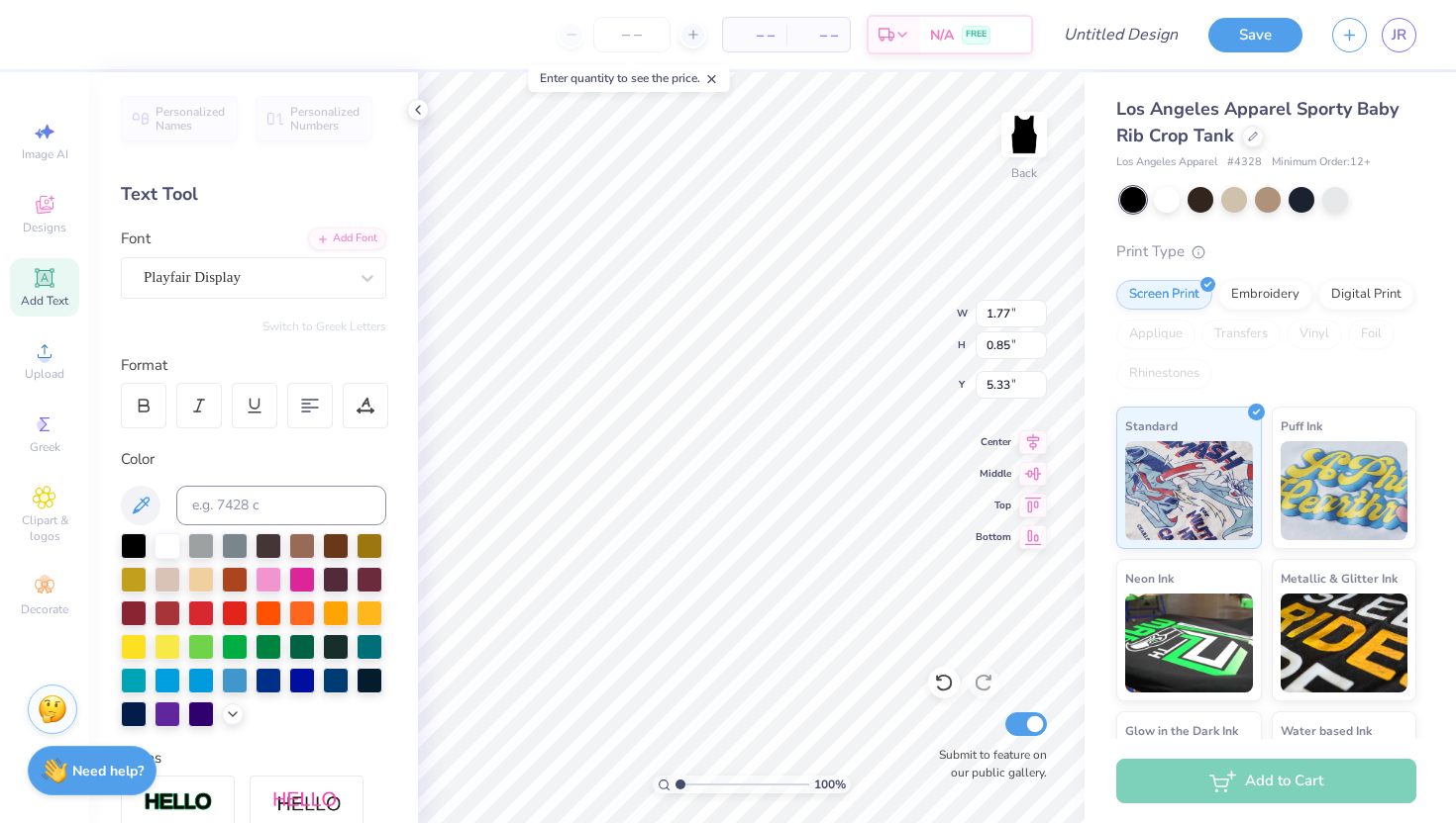
type textarea "Bid Day 2025"
click at [418, 117] on icon at bounding box center [418, 110] width 16 height 16
click at [257, 280] on div "Playfair Display" at bounding box center [245, 277] width 208 height 31
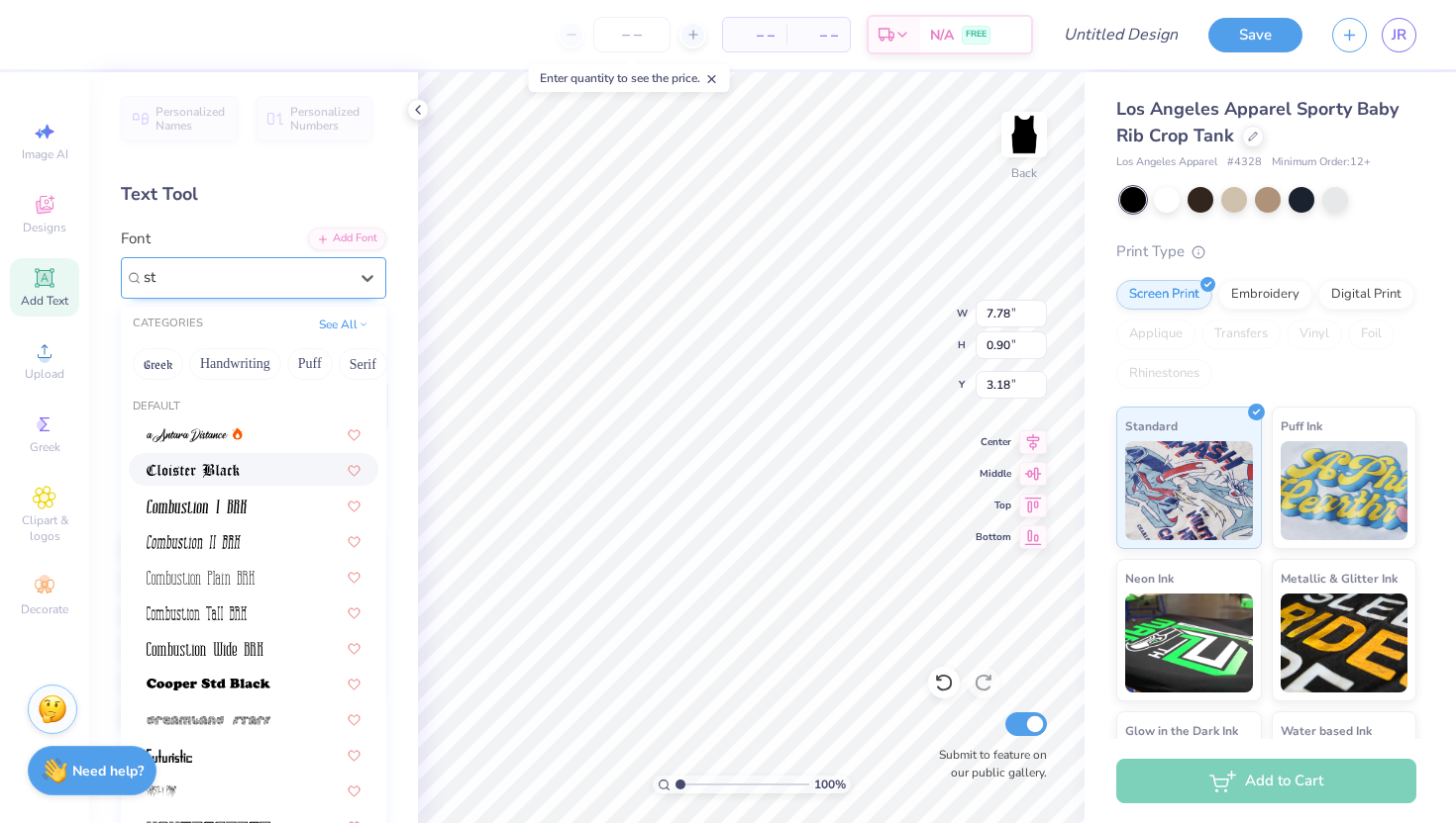
type input "s"
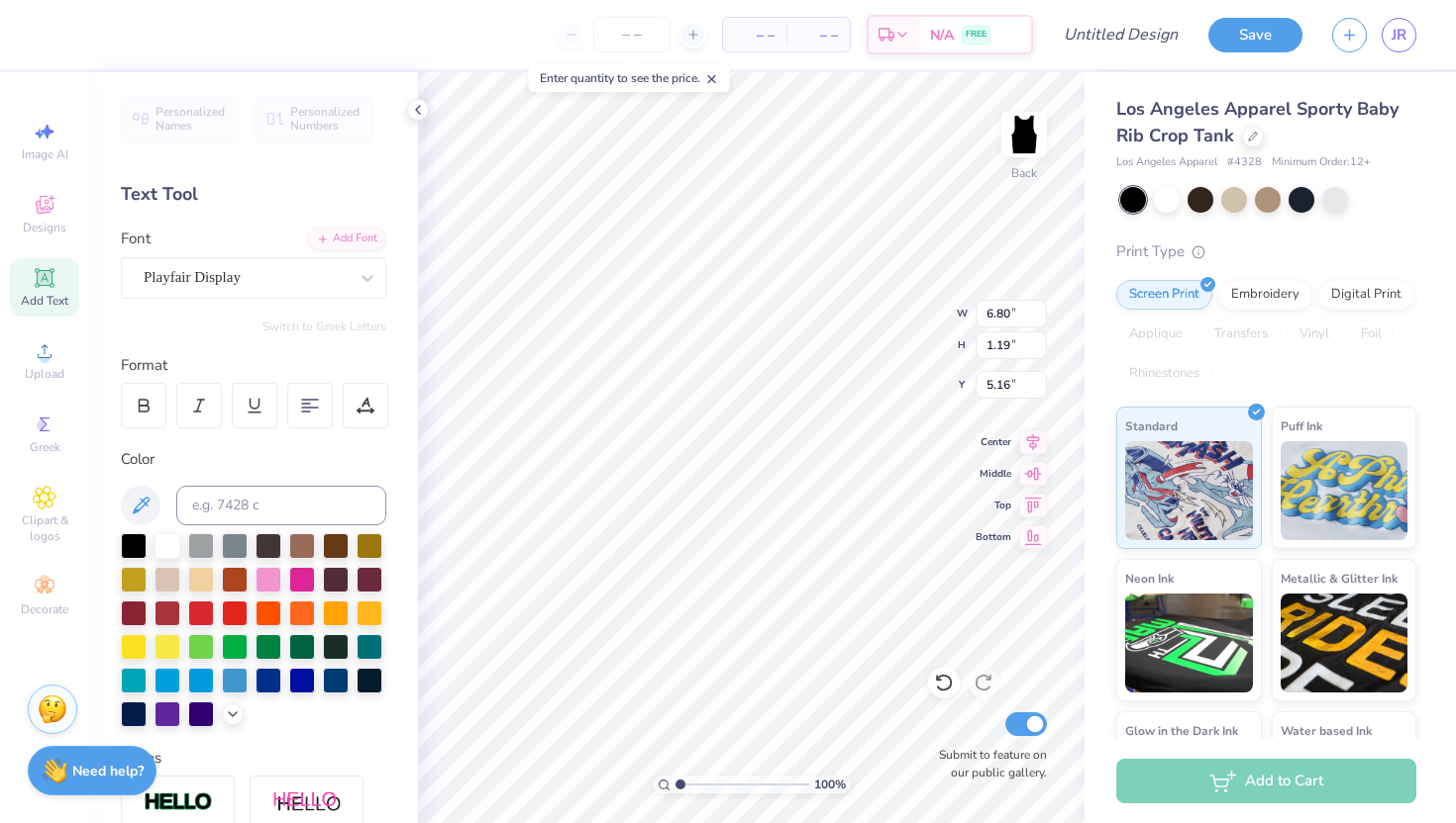
type input "6.80"
type input "1.19"
type input "5.16"
click at [245, 285] on div "Playfair Display" at bounding box center [245, 277] width 208 height 31
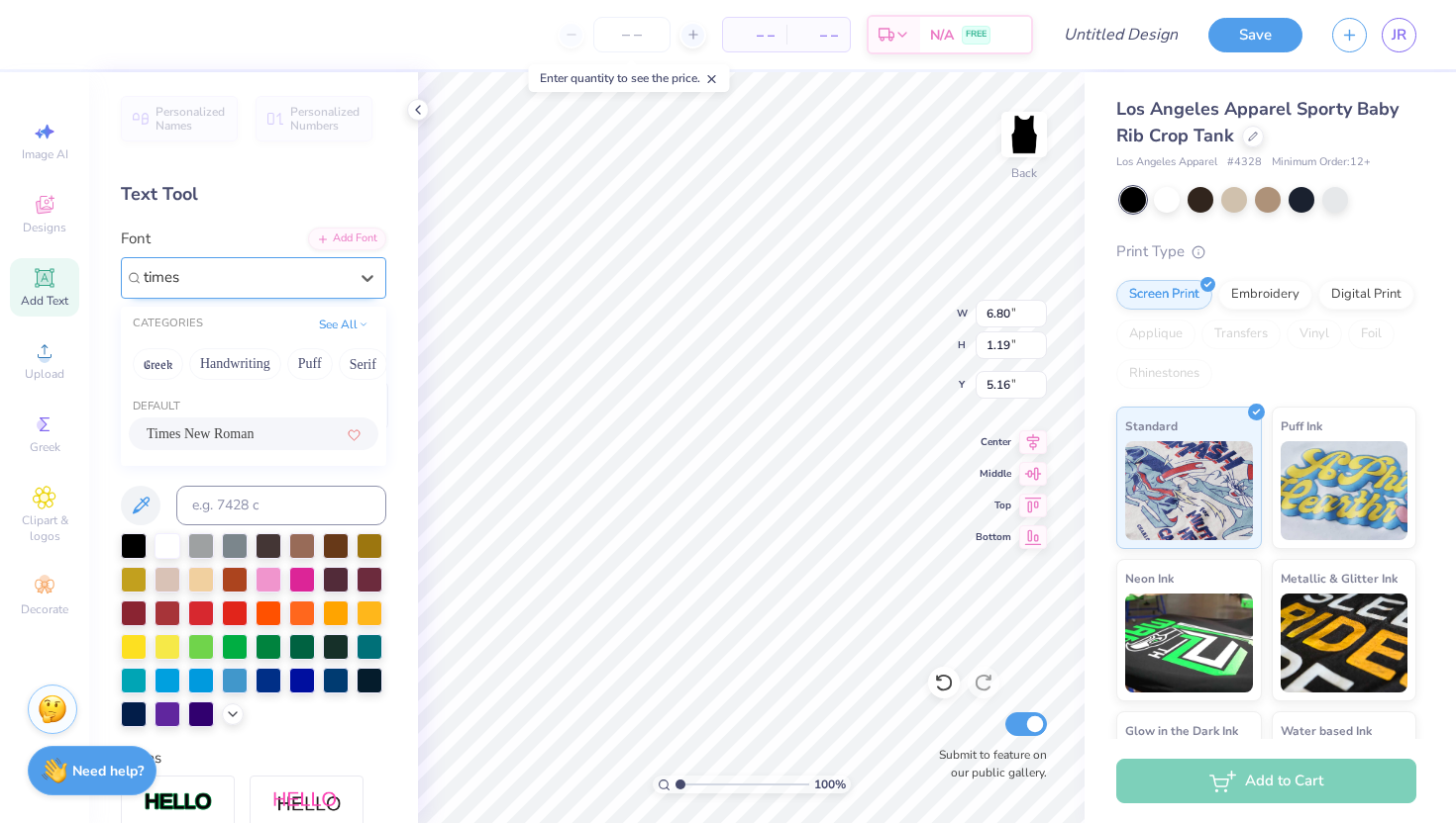
click at [223, 437] on span "Times New Roman" at bounding box center [201, 434] width 107 height 21
type input "times"
type input "1.14"
type input "5.22"
click at [414, 487] on div "Personalized Names Personalized Numbers Text Tool Add Font Font Times New Roman…" at bounding box center [253, 448] width 329 height 752
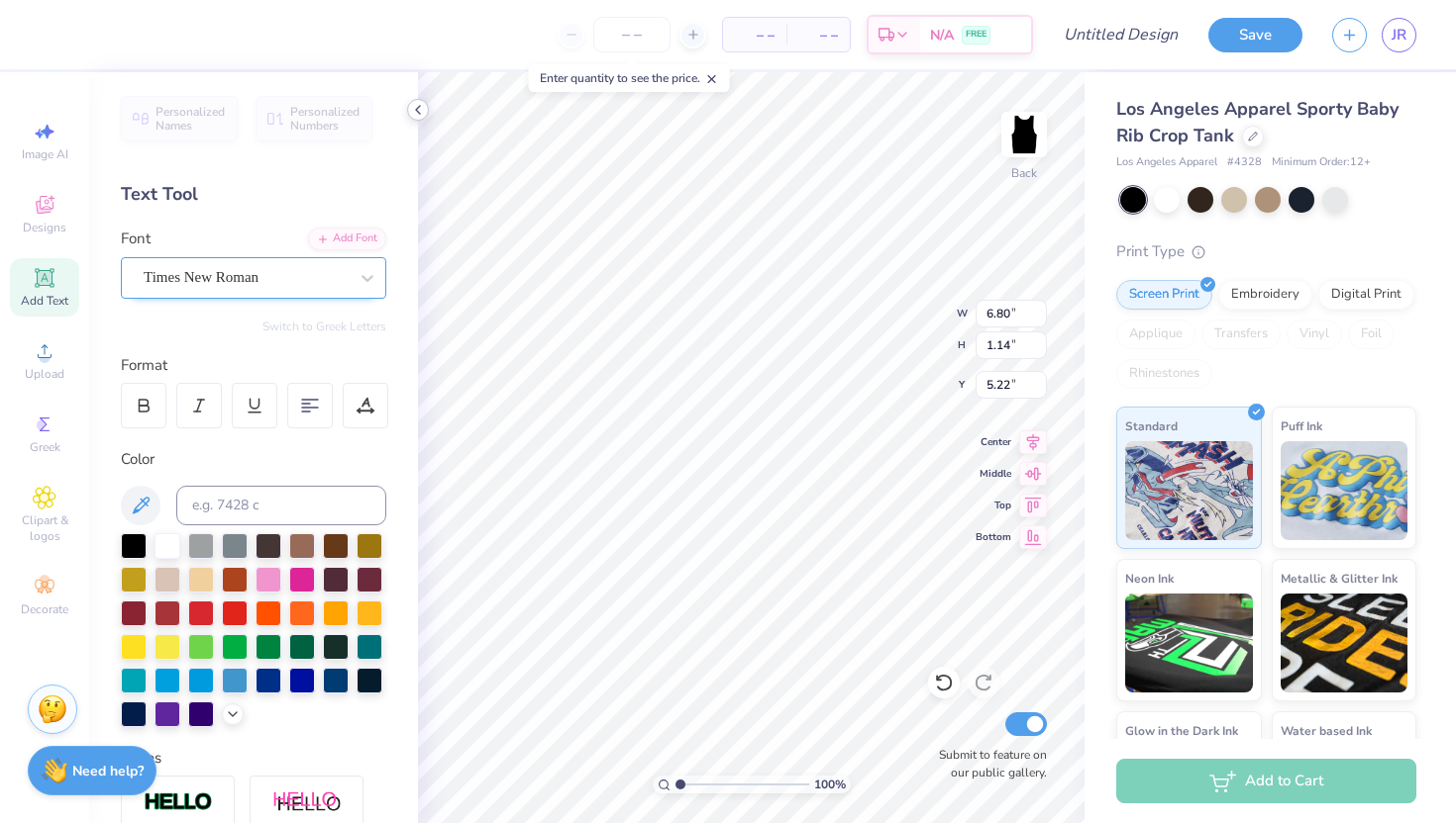
click at [416, 114] on icon at bounding box center [418, 110] width 16 height 16
click at [1035, 479] on icon at bounding box center [1033, 472] width 28 height 24
type input "4.10"
type input "0.69"
type input "5.06"
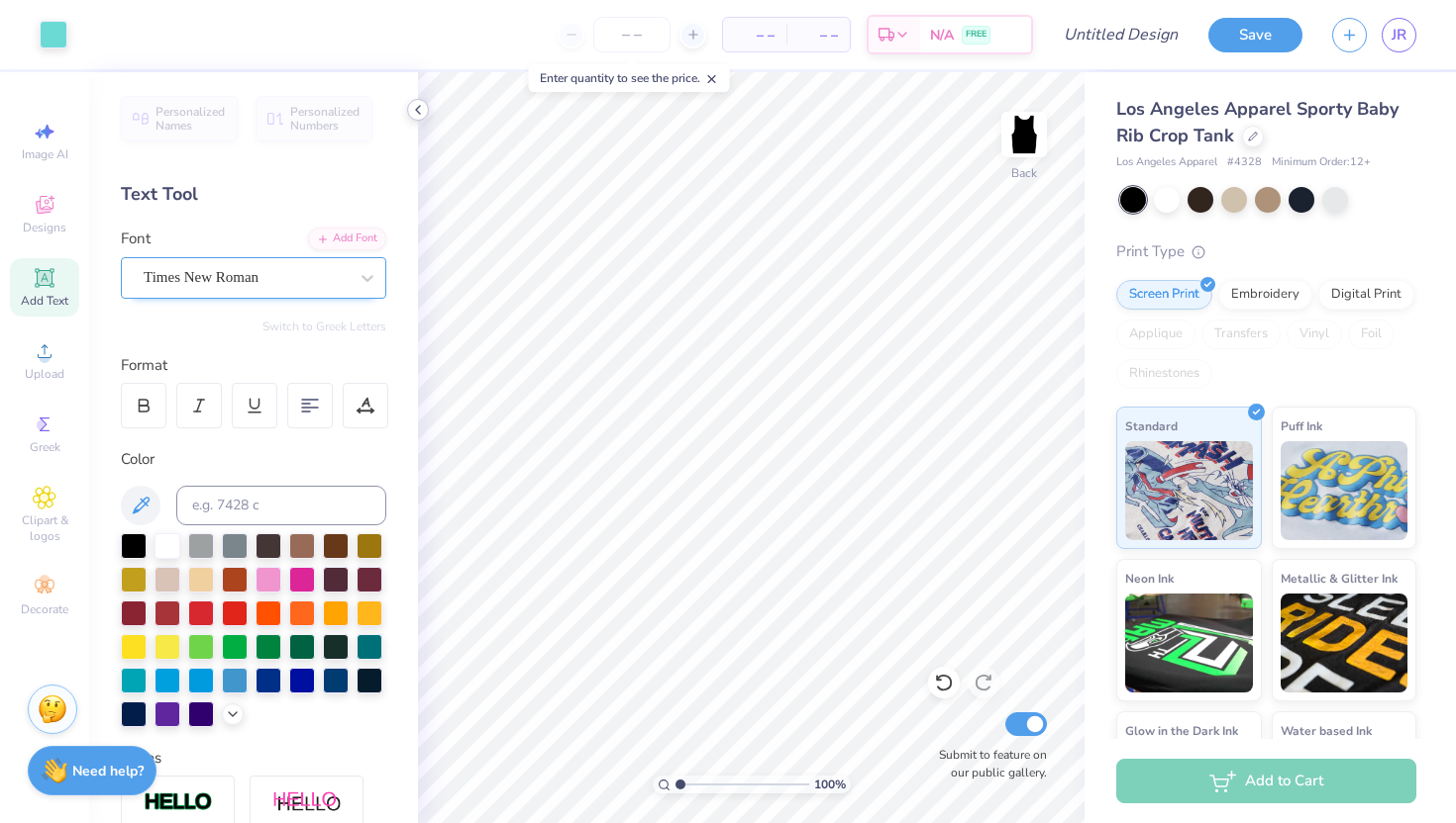
click at [417, 107] on icon at bounding box center [418, 110] width 16 height 16
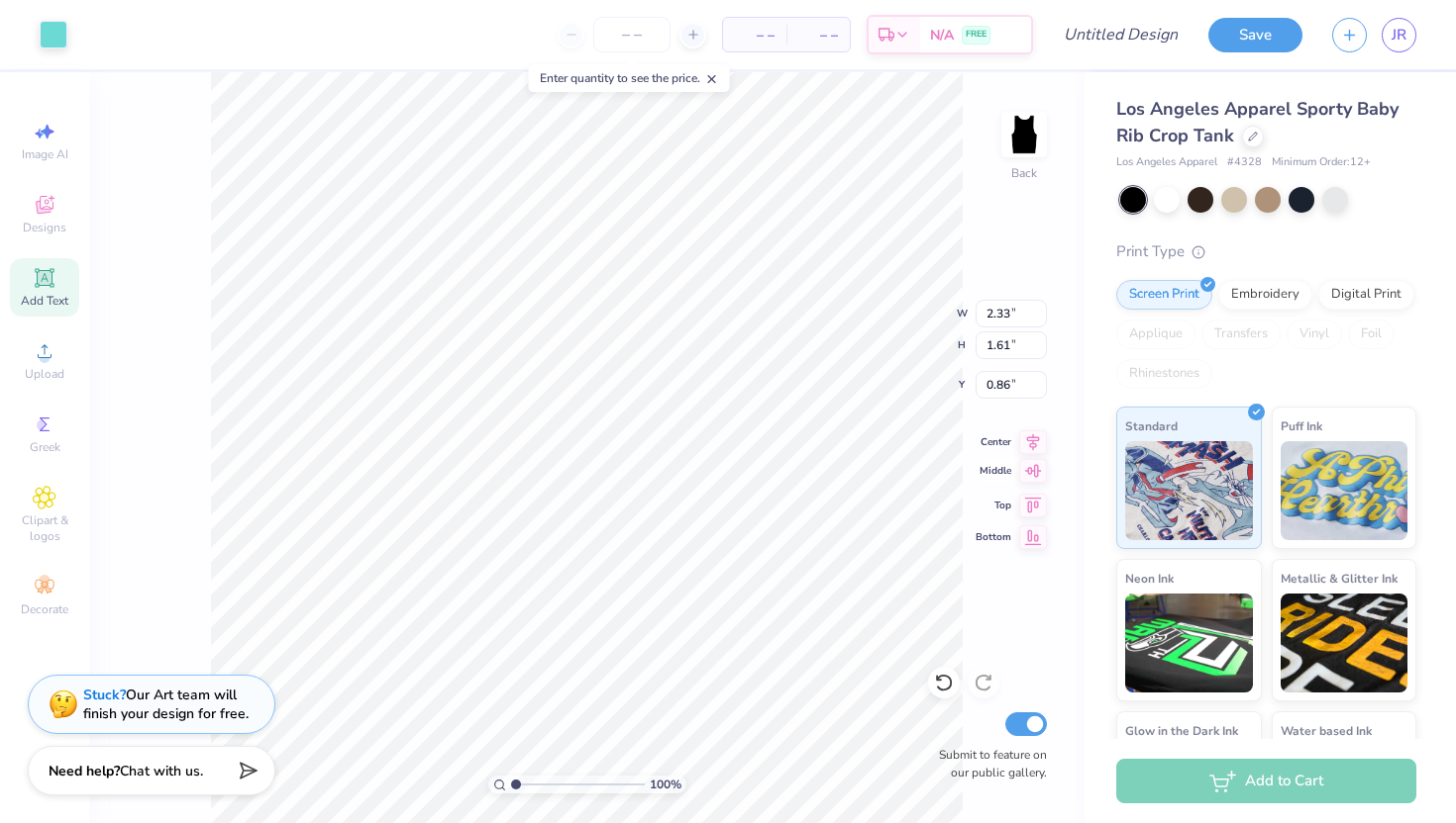
click at [1034, 473] on icon at bounding box center [1033, 472] width 17 height 13
click at [1031, 444] on icon at bounding box center [1033, 440] width 13 height 17
click at [1028, 501] on icon at bounding box center [1033, 501] width 17 height 15
click at [1032, 540] on icon at bounding box center [1033, 534] width 17 height 15
click at [1034, 504] on icon at bounding box center [1033, 502] width 28 height 24
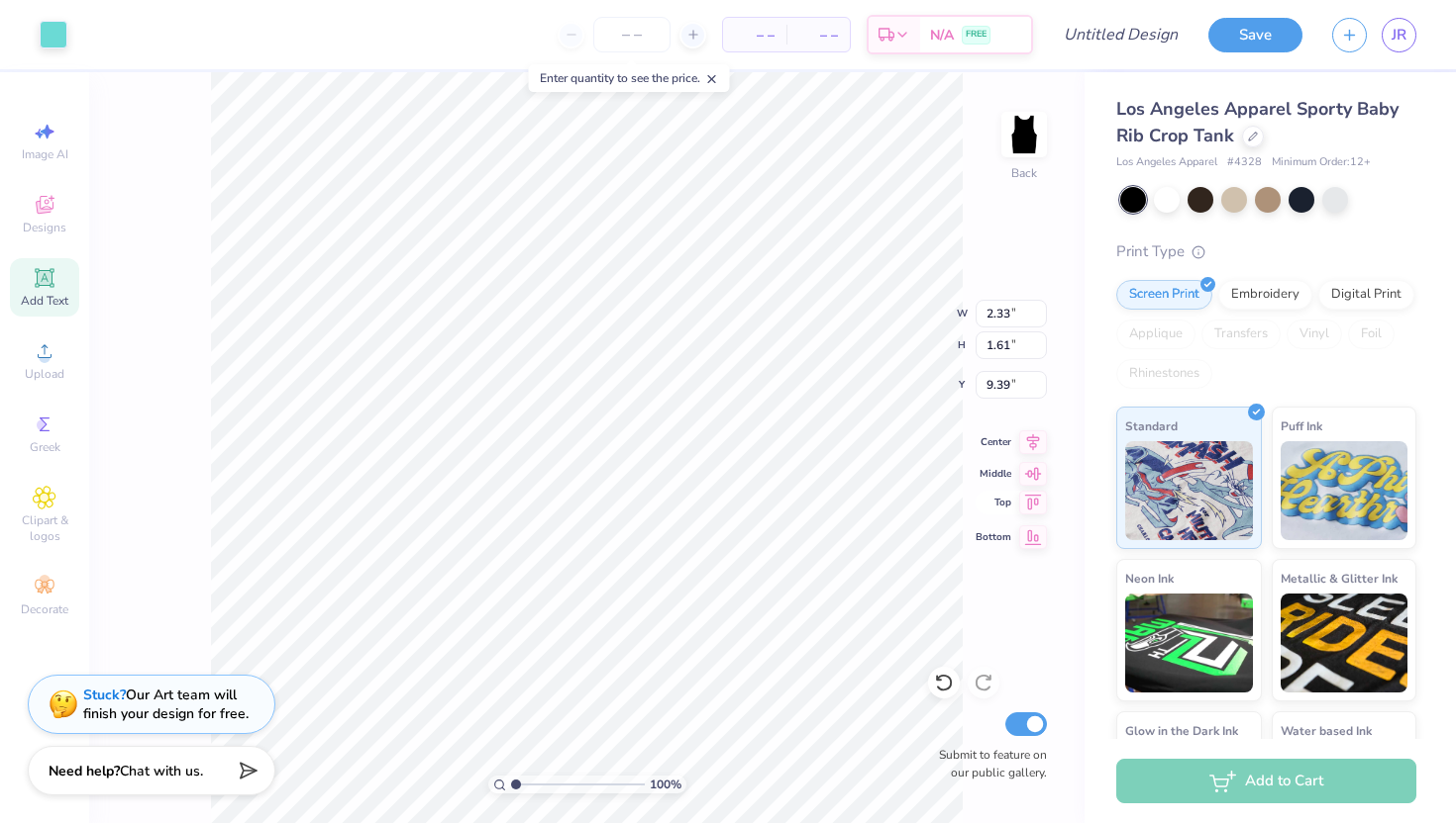
type input "0.50"
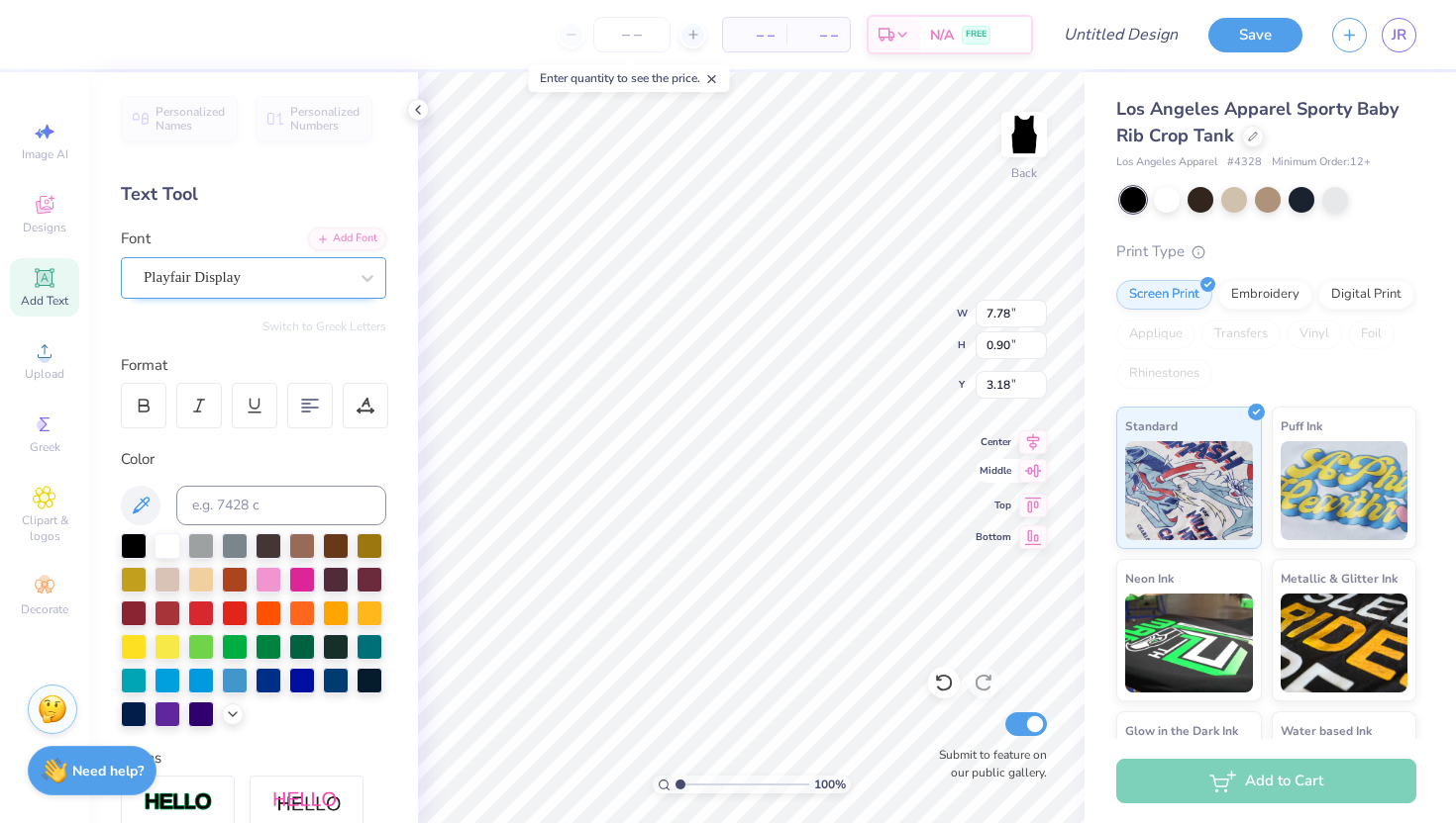
click at [1034, 471] on icon at bounding box center [1033, 472] width 17 height 13
type input "5.30"
click at [1034, 441] on icon at bounding box center [1033, 440] width 13 height 17
click at [1033, 439] on icon at bounding box center [1033, 440] width 13 height 17
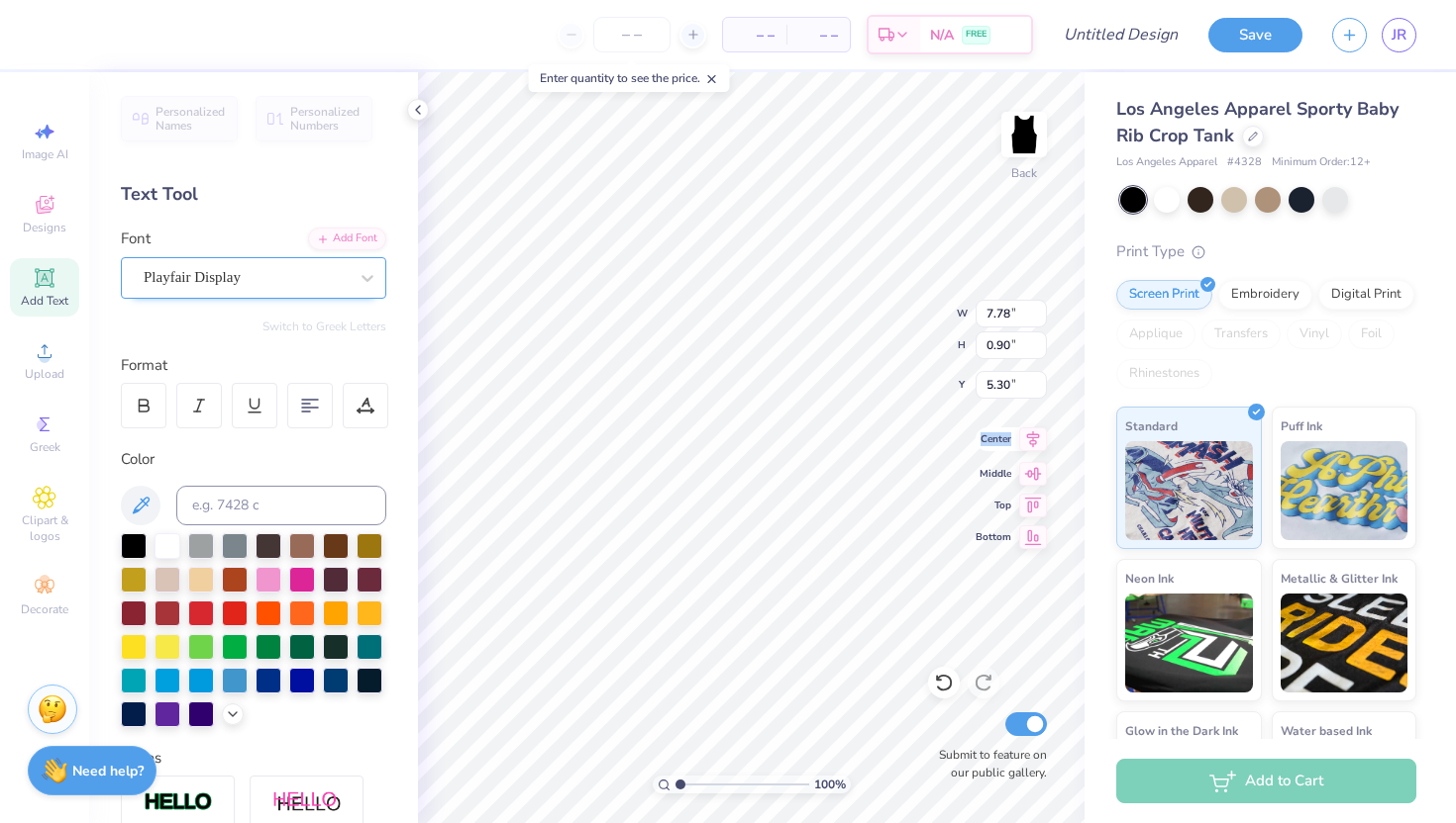
click at [1033, 439] on icon at bounding box center [1033, 440] width 13 height 17
click at [1031, 509] on icon at bounding box center [1033, 502] width 28 height 24
click at [1035, 446] on icon at bounding box center [1033, 440] width 28 height 24
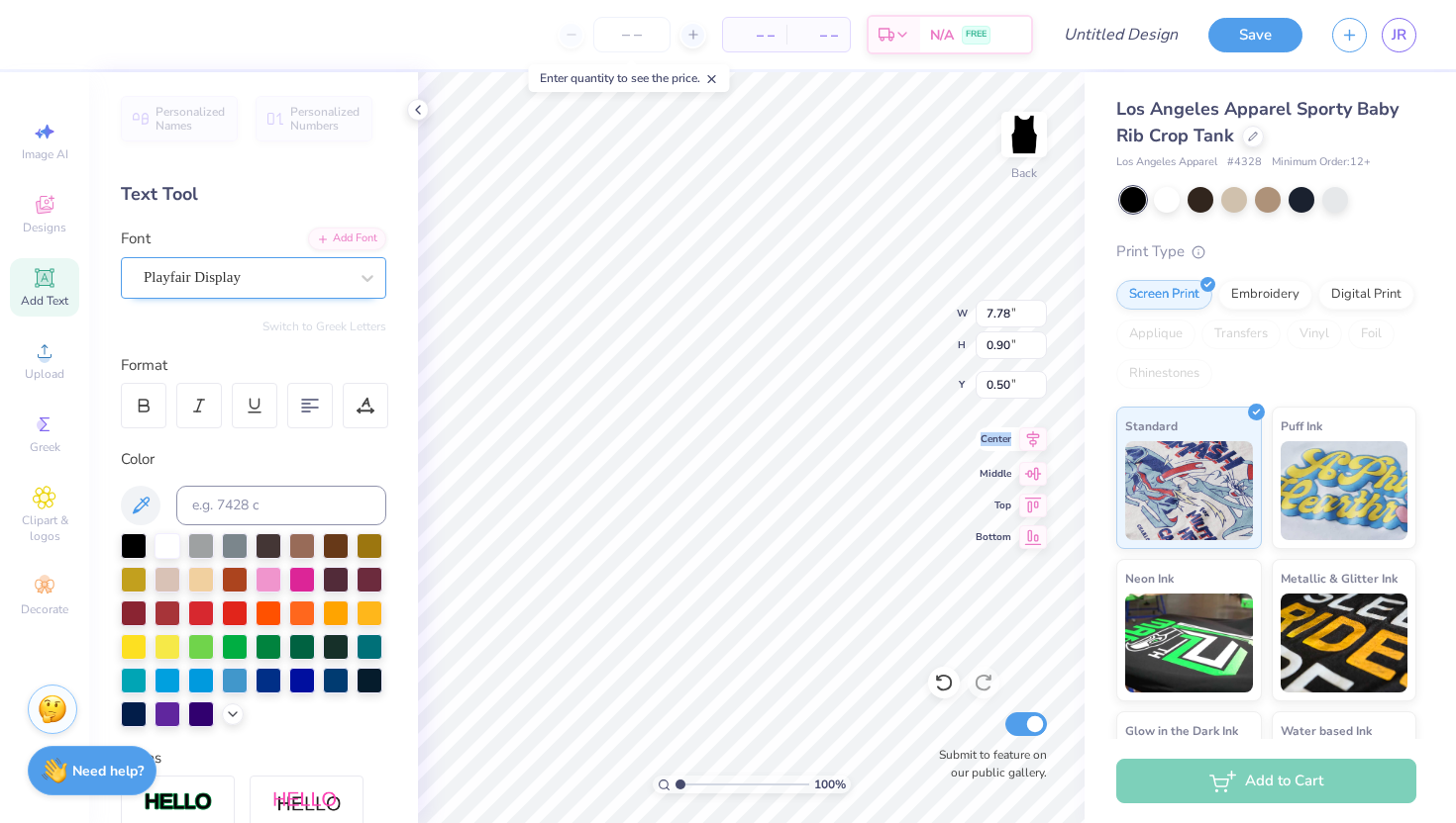
click at [1035, 446] on icon at bounding box center [1033, 440] width 28 height 24
click at [1036, 473] on icon at bounding box center [1033, 472] width 28 height 24
click at [1030, 538] on icon at bounding box center [1033, 534] width 28 height 24
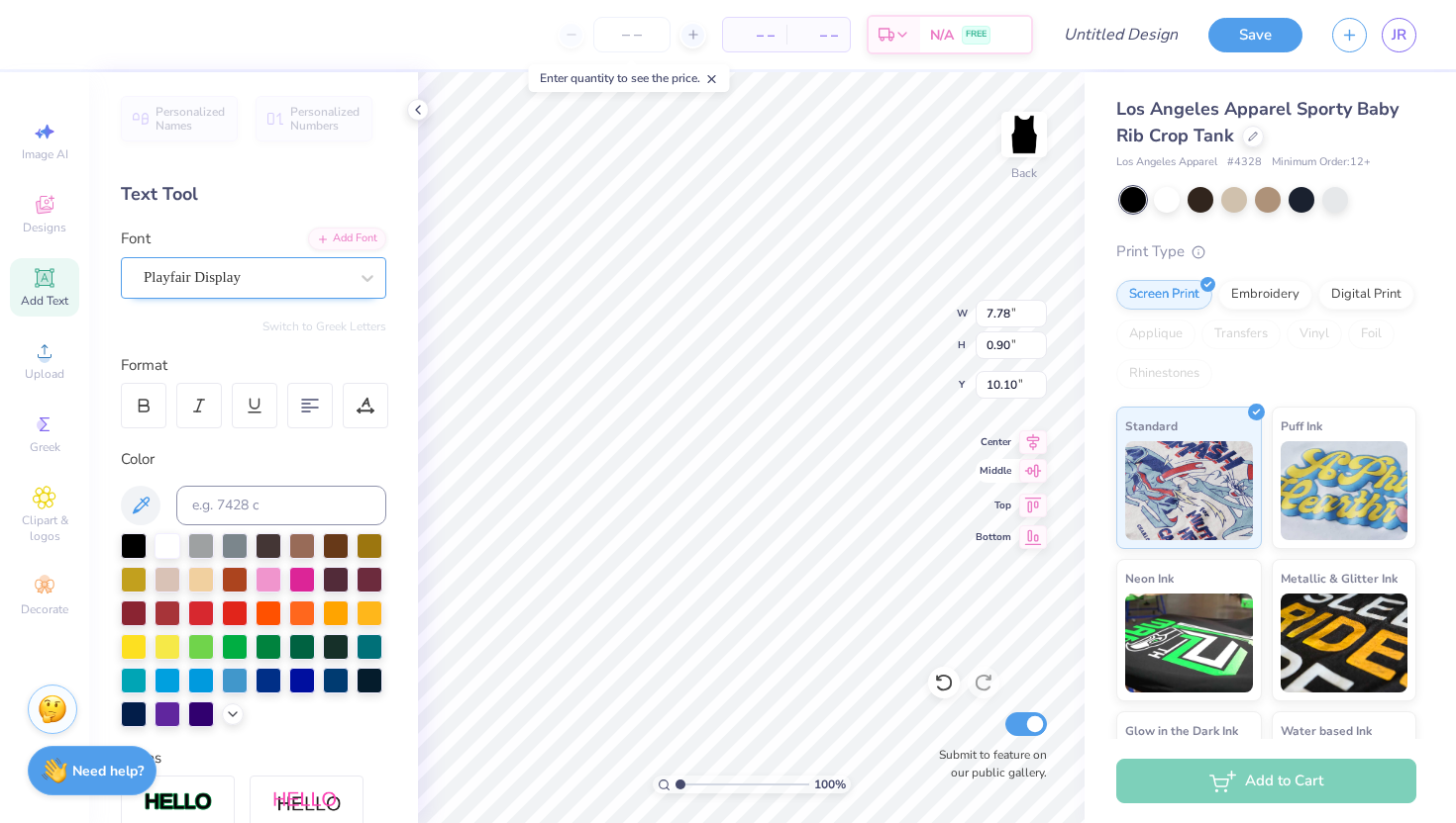
click at [1035, 474] on icon at bounding box center [1033, 472] width 28 height 24
type input "5.30"
click at [1034, 446] on icon at bounding box center [1033, 440] width 28 height 24
type input "3.00"
click at [411, 107] on icon at bounding box center [418, 110] width 16 height 16
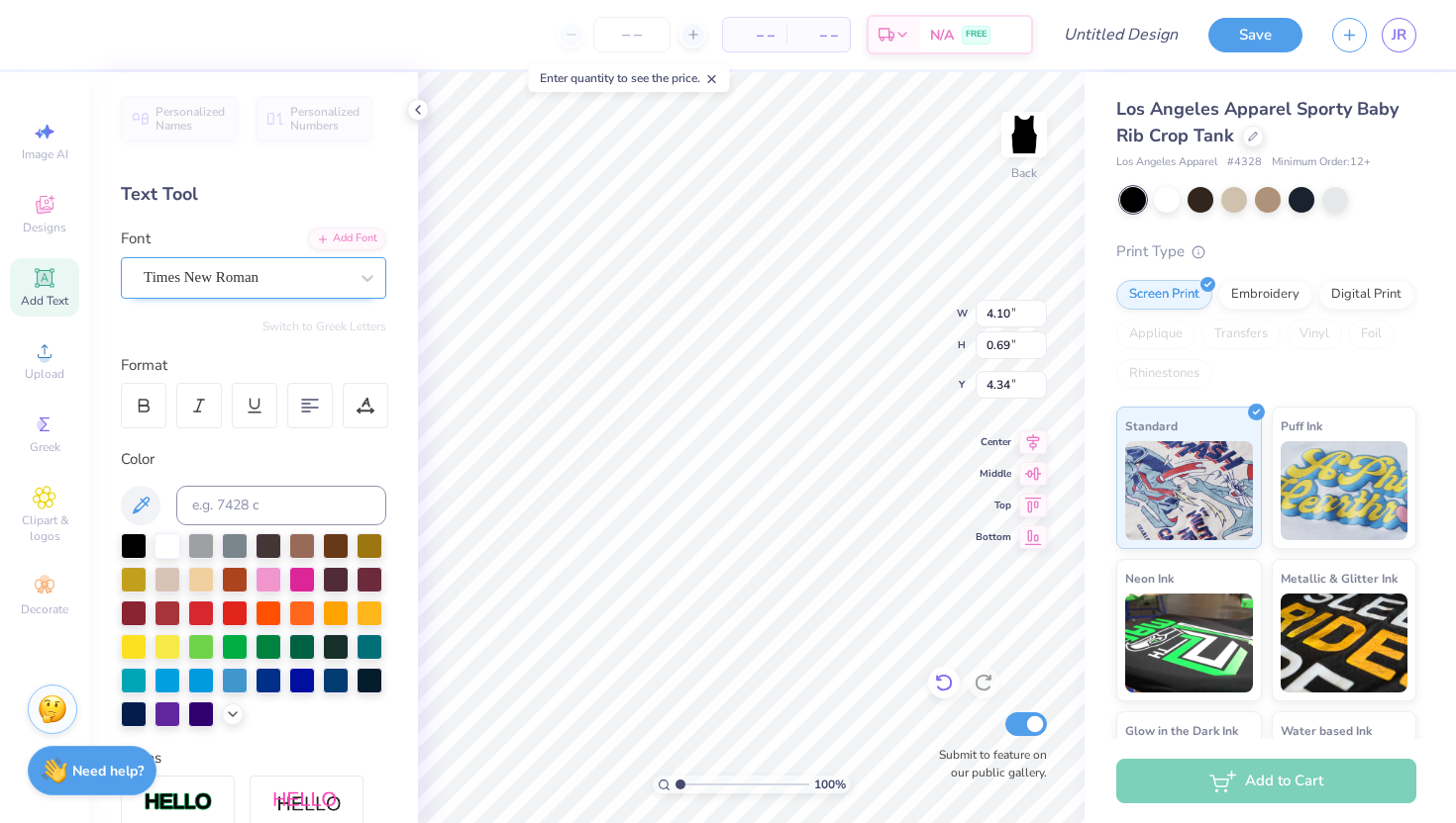
type input "4.34"
click at [422, 109] on icon at bounding box center [418, 110] width 16 height 16
type input "3.13"
type input "0.53"
type input "4.42"
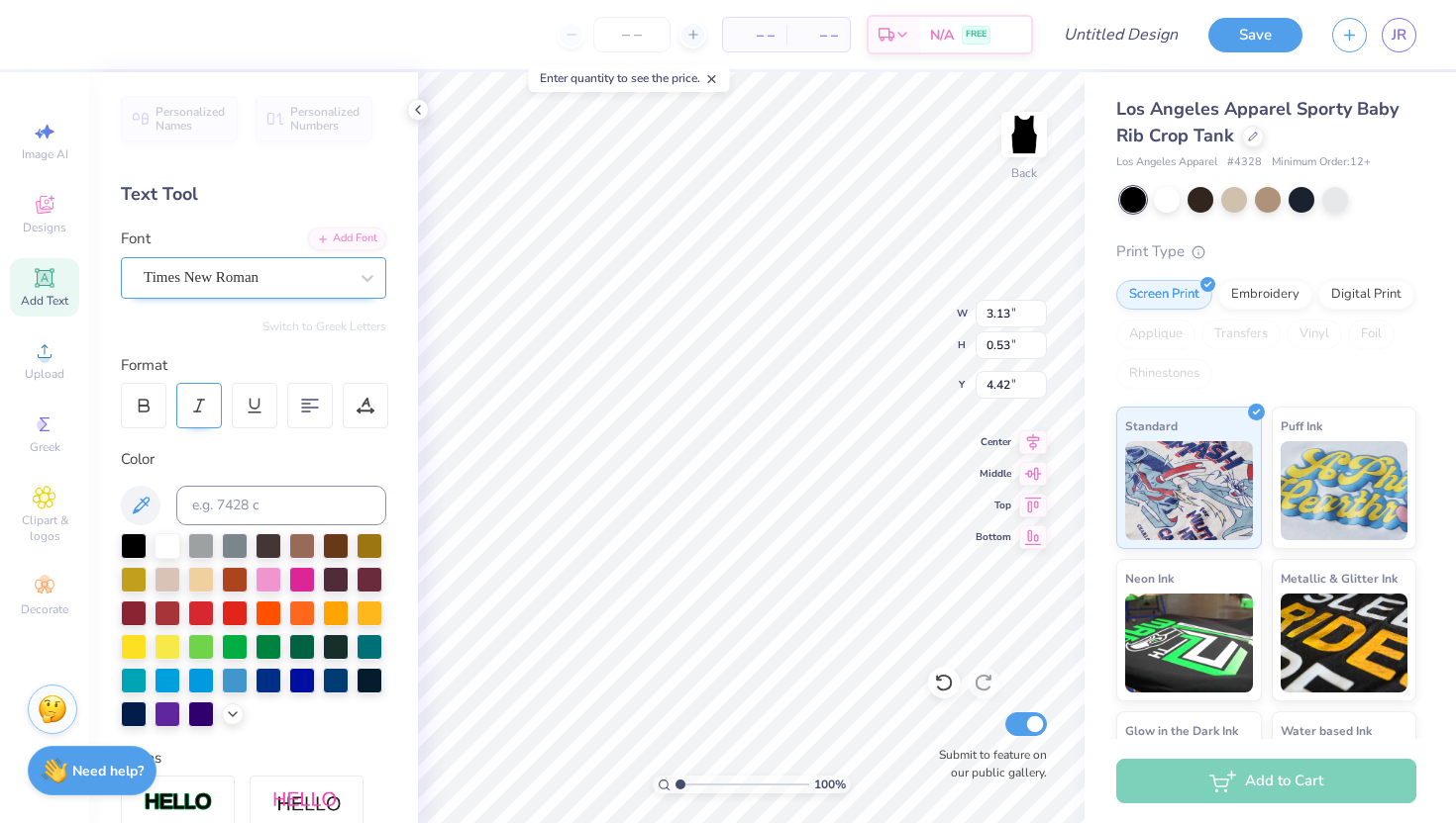
click at [198, 391] on div at bounding box center [199, 406] width 46 height 46
click at [417, 109] on icon at bounding box center [418, 110] width 16 height 16
type input "4.55"
click at [423, 110] on icon at bounding box center [418, 110] width 16 height 16
click at [198, 400] on line at bounding box center [201, 400] width 7 height 0
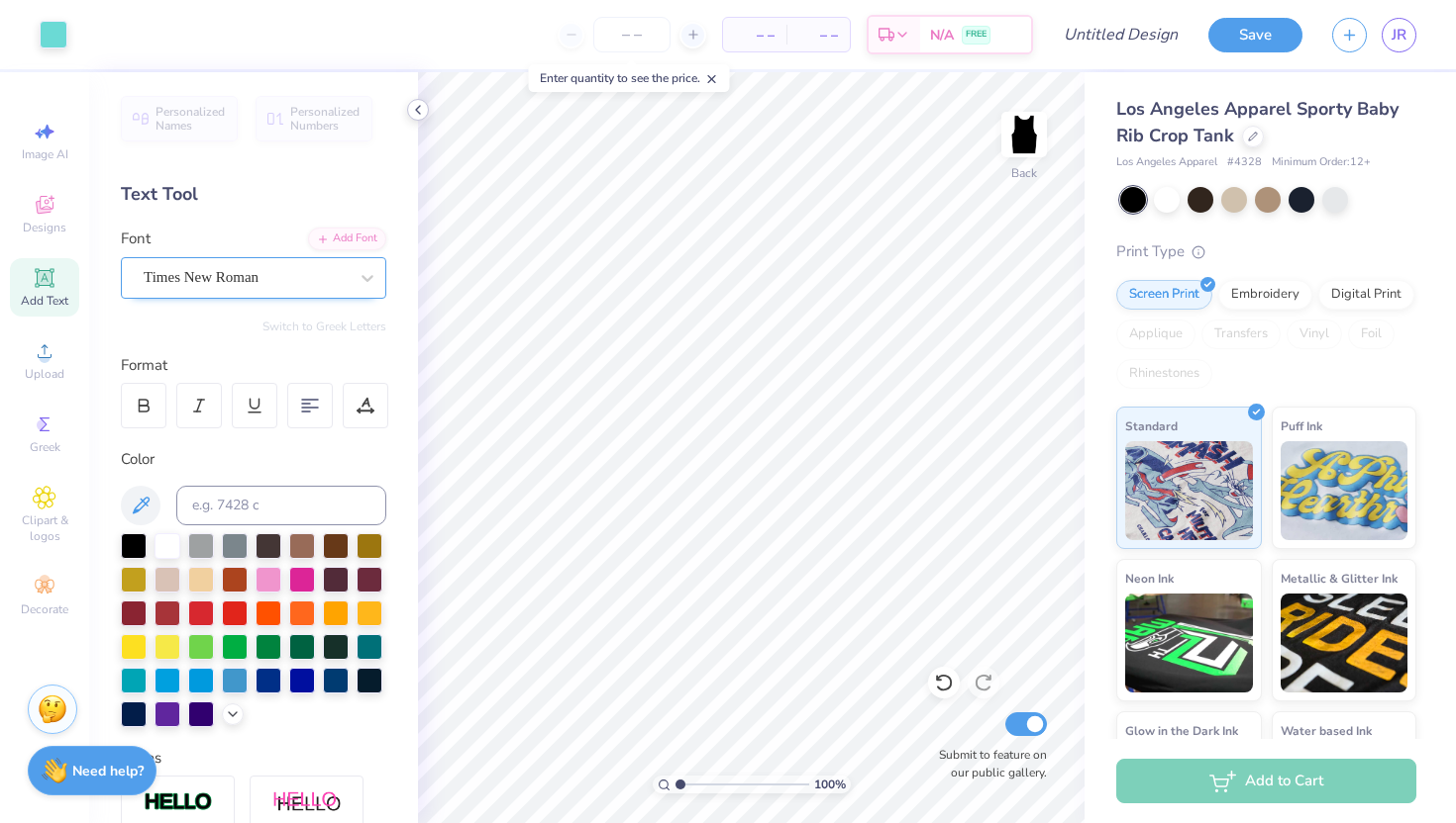
click at [417, 109] on icon at bounding box center [418, 110] width 16 height 16
type input "4.62"
click at [415, 108] on icon at bounding box center [418, 110] width 16 height 16
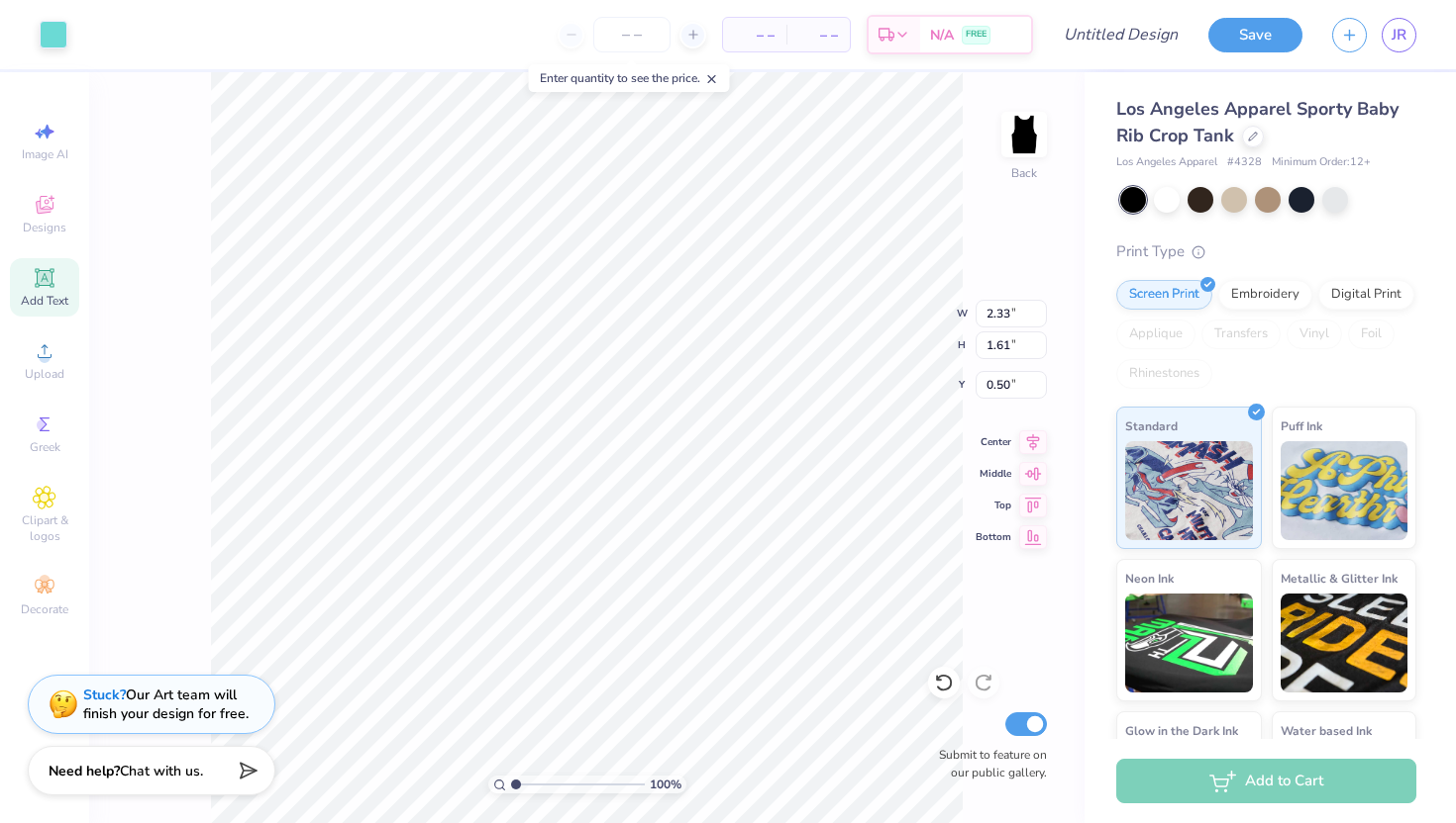
type input "1.68"
type input "1.16"
type input "0.63"
type input "0.50"
type input "2.01"
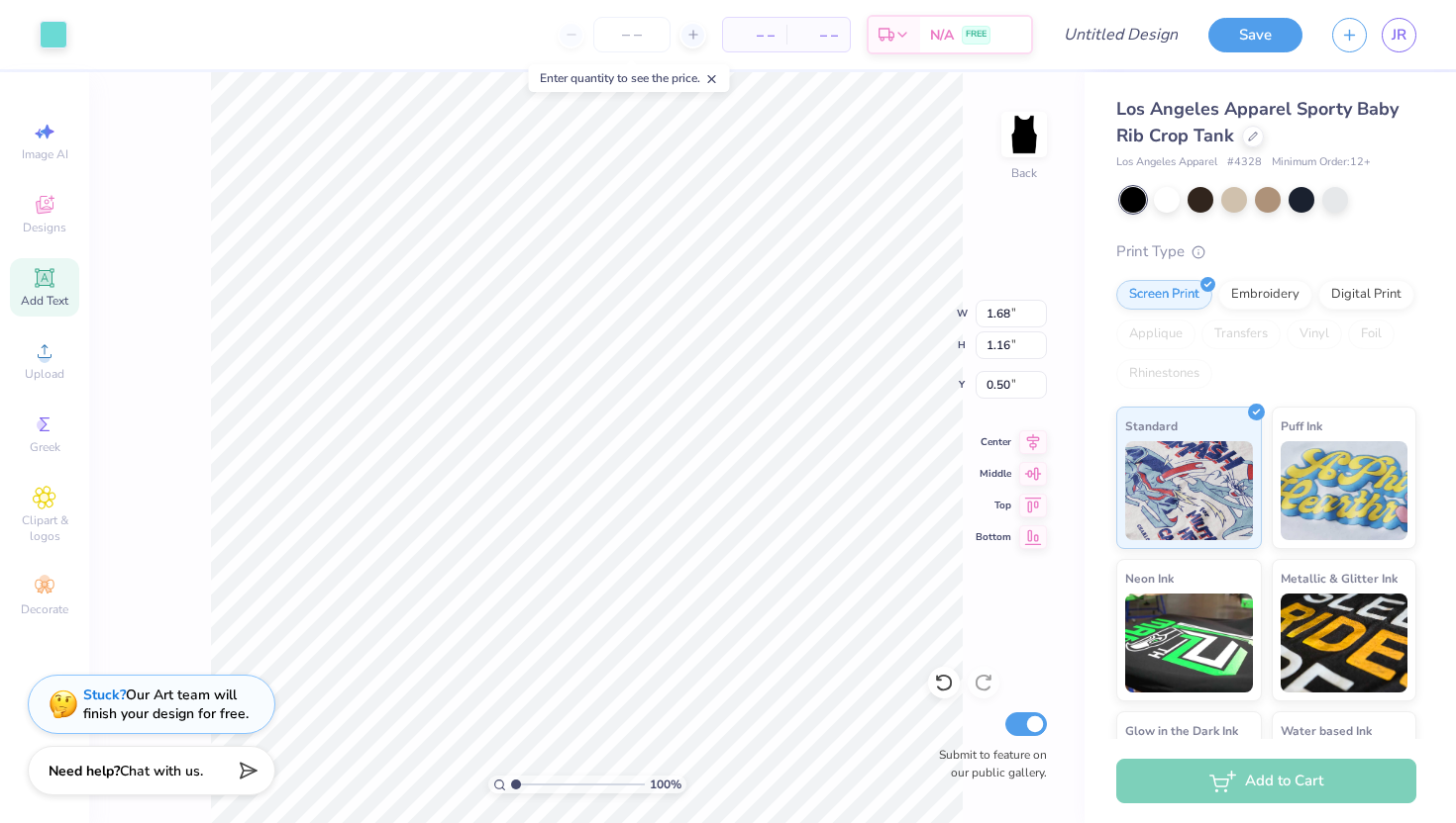
type input "1.39"
click at [41, 541] on span "Clipart & logos" at bounding box center [45, 528] width 70 height 32
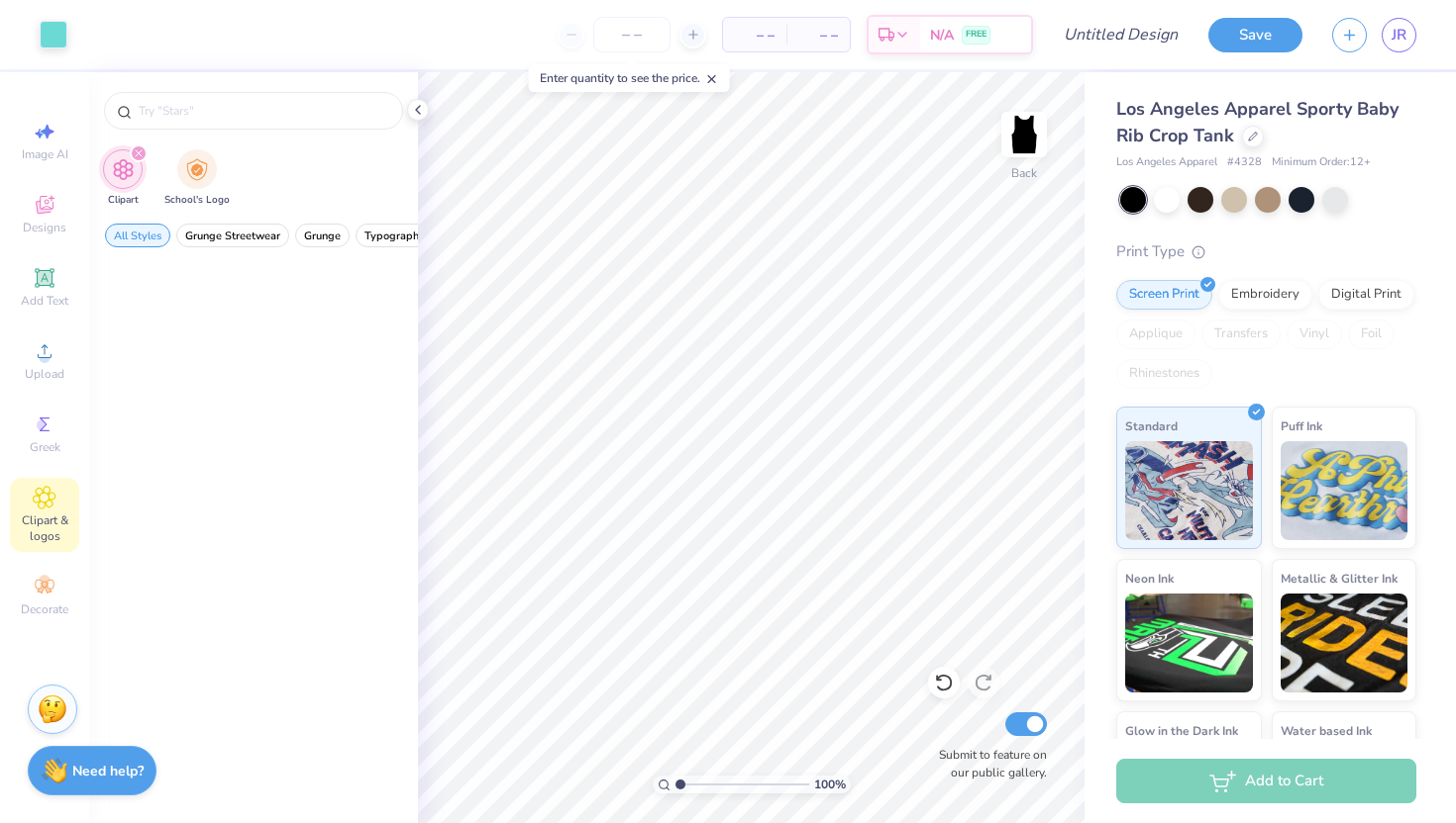
scroll to position [0, 0]
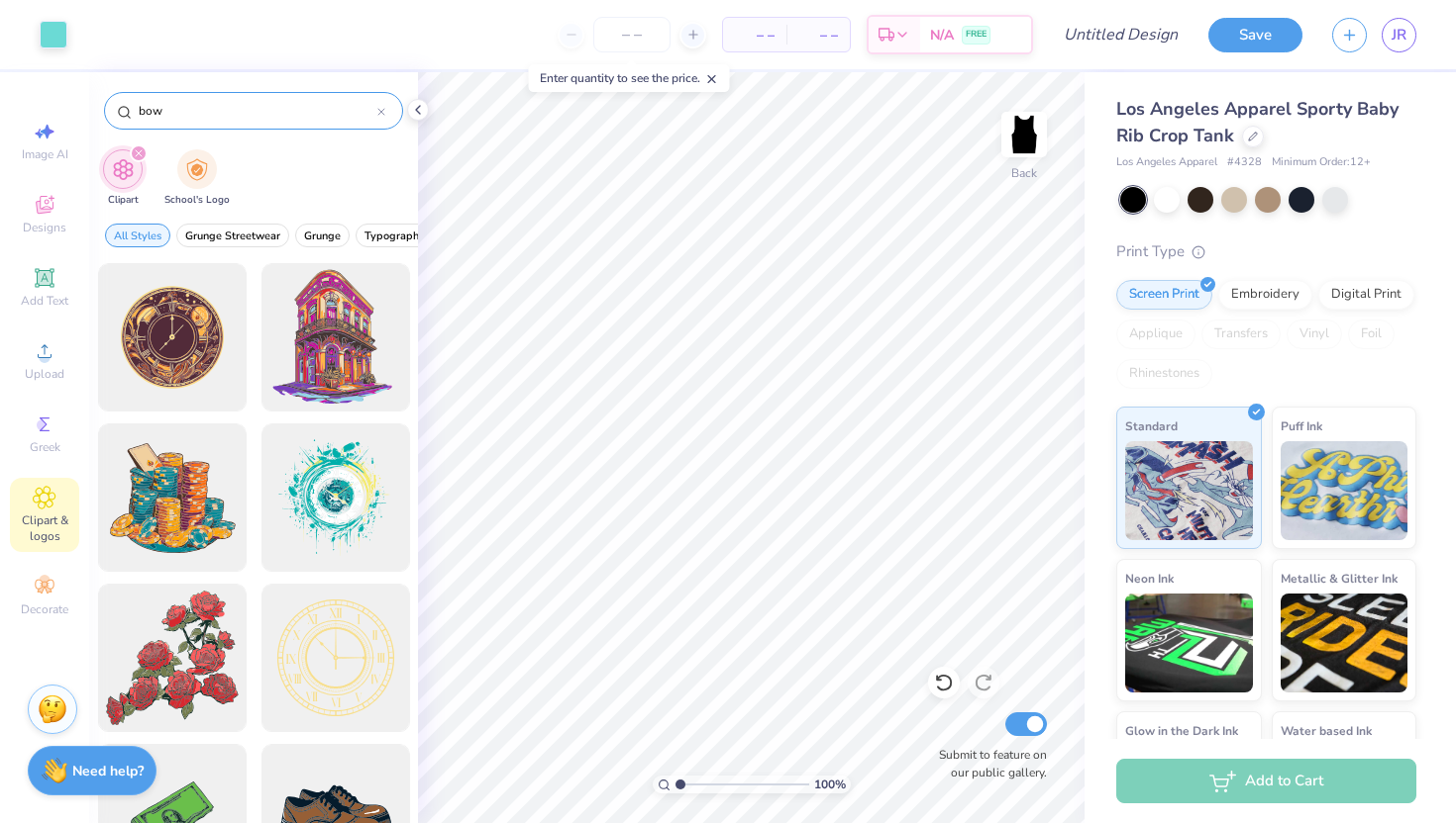
type input "bow"
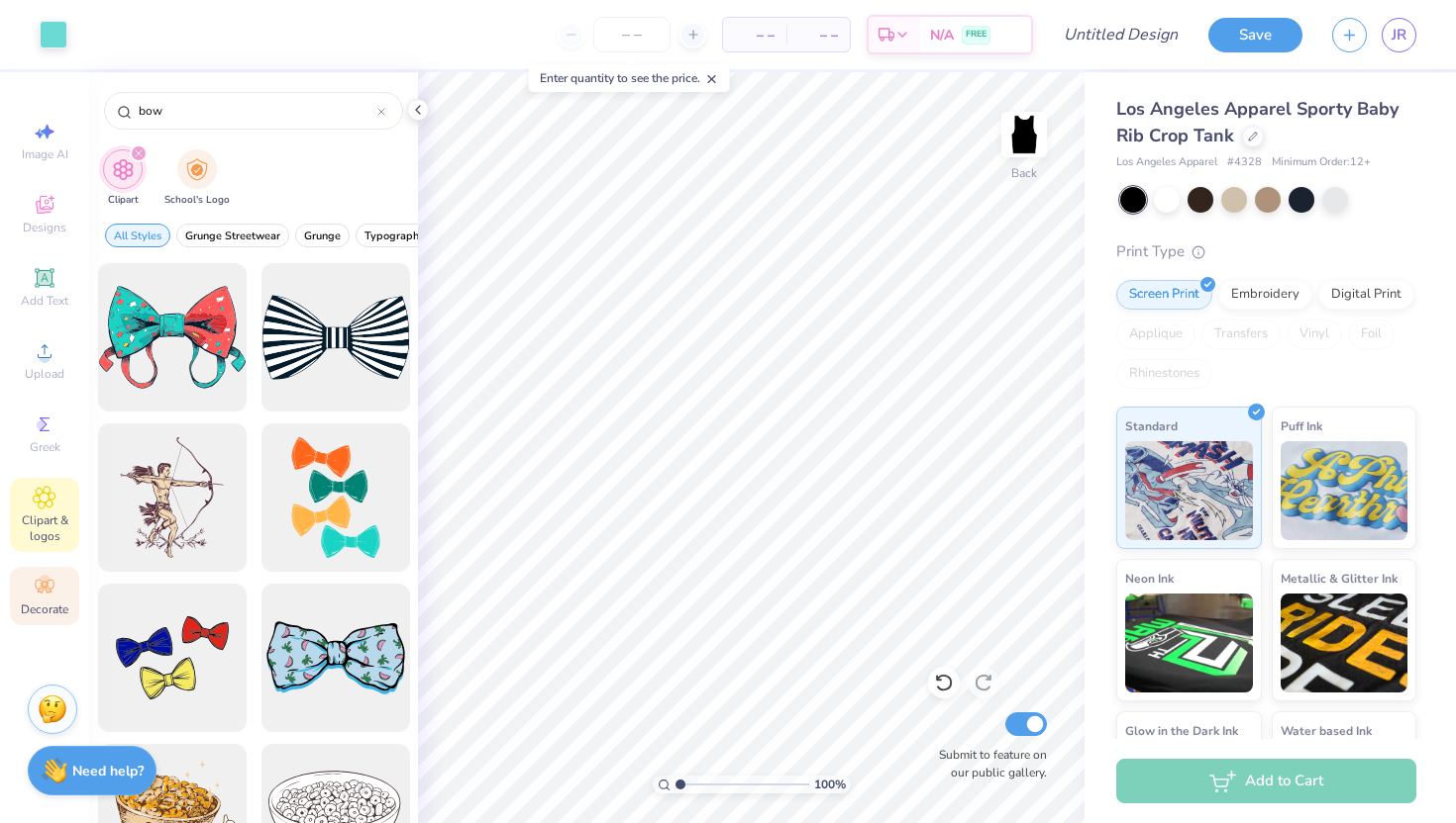
click at [57, 583] on div "Decorate" at bounding box center [45, 596] width 70 height 59
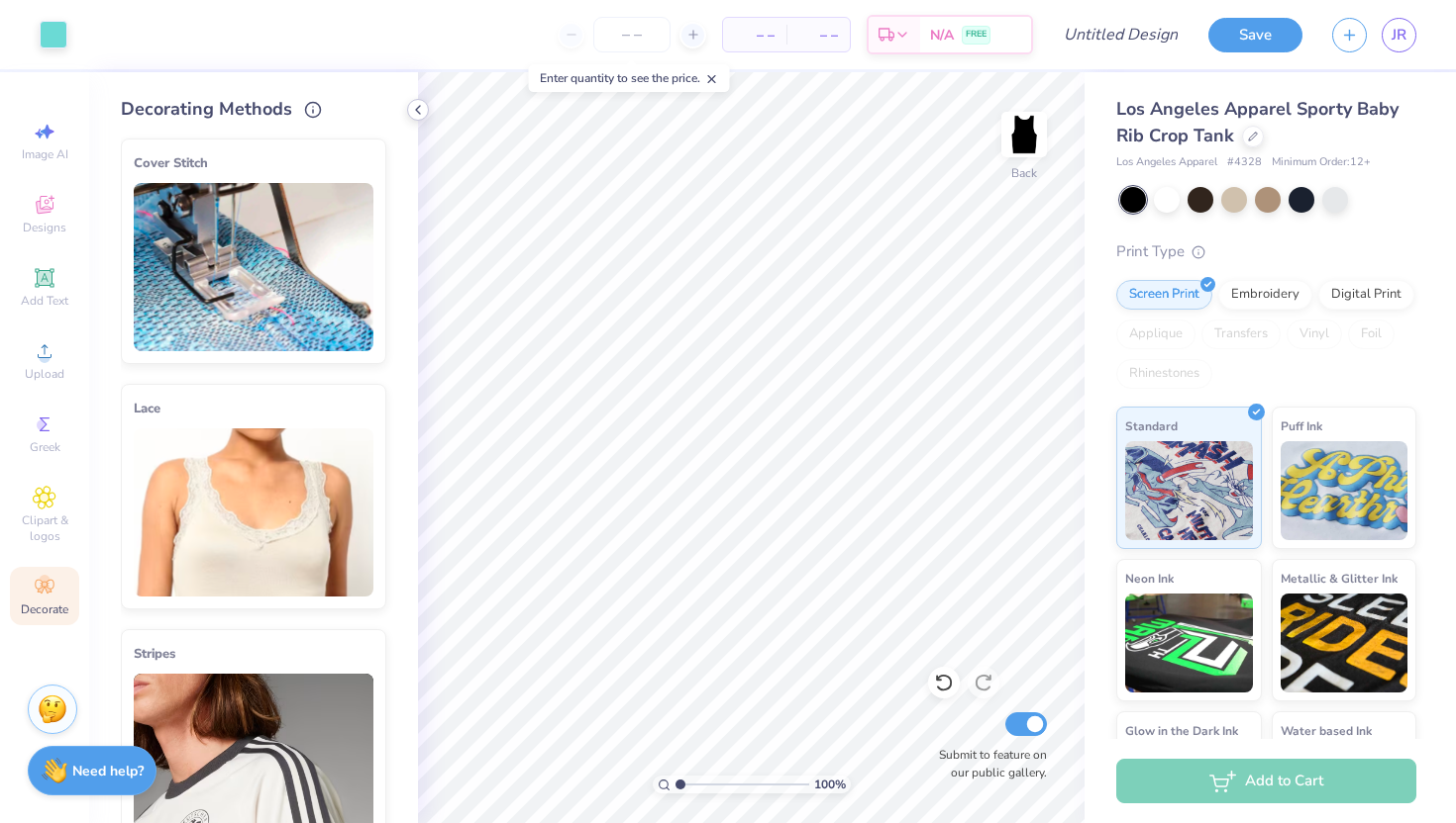
click at [419, 103] on icon at bounding box center [418, 110] width 16 height 16
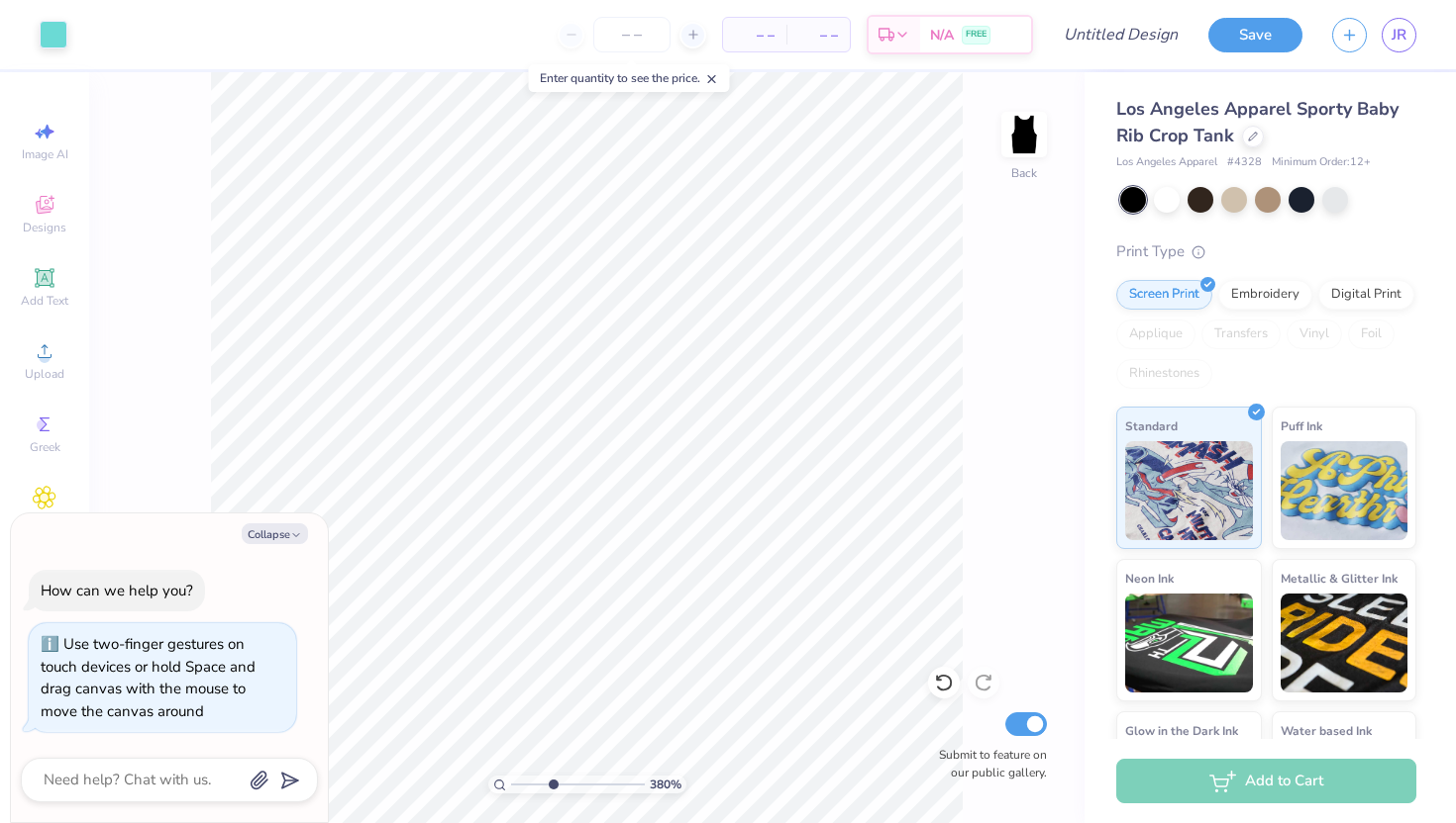
type input "5.25"
type textarea "x"
type input "5.53"
type textarea "x"
type input "1"
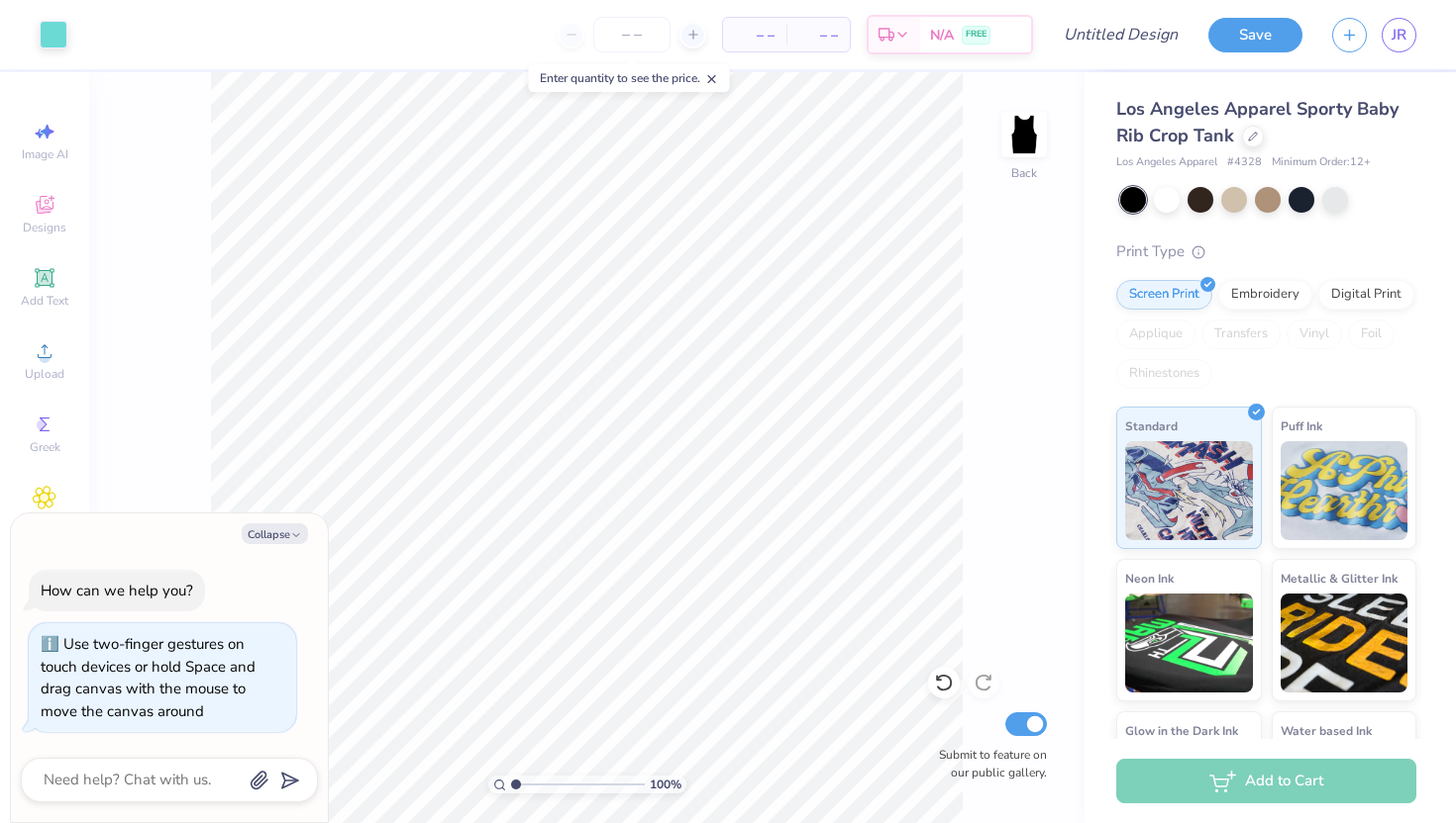
drag, startPoint x: 516, startPoint y: 782, endPoint x: 381, endPoint y: 801, distance: 136.3
click at [510, 794] on input "range" at bounding box center [577, 785] width 134 height 18
click at [765, 35] on span "– –" at bounding box center [755, 35] width 40 height 21
type textarea "x"
click at [715, 76] on line at bounding box center [711, 79] width 7 height 7
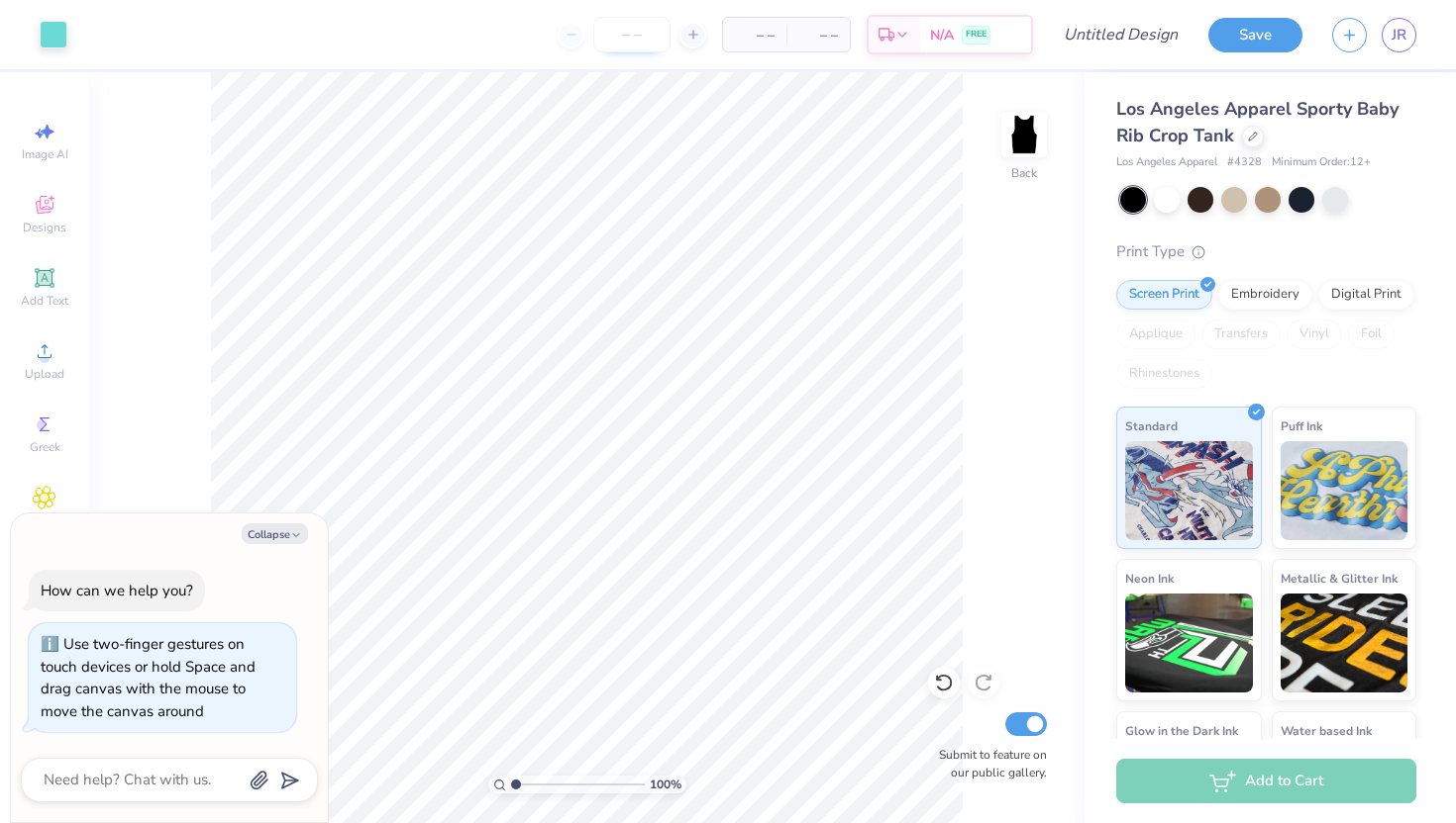
click at [631, 37] on input "number" at bounding box center [632, 35] width 77 height 36
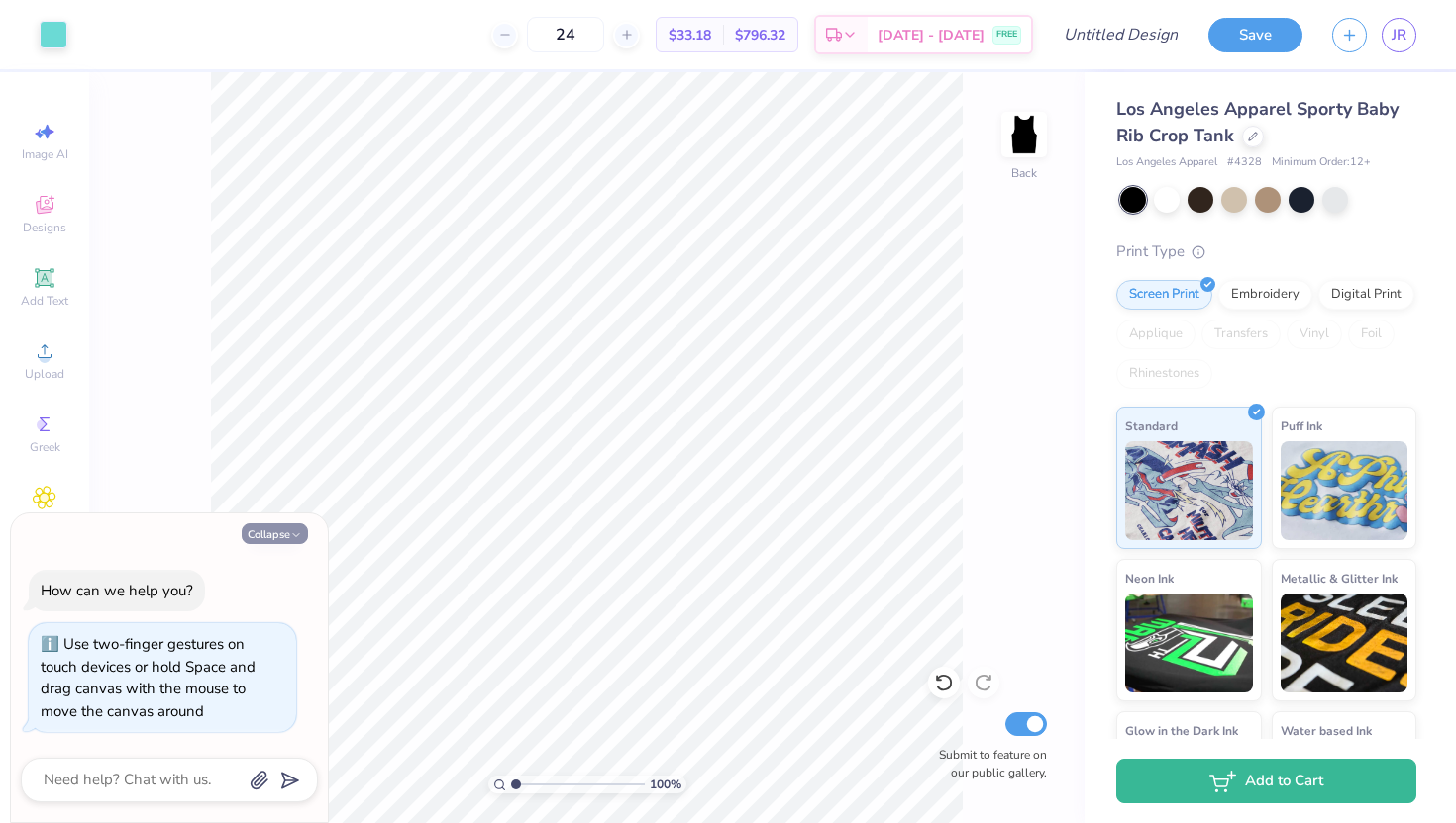
type input "24"
type textarea "x"
type input "1.50"
type input "1.03"
type textarea "x"
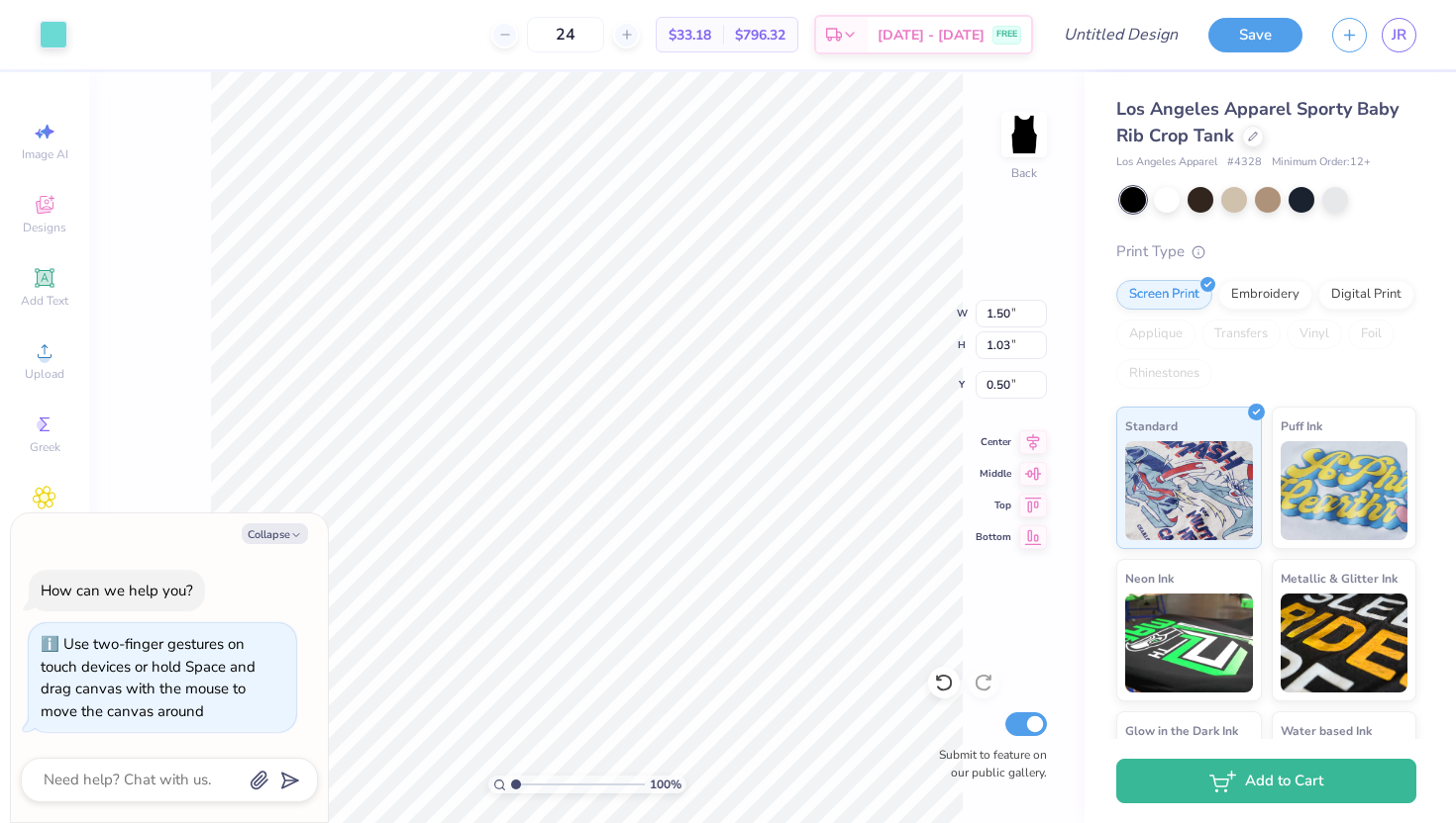
type input "1.15"
type textarea "x"
click at [604, 40] on input "24" at bounding box center [565, 35] width 77 height 36
click at [955, 39] on span "Sep 12 - 15" at bounding box center [931, 38] width 107 height 21
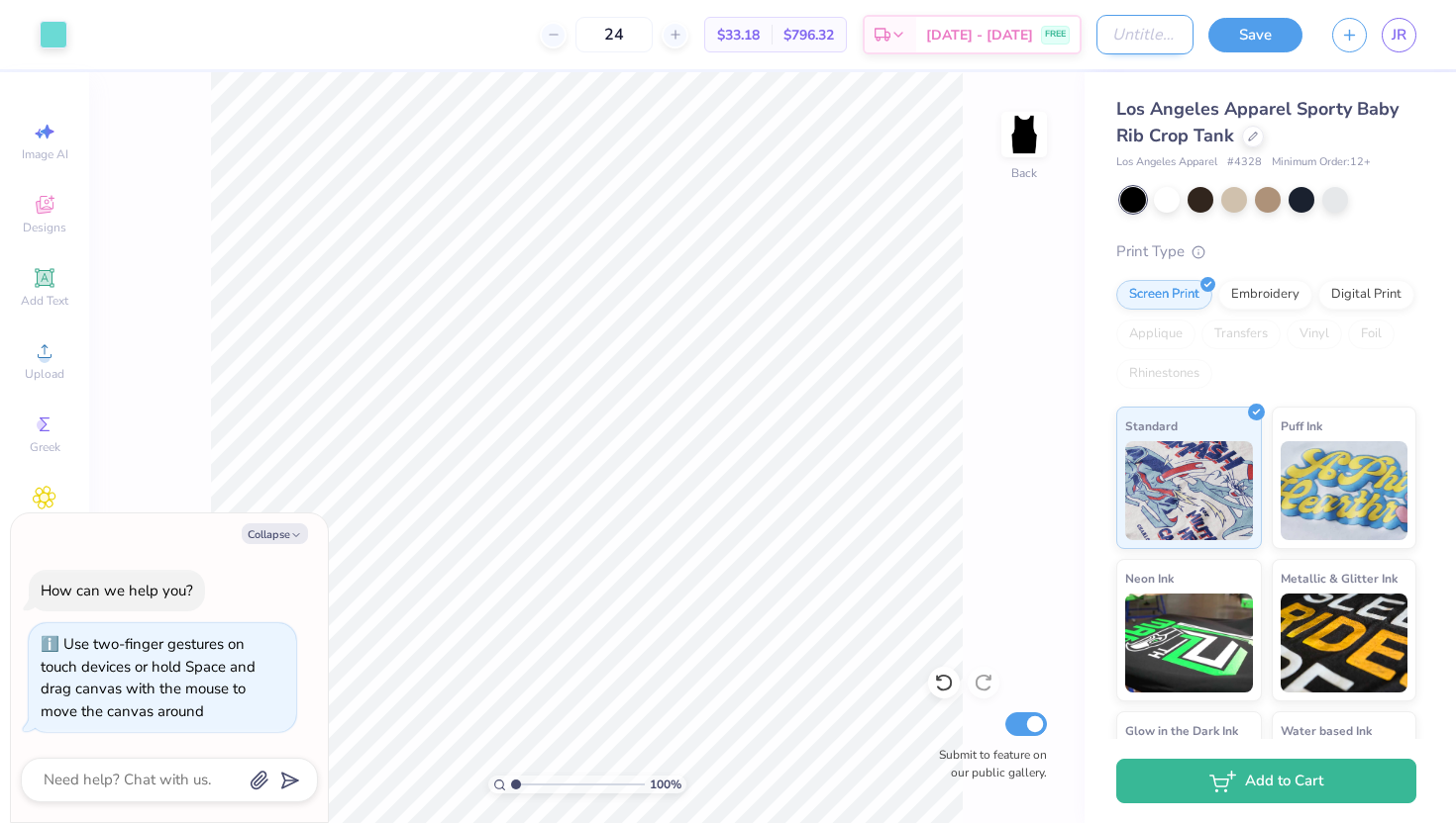
click at [1127, 44] on input "Design Title" at bounding box center [1145, 35] width 97 height 40
type input "T"
type textarea "x"
type input "Ti"
type textarea "x"
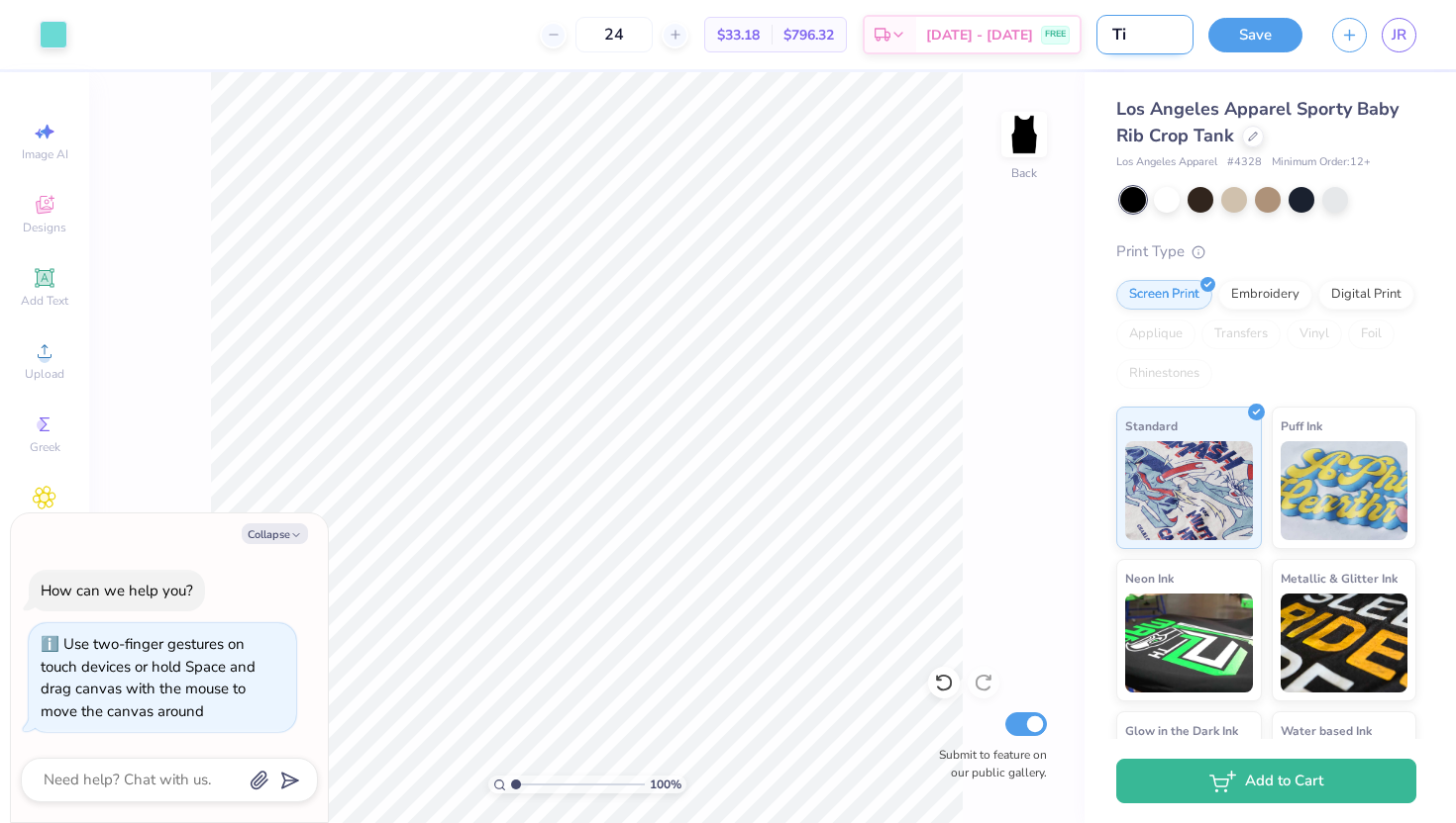
type input "Tif"
type textarea "x"
type input "Tiff"
type textarea "x"
type input "Tiff&"
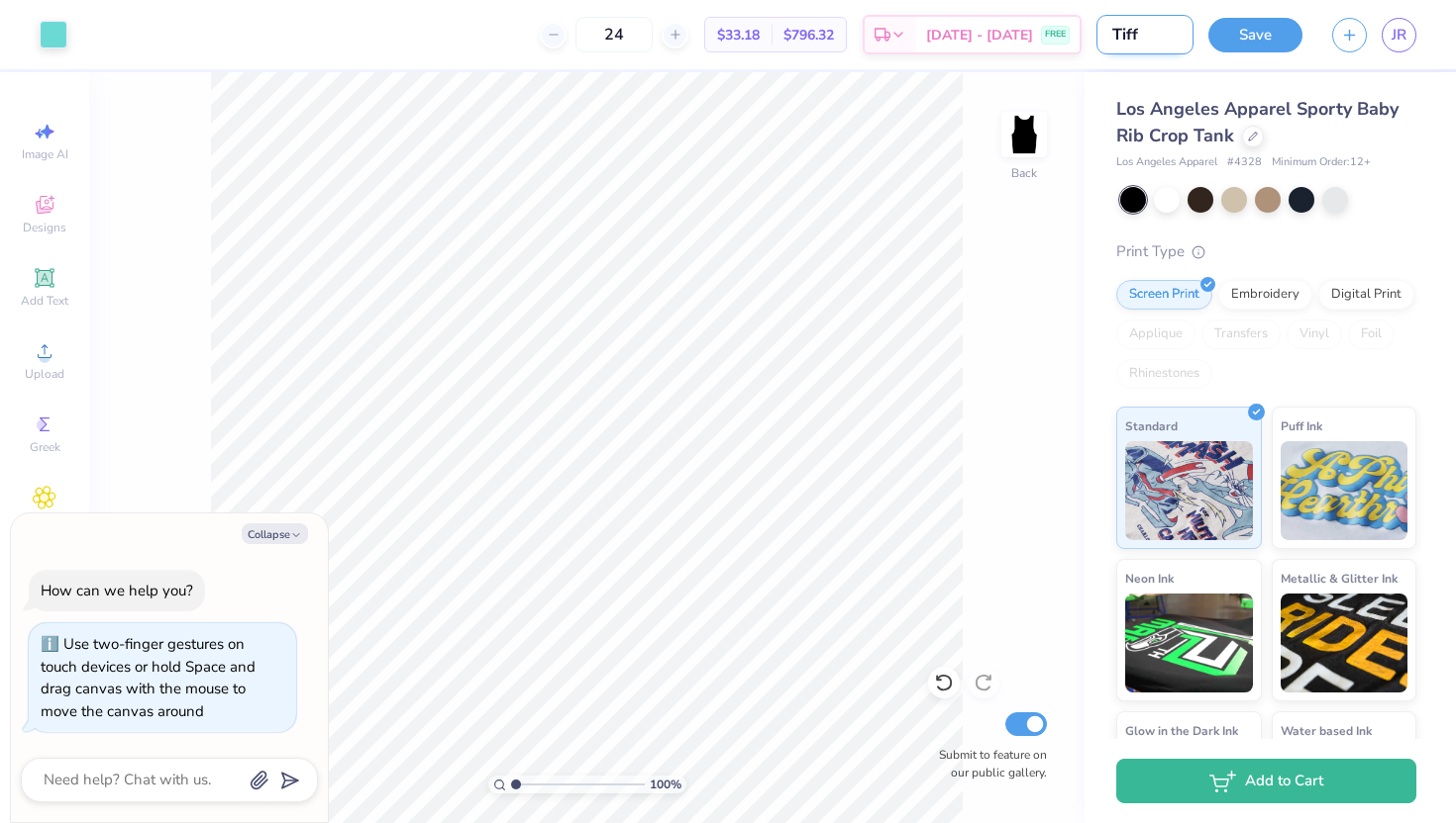
type textarea "x"
type input "Tiff&C"
type textarea "x"
type input "Tiff&Co"
type textarea "x"
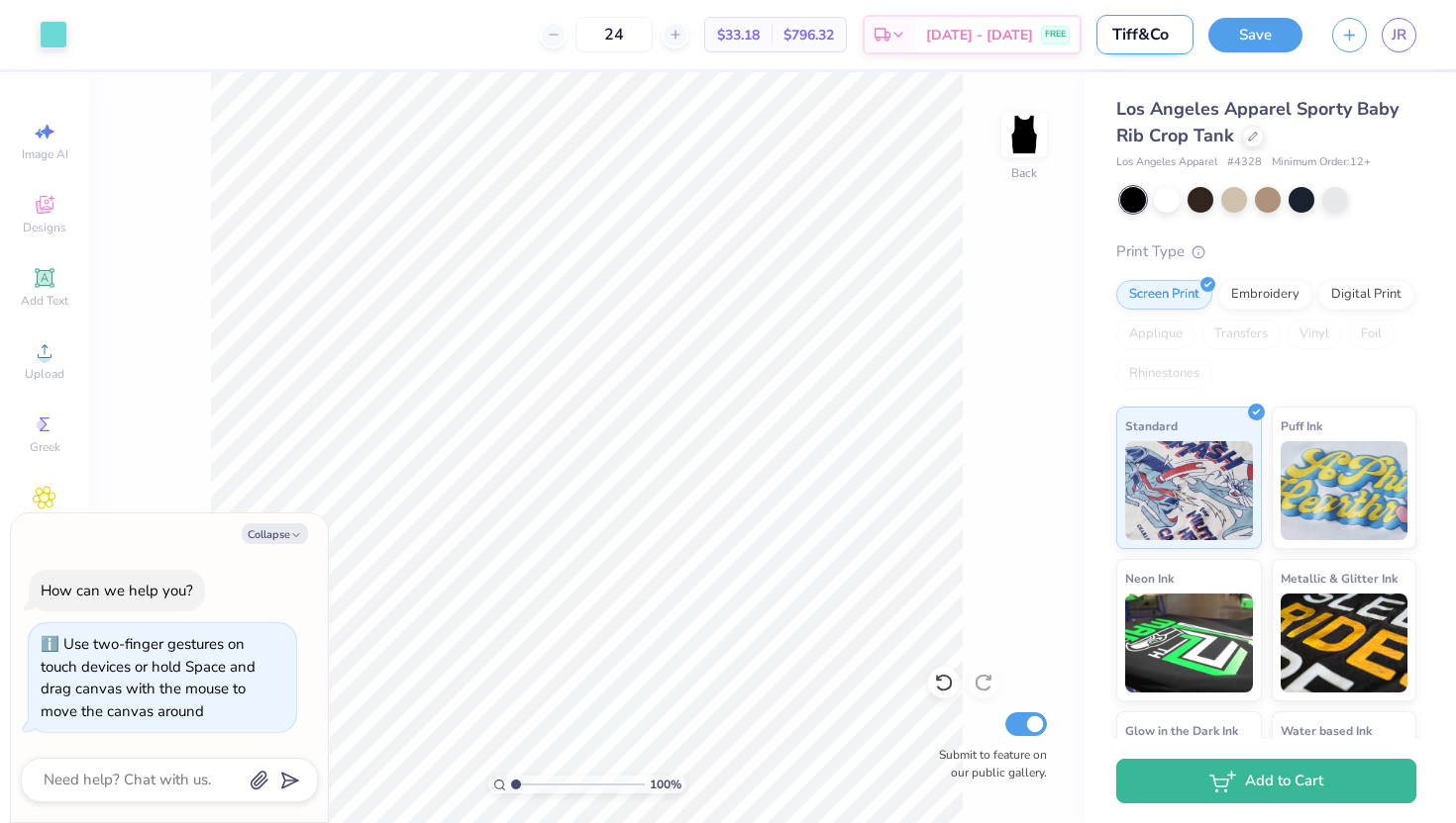
type input "Tiff&Co"
type textarea "x"
type input "Tiff&Co D"
type textarea "x"
type input "Tiff&Co D1"
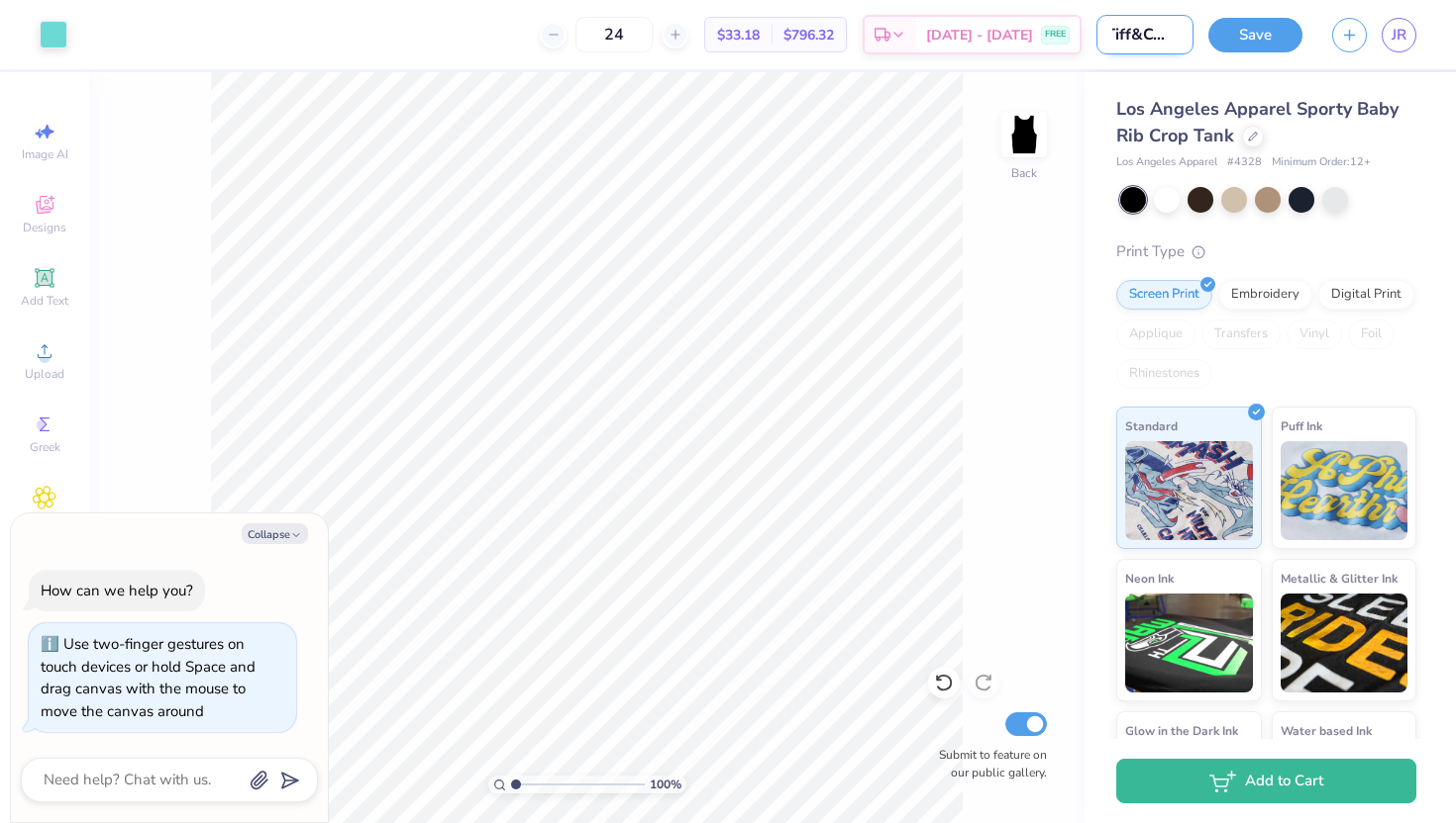
type textarea "x"
type input "Tiff&Co D1"
click at [1181, 73] on div "Los Angeles Apparel Sporty Baby Rib Crop Tank Los Angeles Apparel # 4328 Minimu…" at bounding box center [1270, 464] width 371 height 782
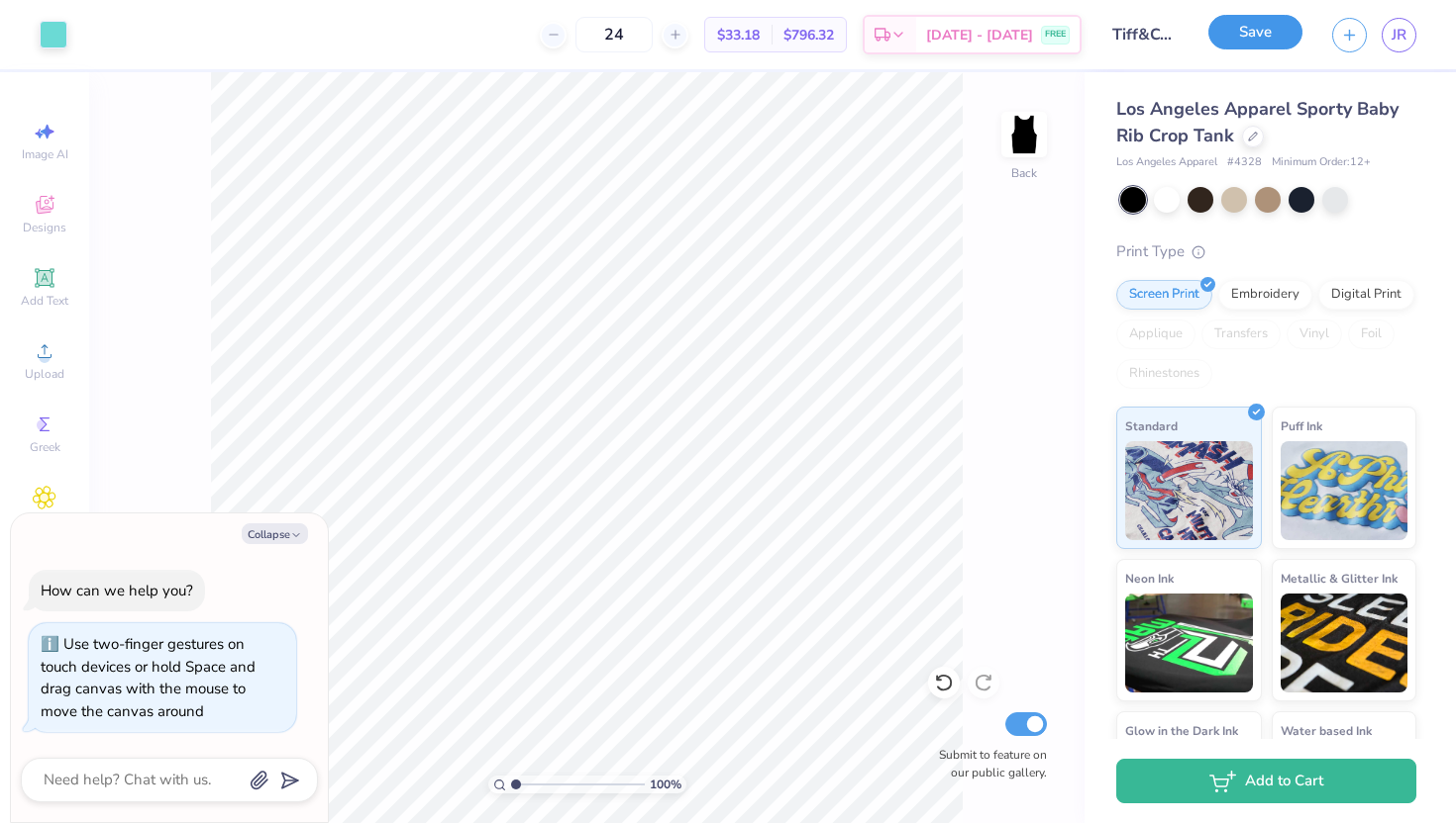
click at [1247, 40] on button "Save" at bounding box center [1254, 32] width 94 height 35
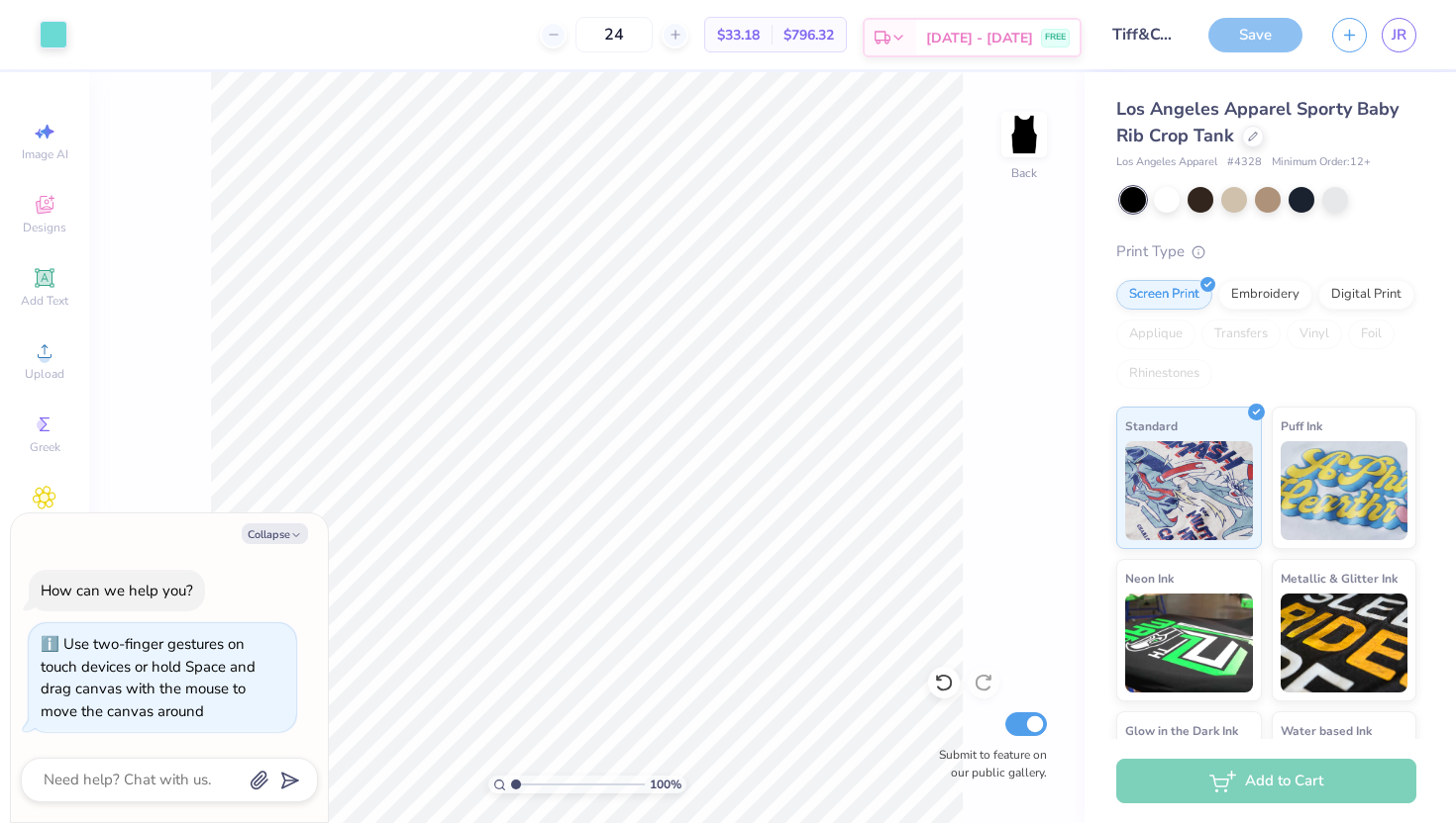
type textarea "x"
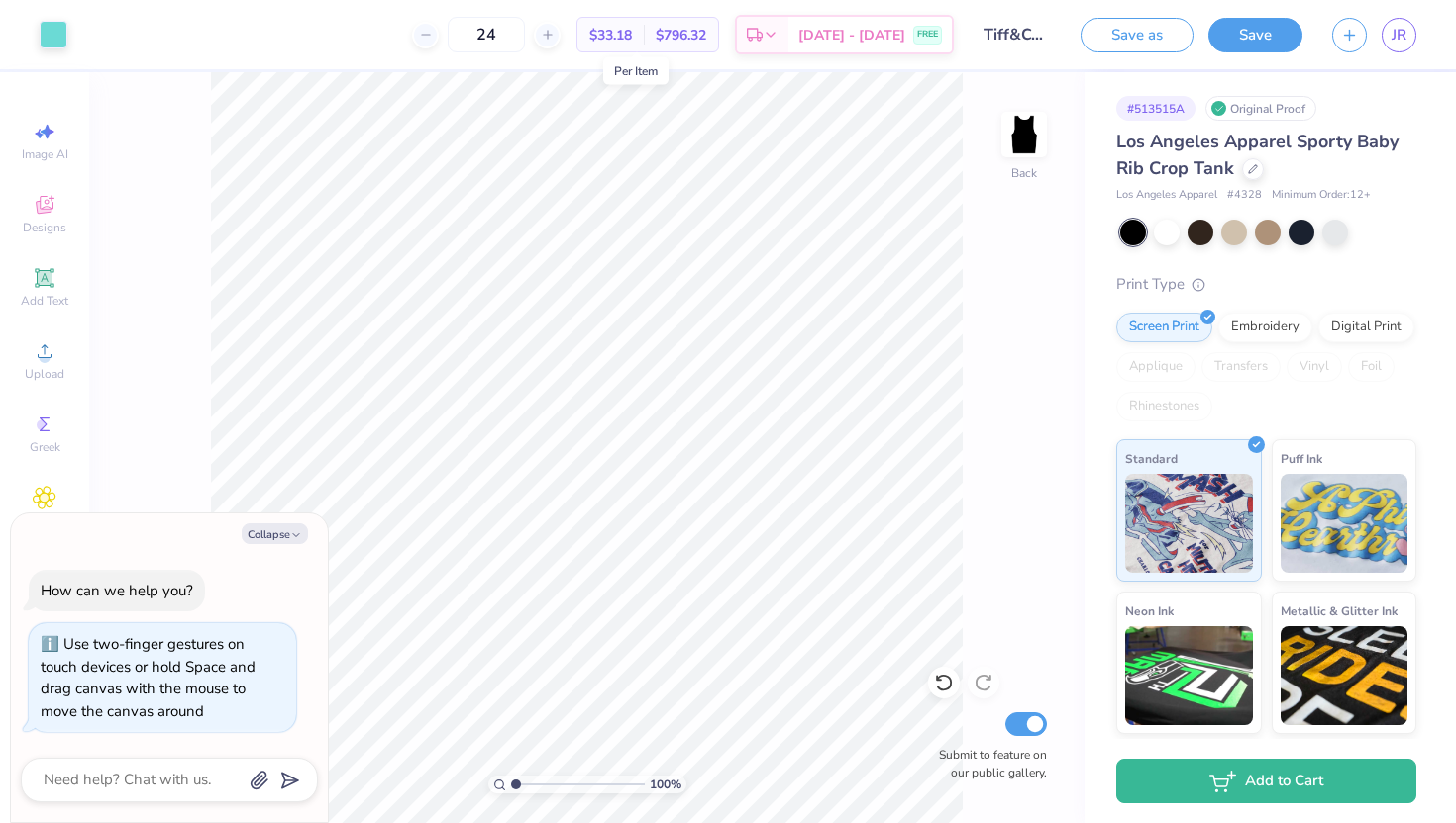
click at [632, 34] on span "$33.18" at bounding box center [610, 35] width 43 height 21
click at [1388, 34] on link "JR" at bounding box center [1398, 35] width 35 height 35
click at [1399, 38] on span "JR" at bounding box center [1398, 35] width 15 height 23
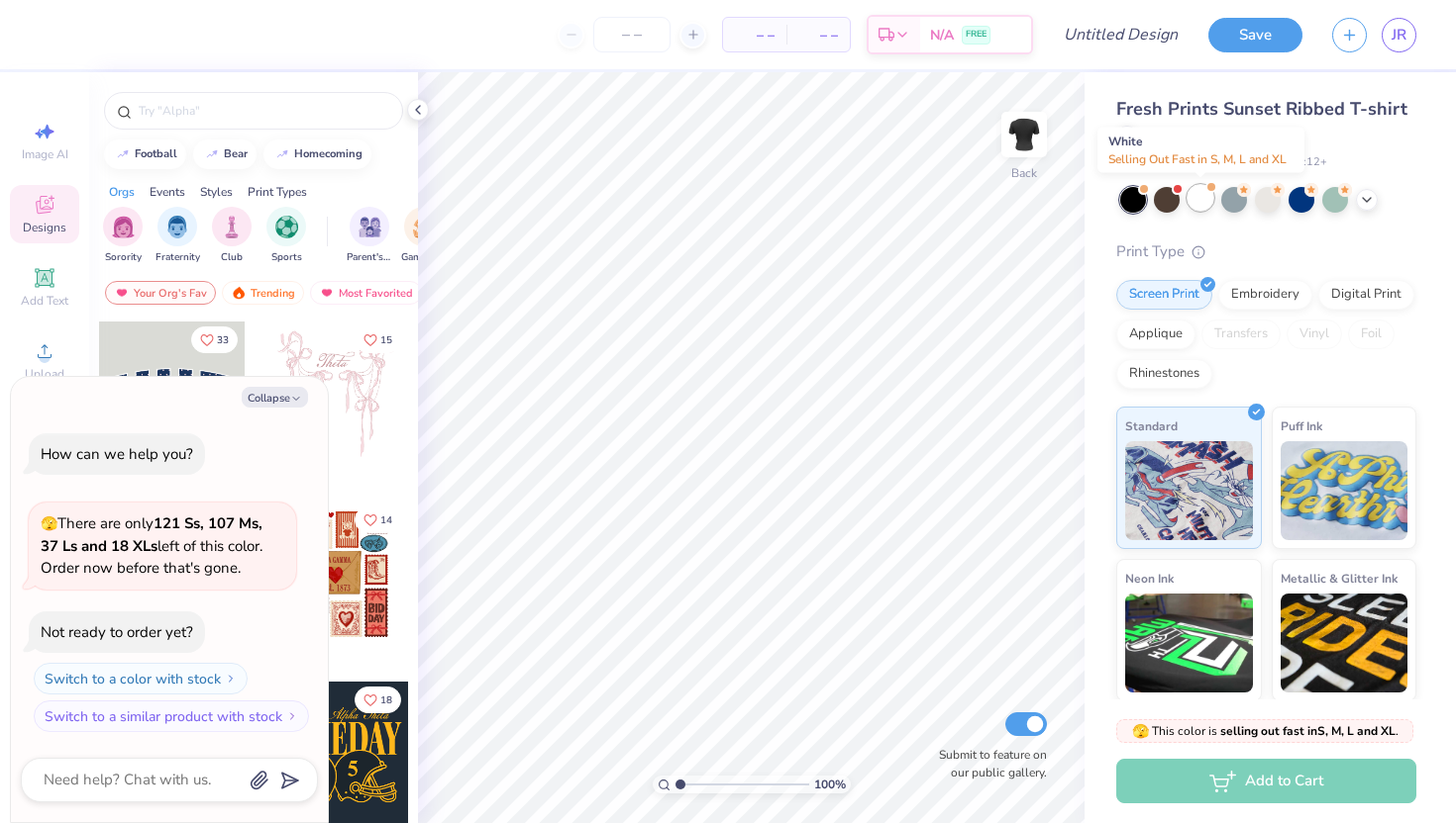
click at [1199, 202] on div at bounding box center [1200, 198] width 26 height 26
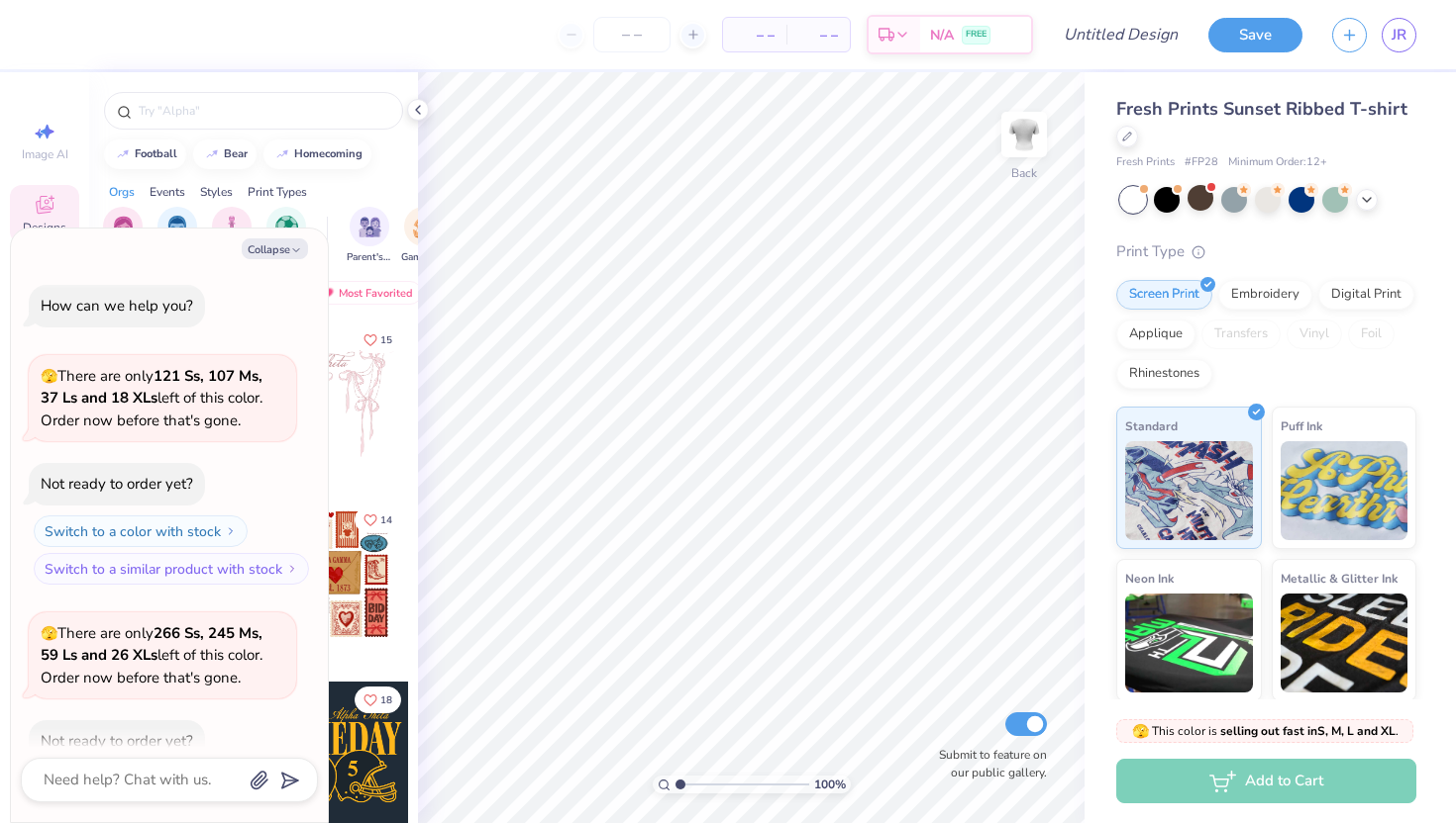
scroll to position [109, 0]
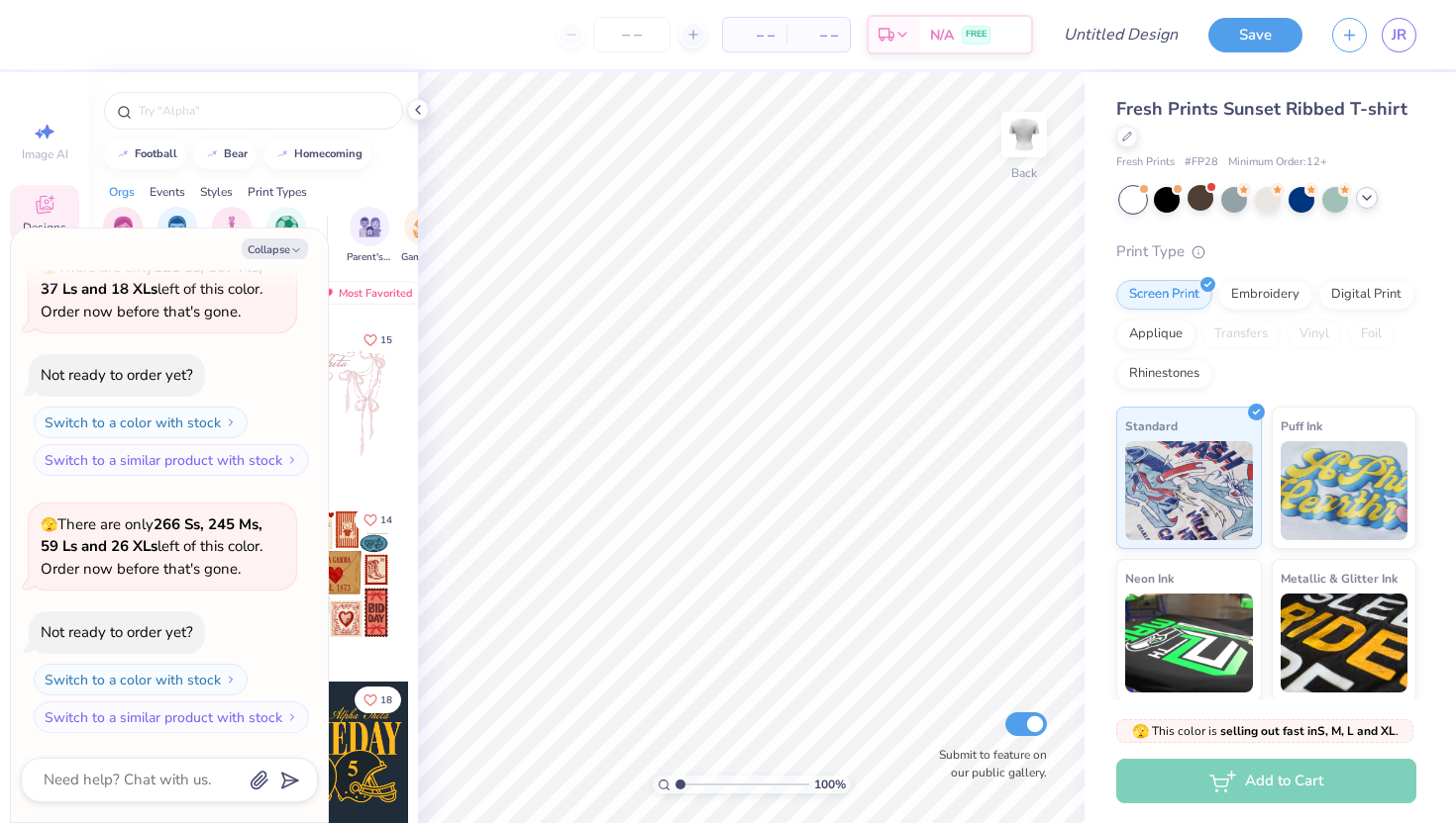
click at [1369, 198] on icon at bounding box center [1367, 198] width 16 height 16
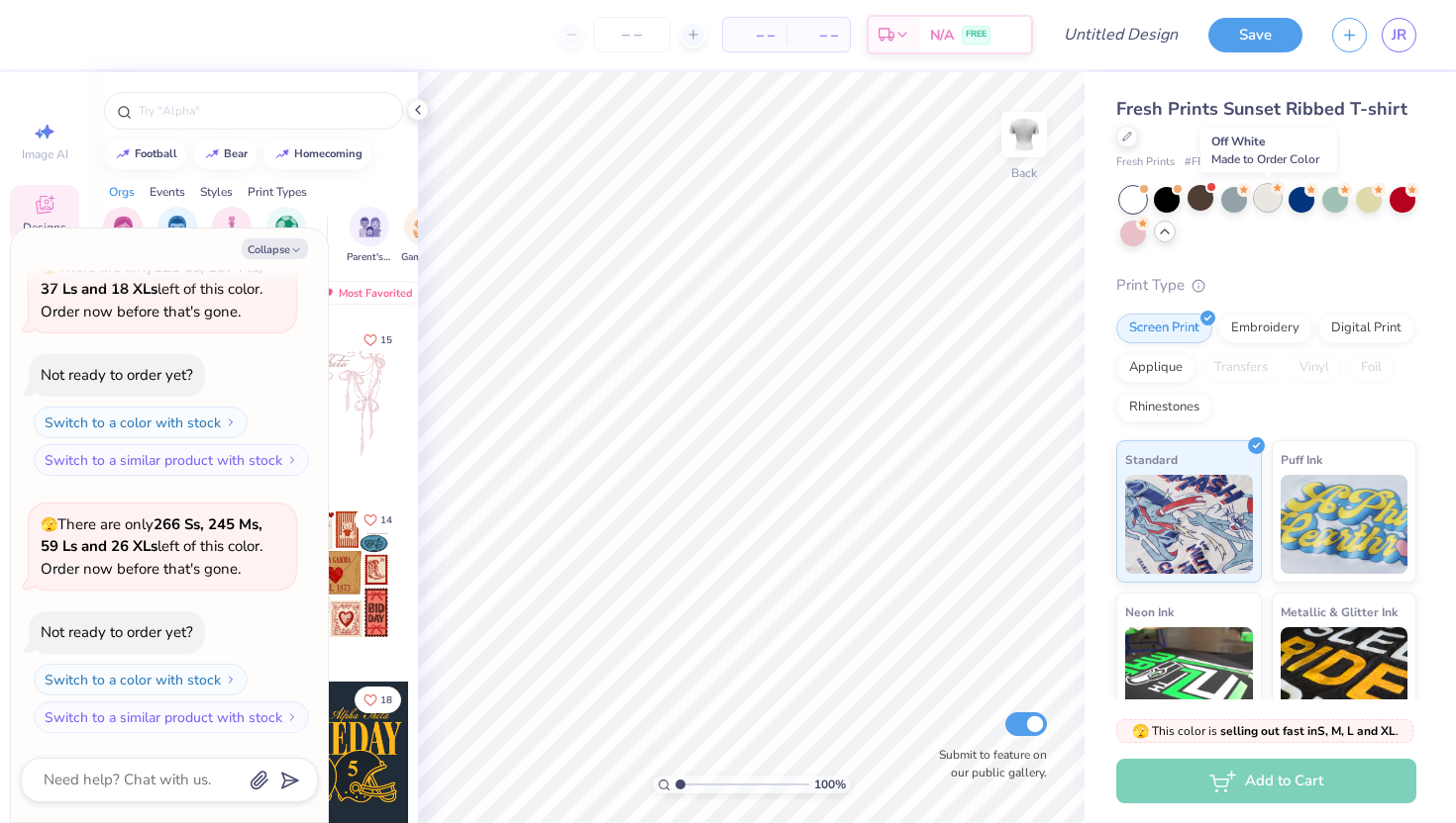
click at [1273, 197] on div at bounding box center [1267, 198] width 26 height 26
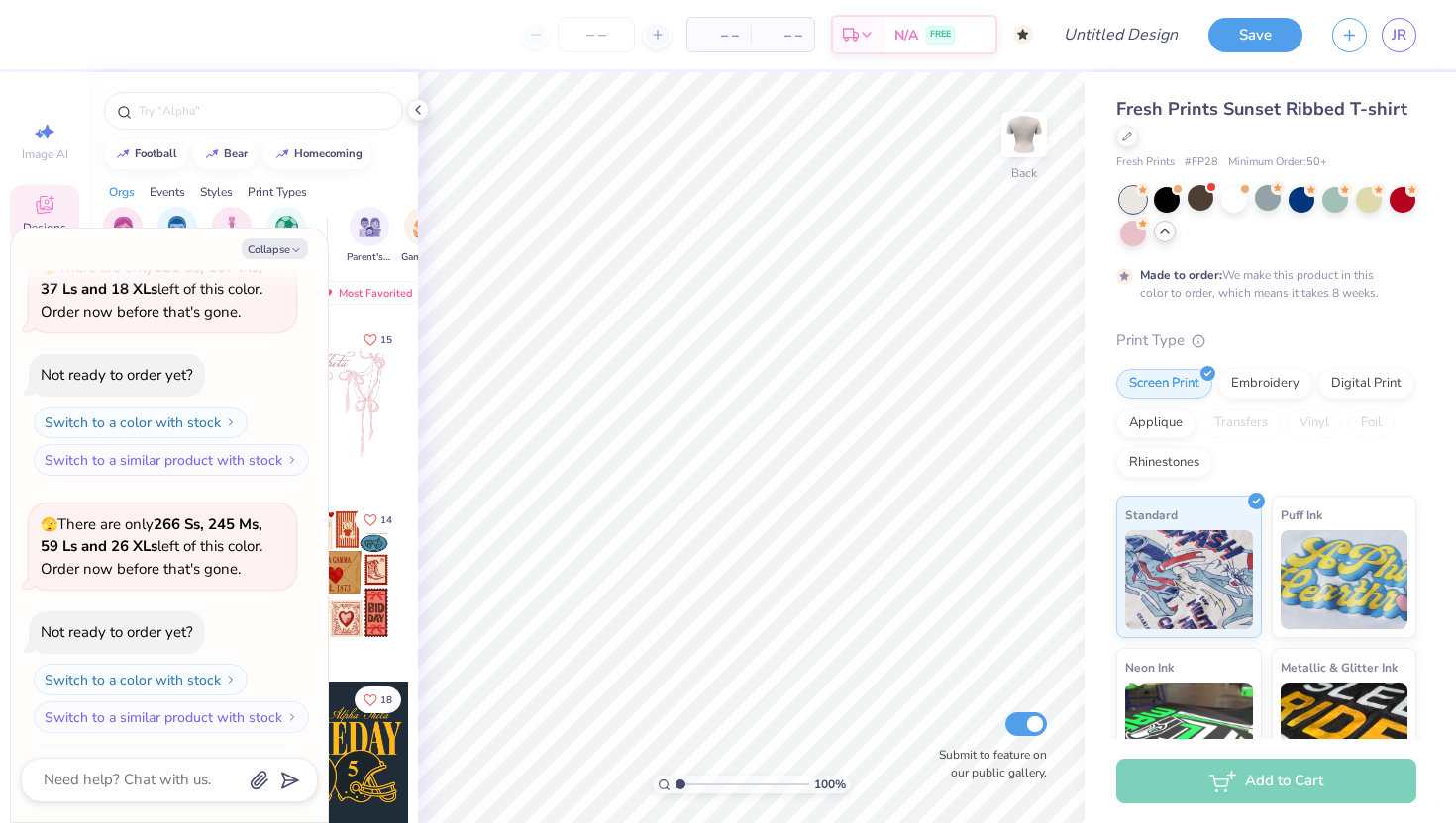
scroll to position [273, 0]
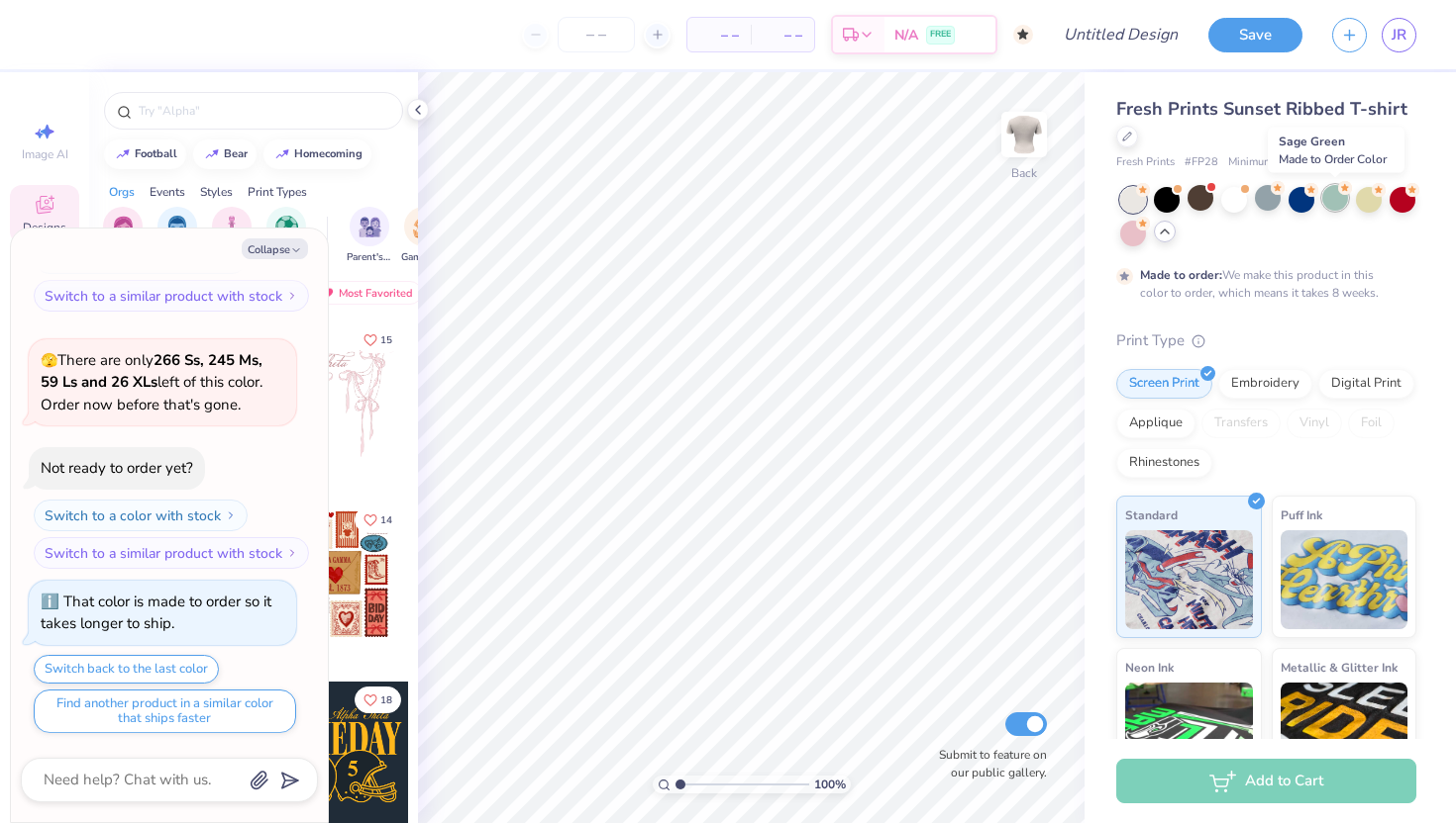
click at [1330, 202] on div at bounding box center [1335, 198] width 26 height 26
click at [1367, 194] on div at bounding box center [1369, 198] width 26 height 26
type textarea "x"
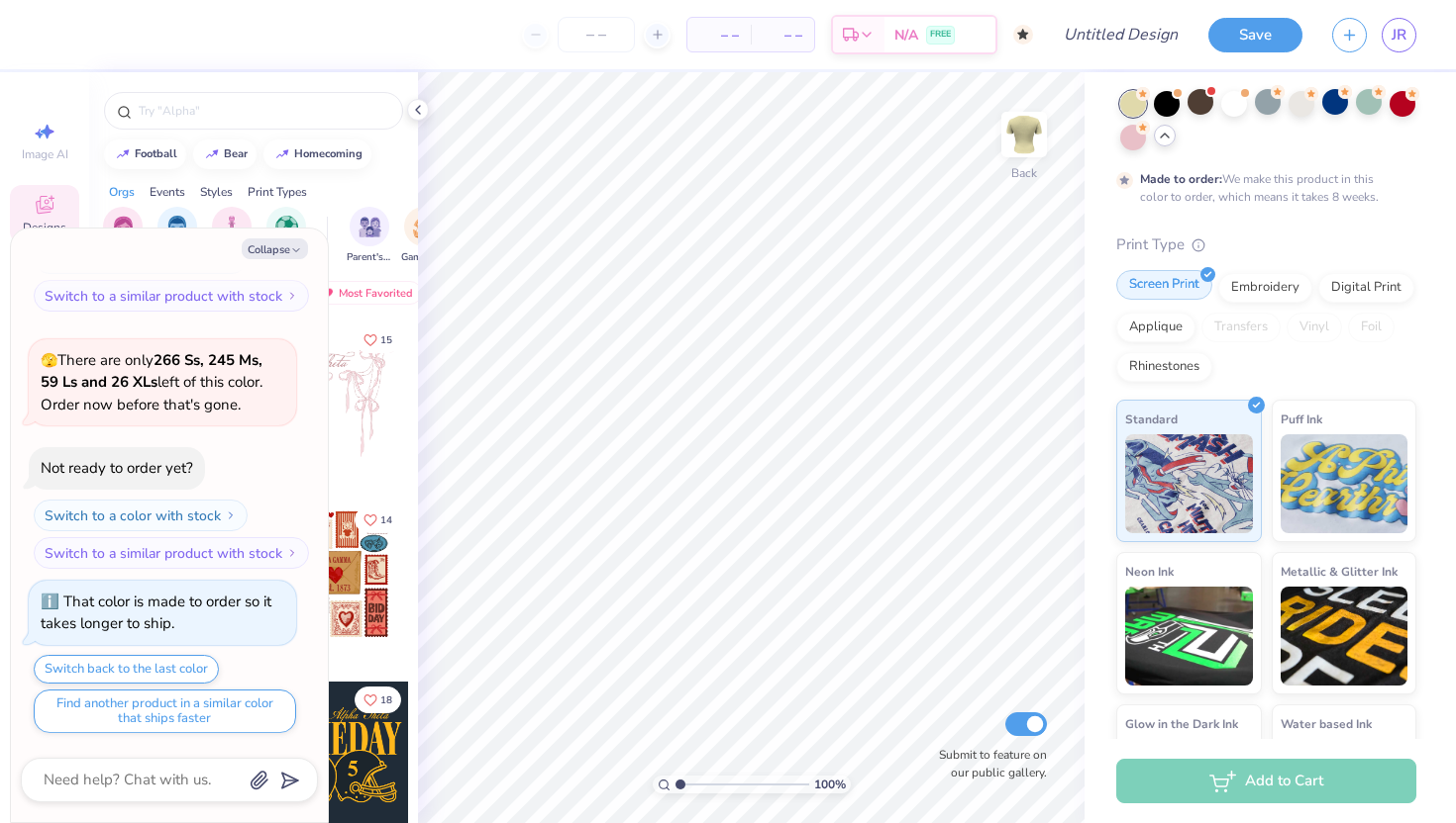
scroll to position [0, 0]
